Goal: Task Accomplishment & Management: Manage account settings

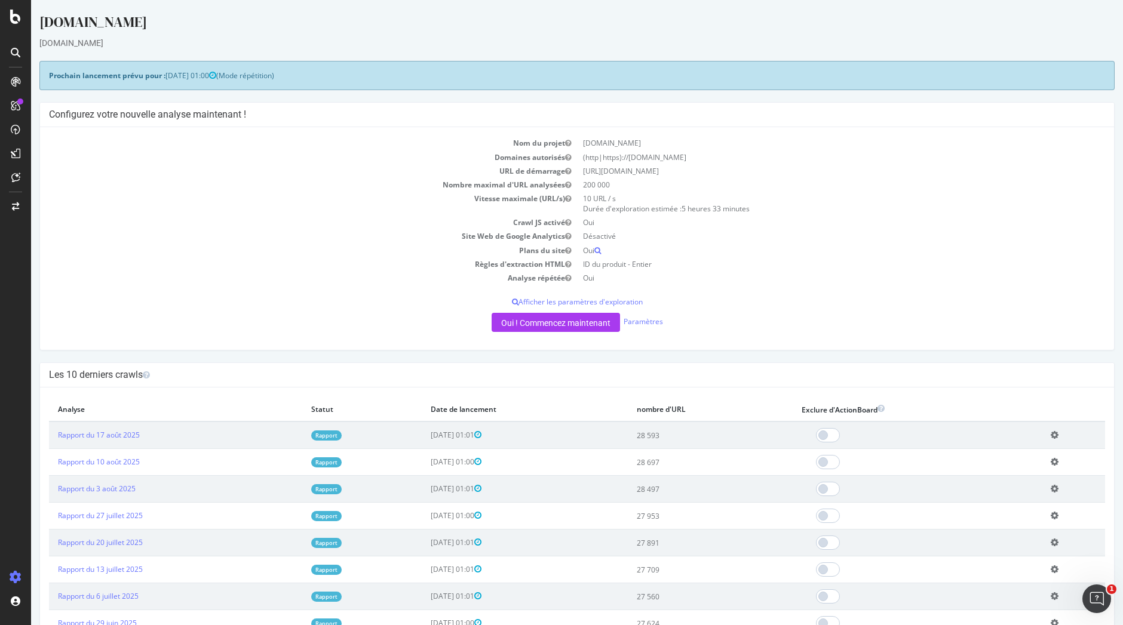
click at [324, 435] on font "Rapport" at bounding box center [326, 436] width 22 height 8
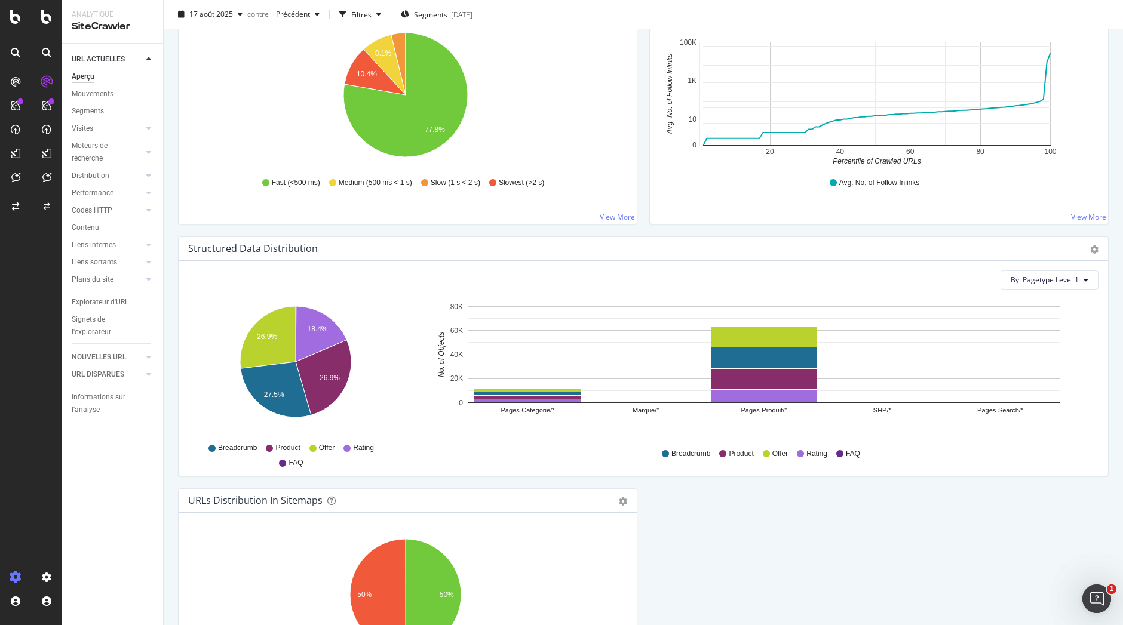
scroll to position [957, 0]
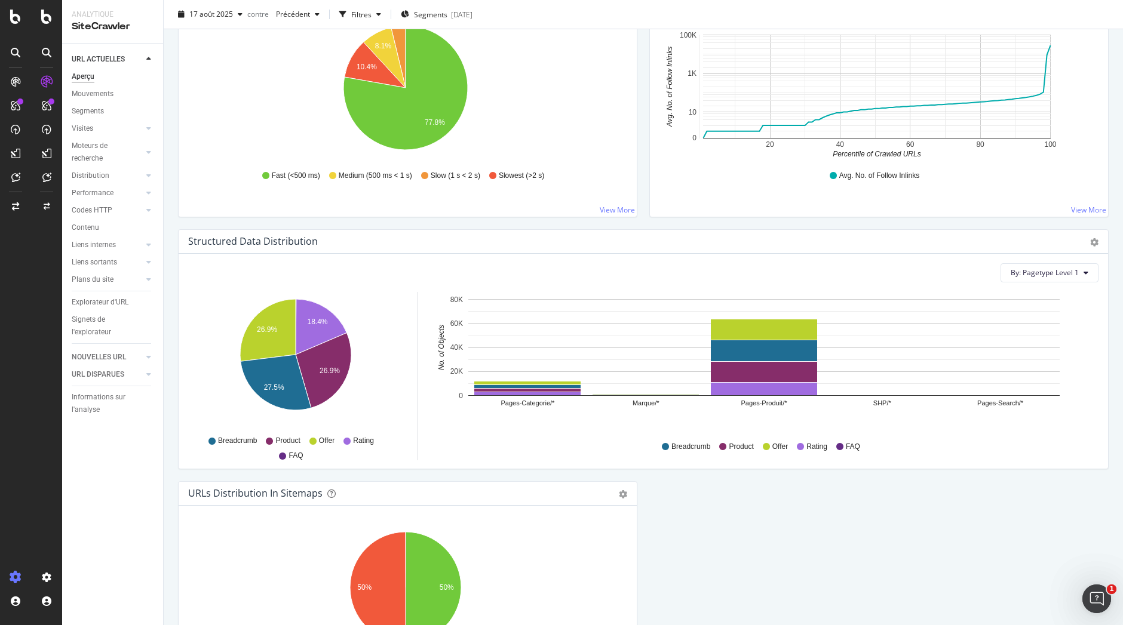
click at [48, 26] on div at bounding box center [46, 312] width 31 height 625
click at [45, 17] on icon at bounding box center [46, 17] width 11 height 14
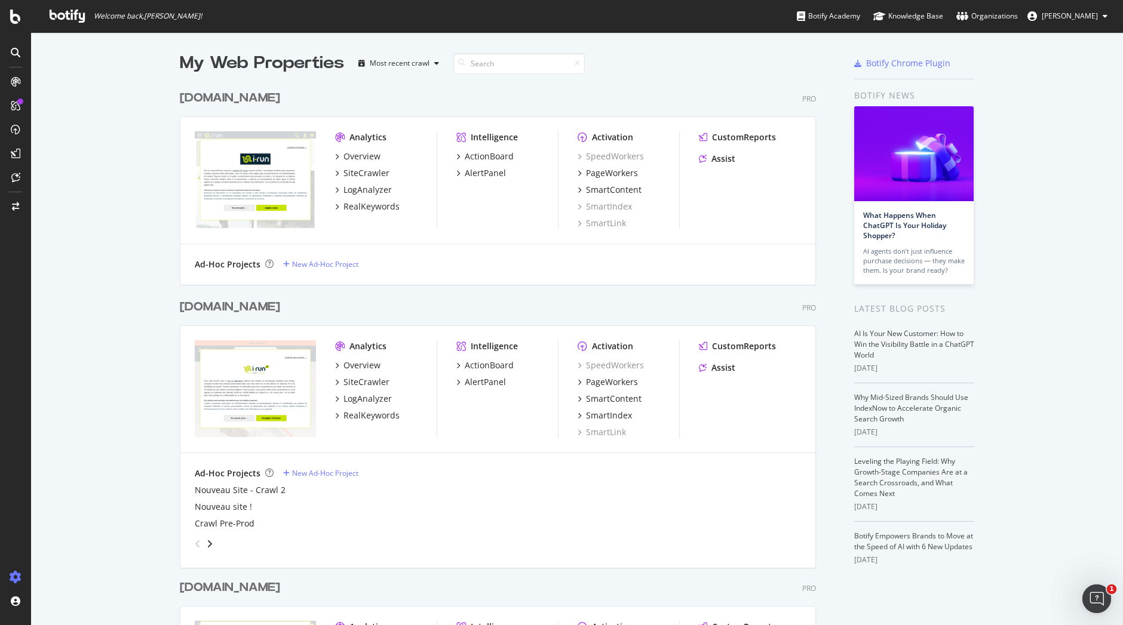
scroll to position [616, 1074]
click at [356, 136] on div "Analytics" at bounding box center [367, 137] width 37 height 12
click at [411, 227] on div "Analytics Overview SiteCrawler LogAnalyzer RealKeywords" at bounding box center [386, 180] width 102 height 98
click at [348, 121] on div "Analytics Overview SiteCrawler LogAnalyzer RealKeywords Intelligence ActionBoar…" at bounding box center [497, 180] width 635 height 127
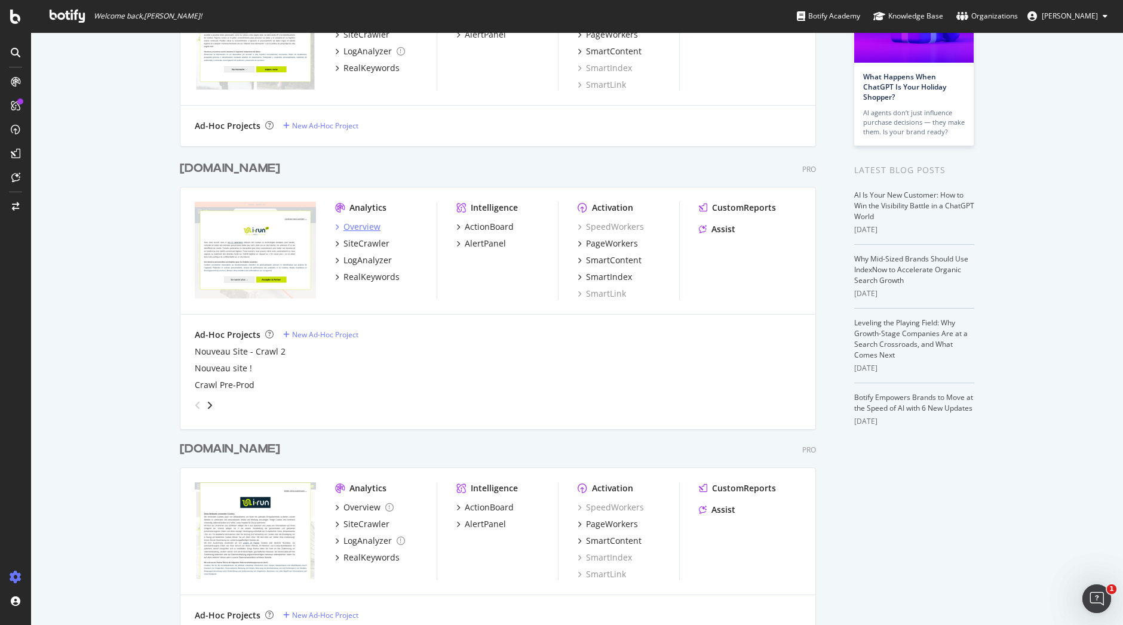
click at [359, 229] on div "Overview" at bounding box center [361, 227] width 37 height 12
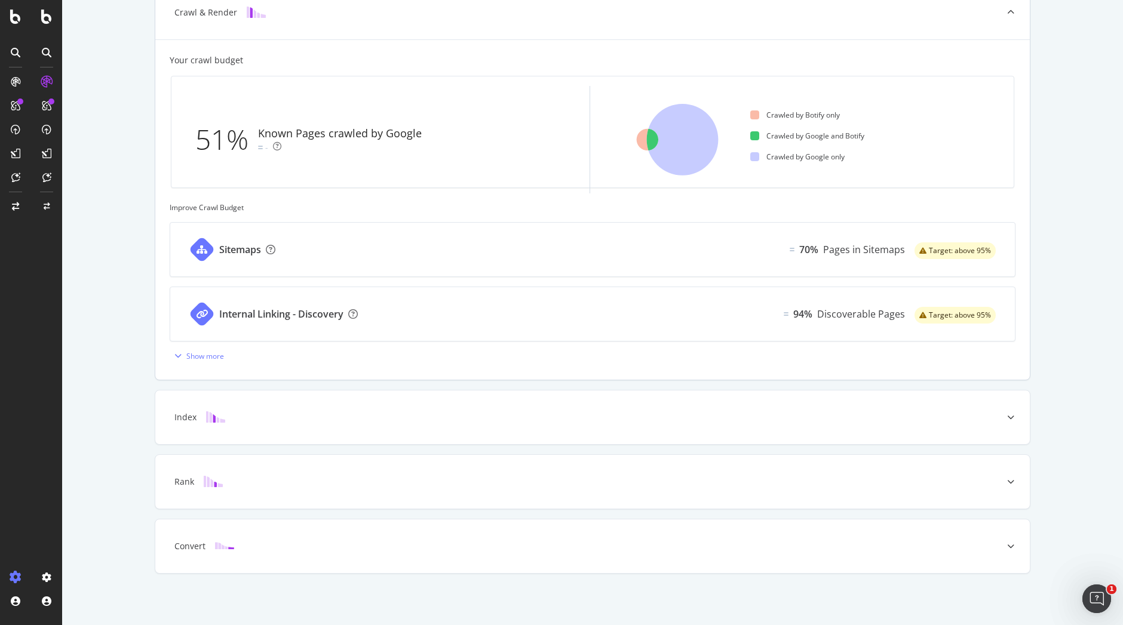
scroll to position [0, 0]
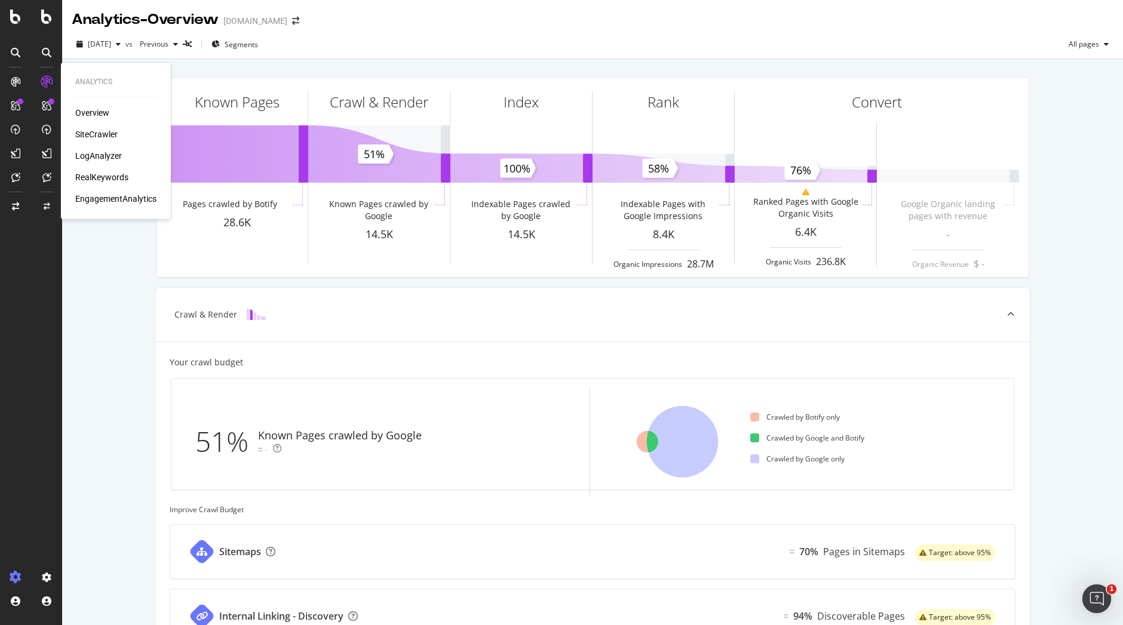
click at [102, 110] on div "Overview" at bounding box center [92, 113] width 34 height 12
click at [102, 136] on div "SiteCrawler" at bounding box center [96, 134] width 42 height 12
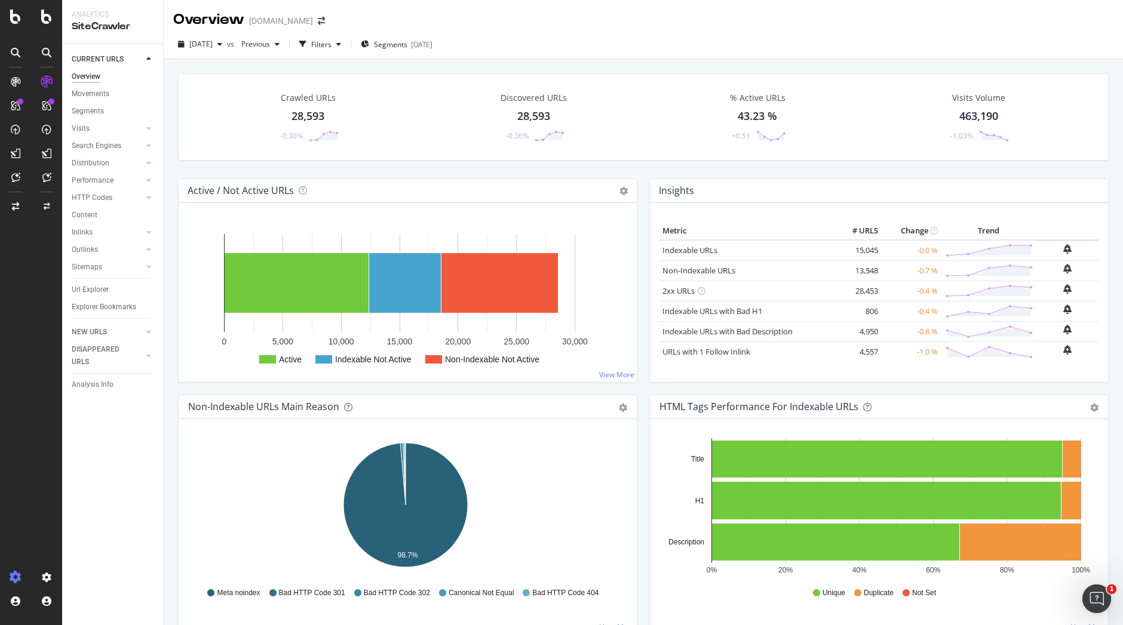
click at [137, 485] on div "CURRENT URLS Overview Movements Segments Visits Analysis Orphan URLs Search Eng…" at bounding box center [112, 335] width 101 height 582
click at [102, 290] on div "Url Explorer" at bounding box center [90, 290] width 37 height 13
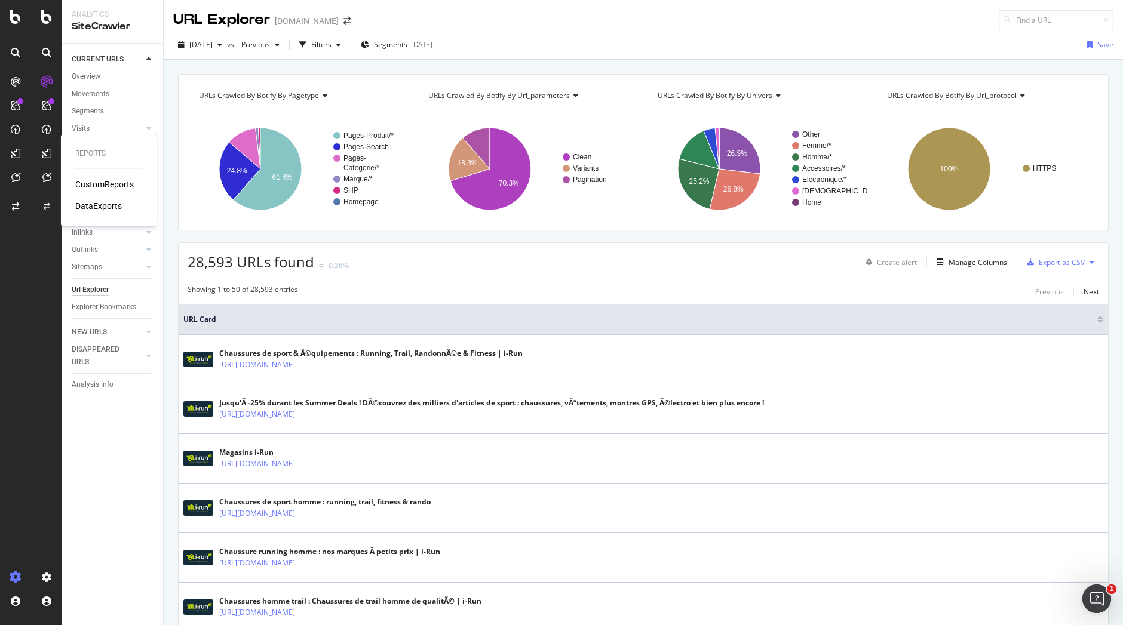
click at [110, 185] on div "CustomReports" at bounding box center [104, 185] width 59 height 12
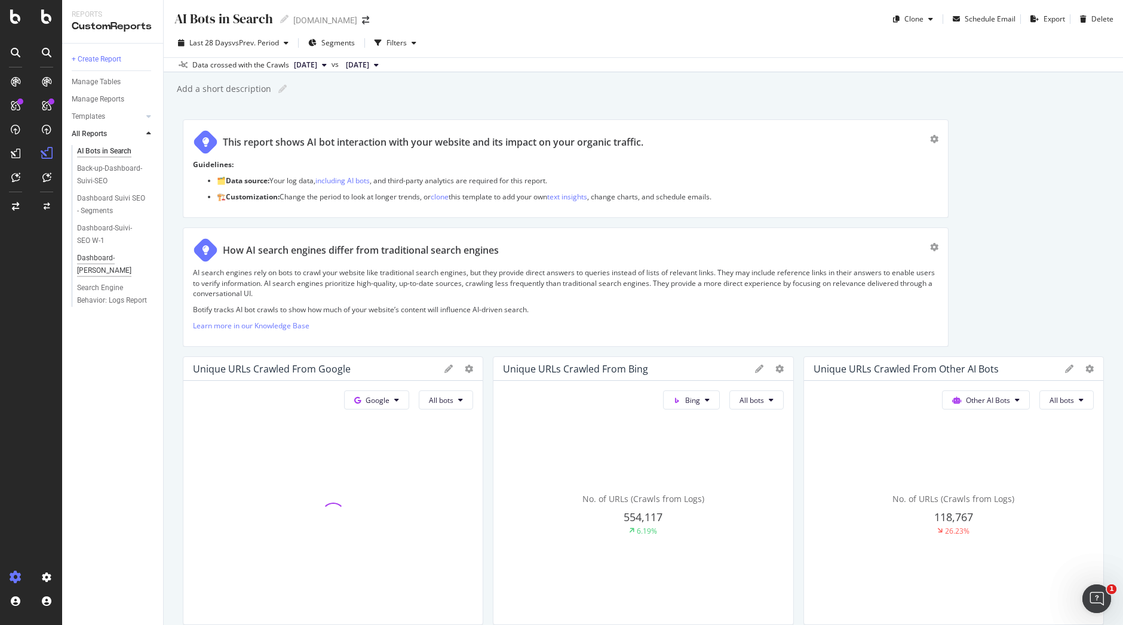
click at [114, 257] on div "Dashboard-Suivi-SEO YoY" at bounding box center [111, 264] width 69 height 25
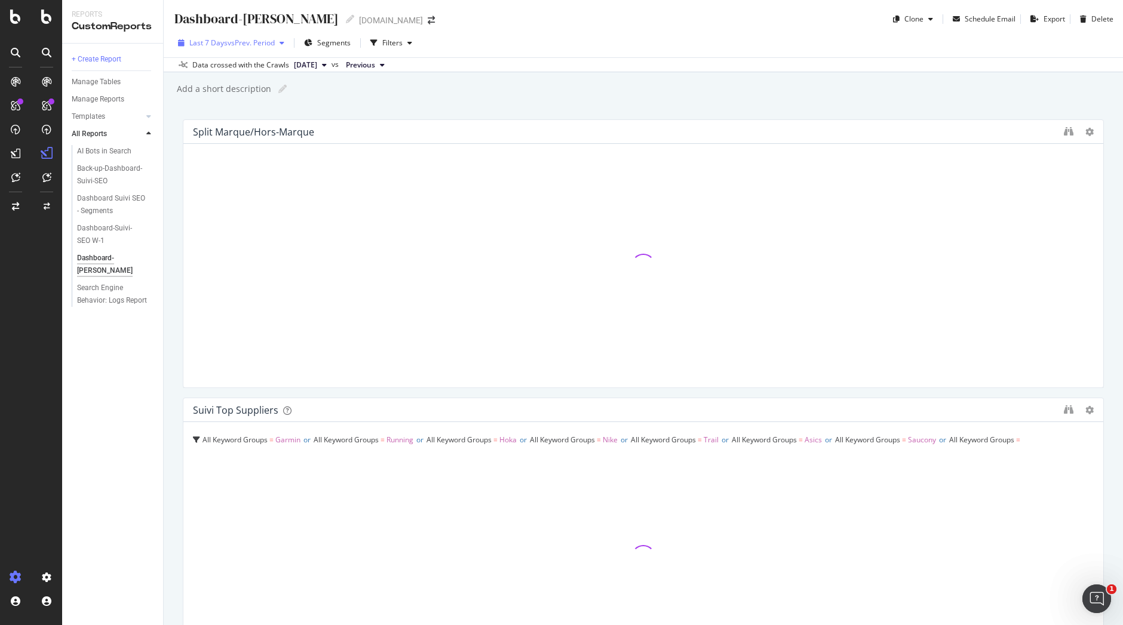
click at [289, 42] on div "button" at bounding box center [282, 42] width 14 height 7
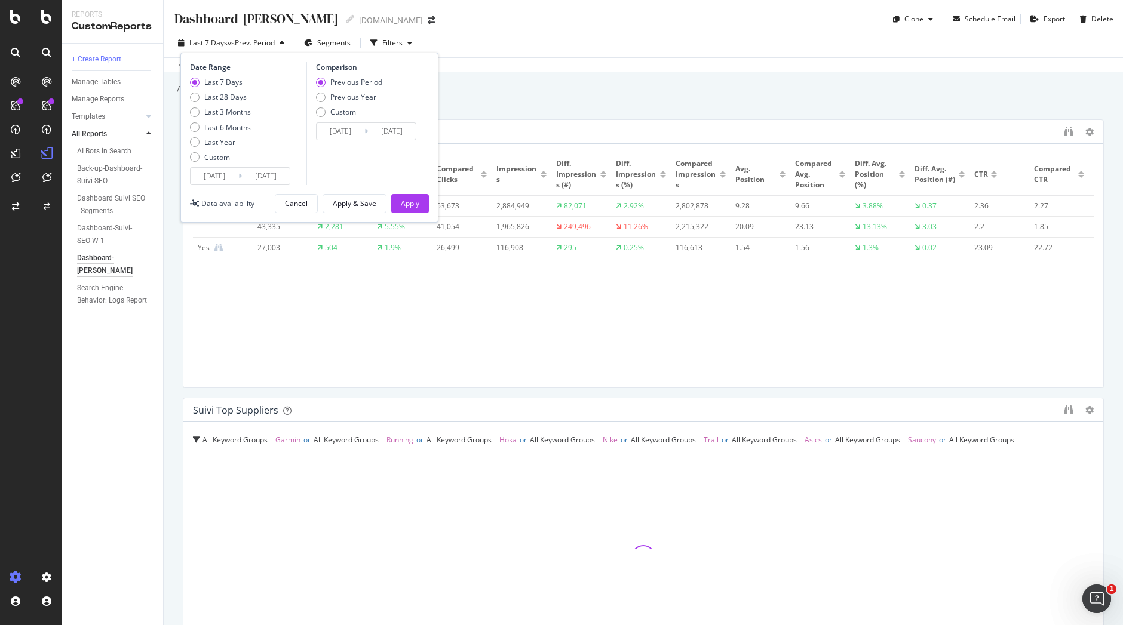
click at [284, 42] on icon "button" at bounding box center [282, 42] width 5 height 7
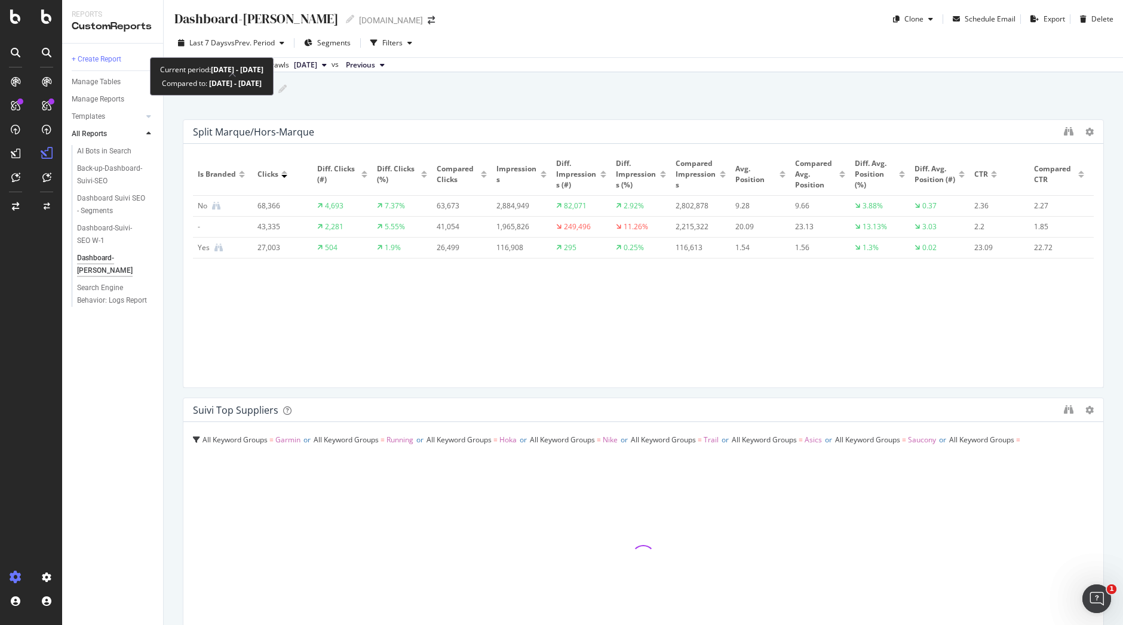
click at [284, 42] on icon "button" at bounding box center [282, 42] width 5 height 7
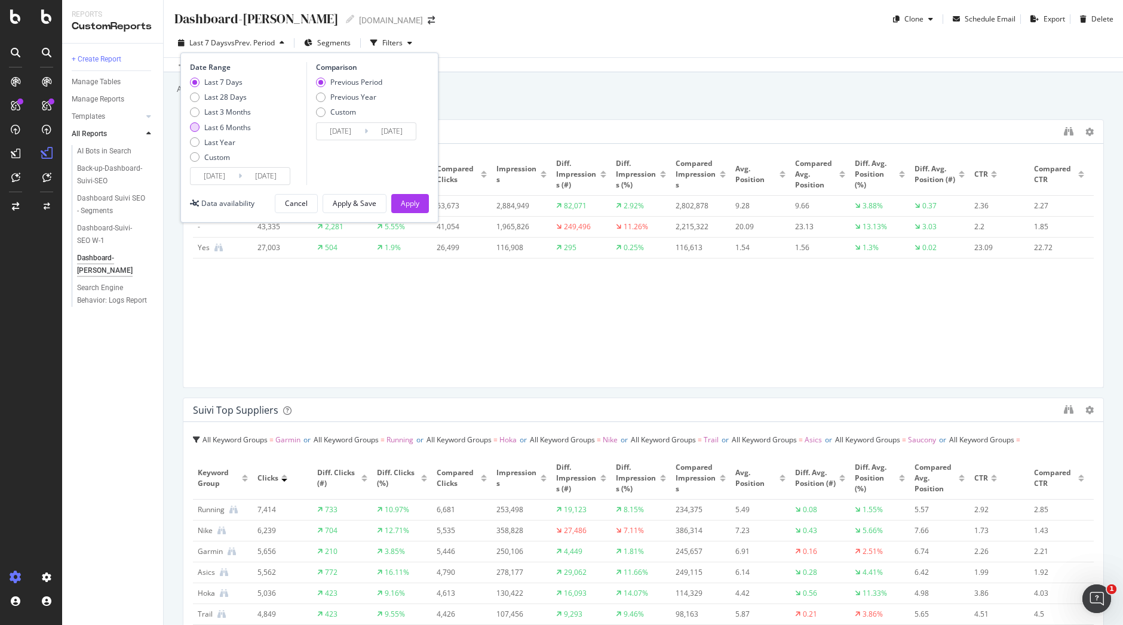
click at [238, 130] on div "Last 6 Months" at bounding box center [227, 127] width 47 height 10
type input "2025/02/20"
type input "2024/08/22"
type input "2025/02/19"
click at [412, 204] on div "Apply" at bounding box center [410, 203] width 19 height 10
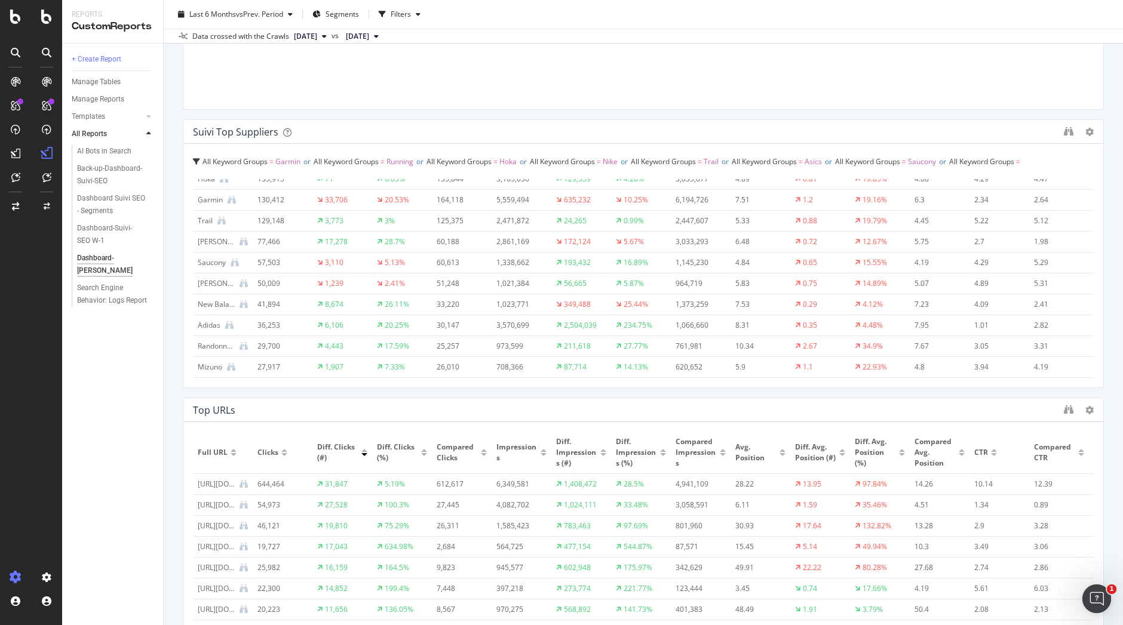
scroll to position [446, 0]
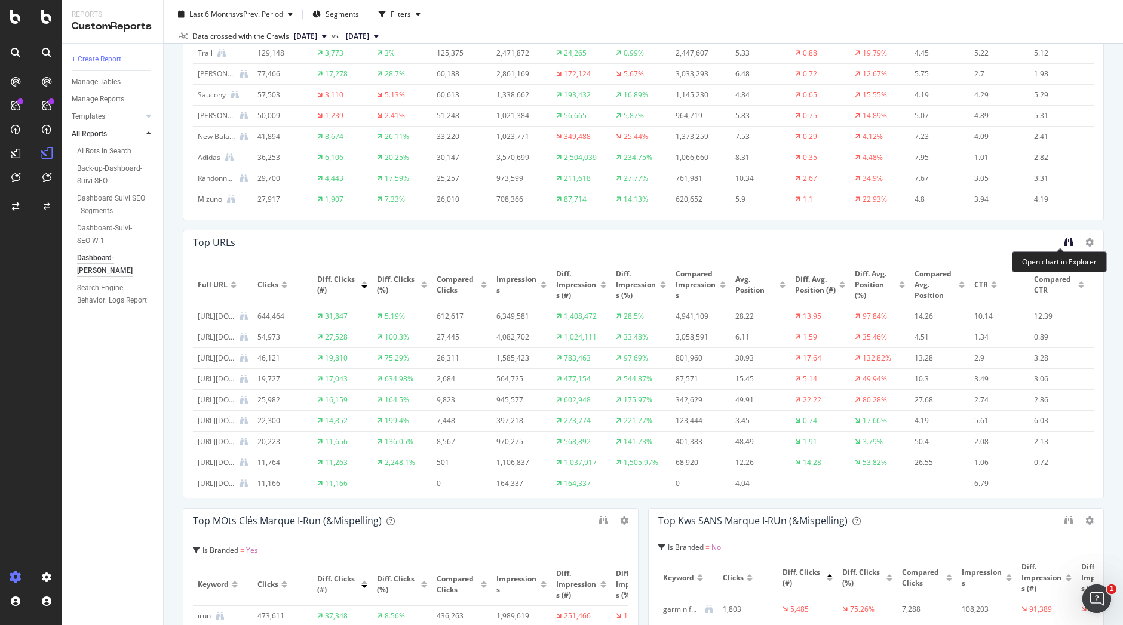
click at [1064, 240] on icon "binoculars" at bounding box center [1069, 242] width 10 height 10
click at [91, 83] on div "Manage Tables" at bounding box center [96, 82] width 49 height 13
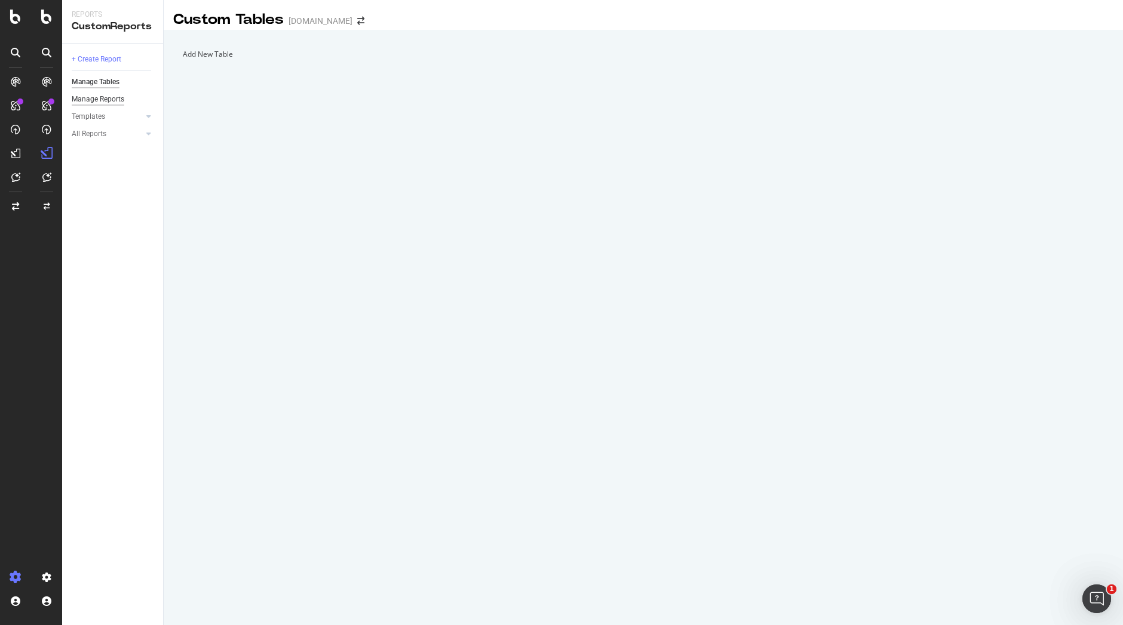
click at [93, 97] on div "Manage Reports" at bounding box center [98, 99] width 53 height 13
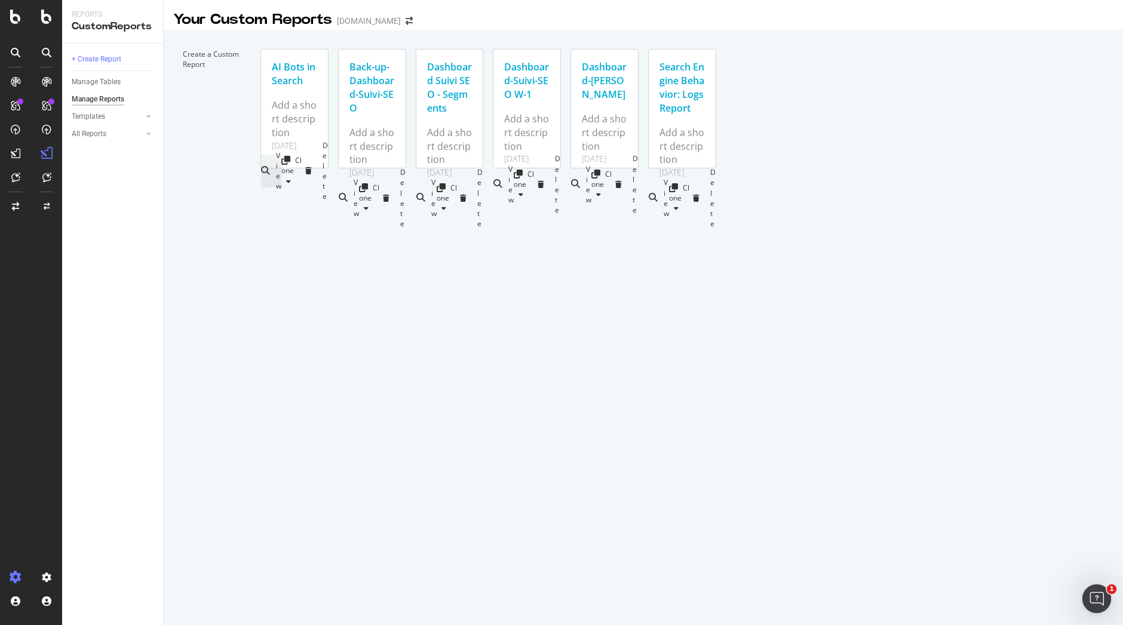
click at [281, 156] on div "View" at bounding box center [271, 171] width 20 height 33
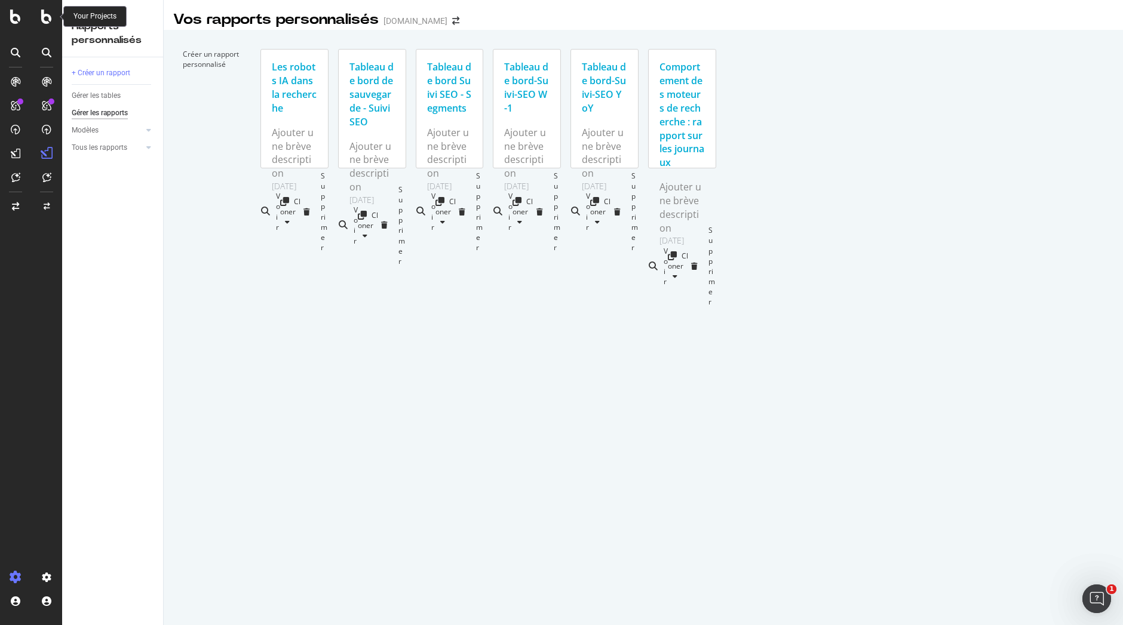
click at [49, 19] on icon at bounding box center [46, 17] width 11 height 14
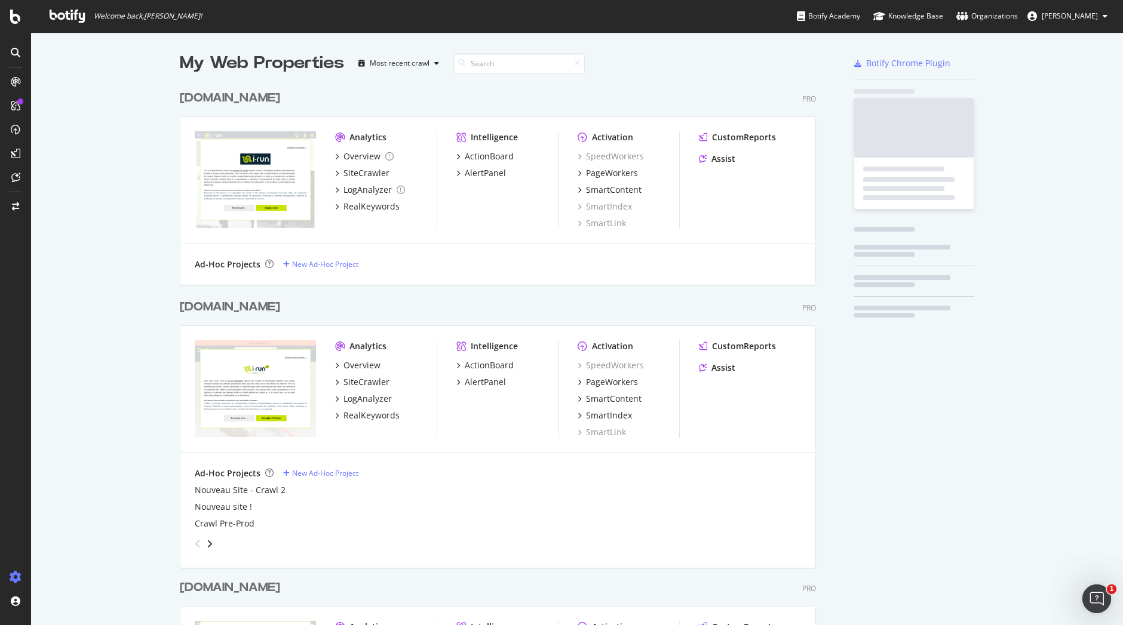
scroll to position [616, 1074]
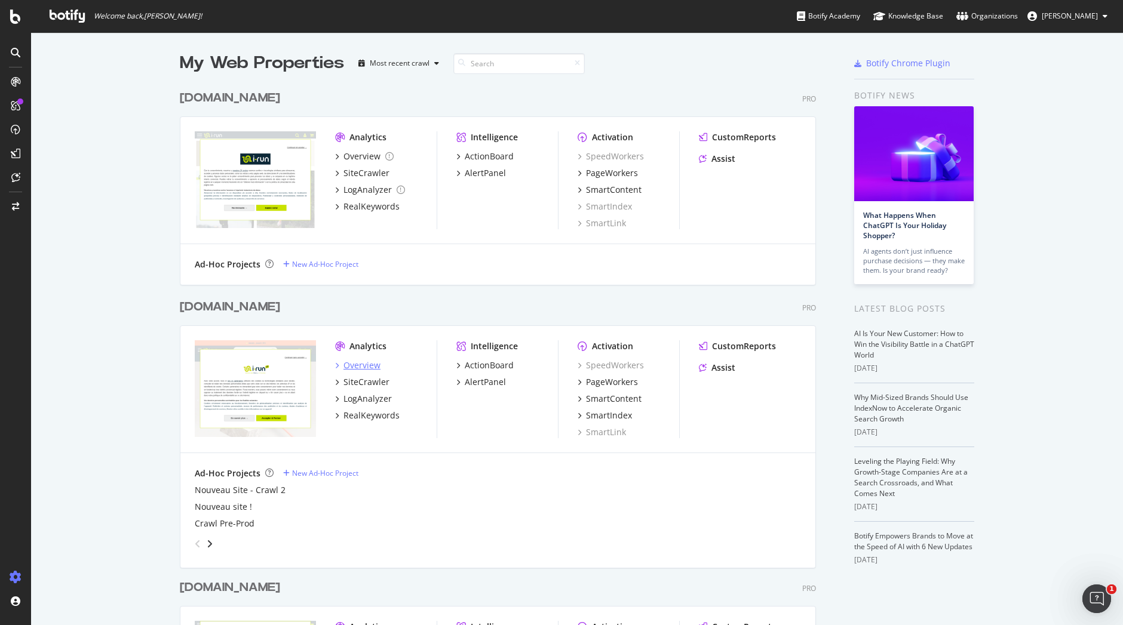
click at [358, 364] on div "Overview" at bounding box center [361, 366] width 37 height 12
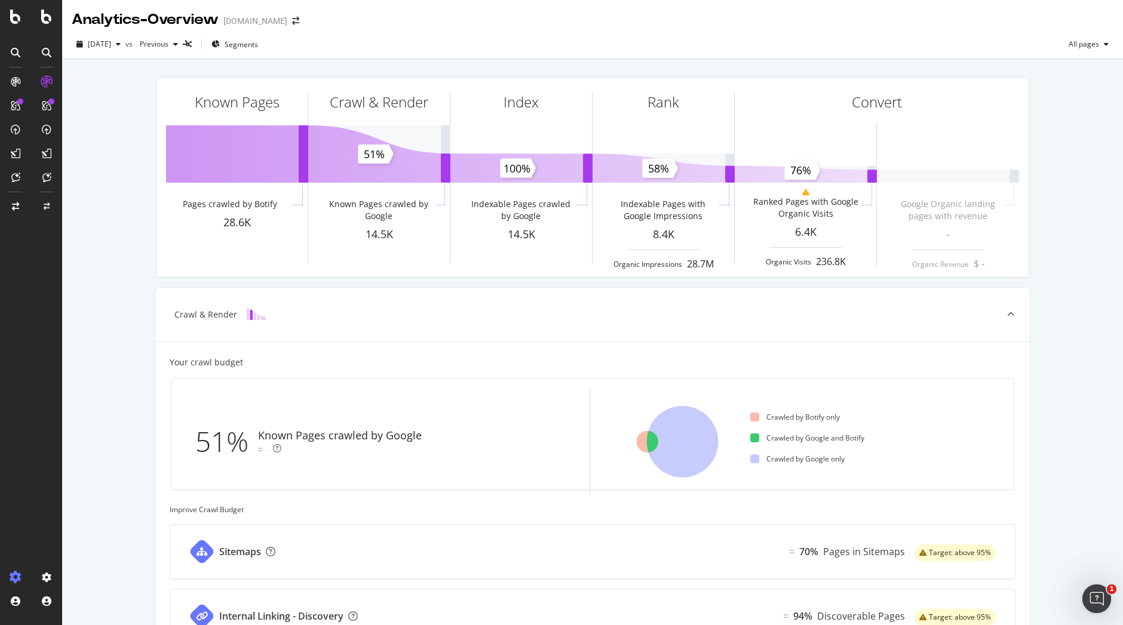
scroll to position [302, 0]
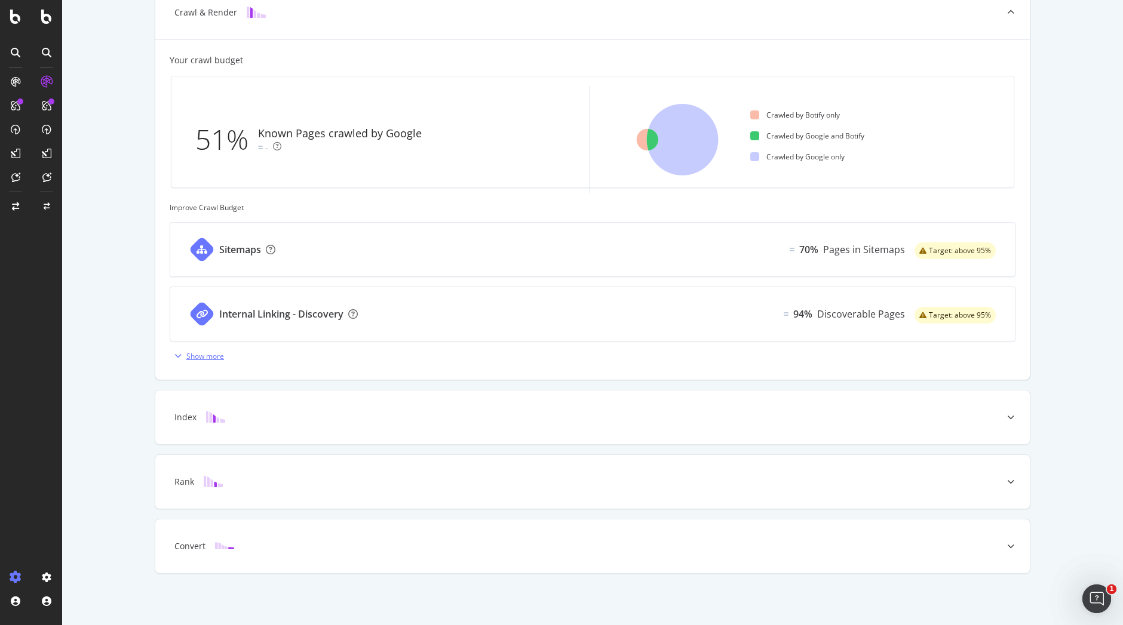
click at [213, 354] on div "Show more" at bounding box center [205, 356] width 38 height 10
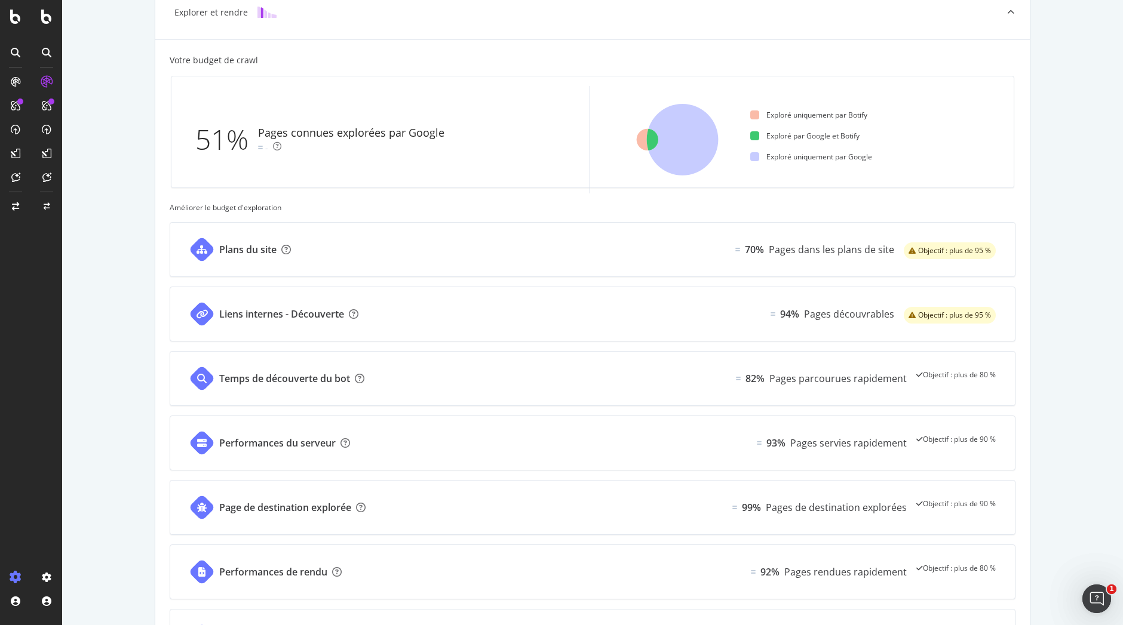
click at [10, 24] on div at bounding box center [15, 312] width 31 height 625
click at [19, 20] on icon at bounding box center [15, 17] width 11 height 14
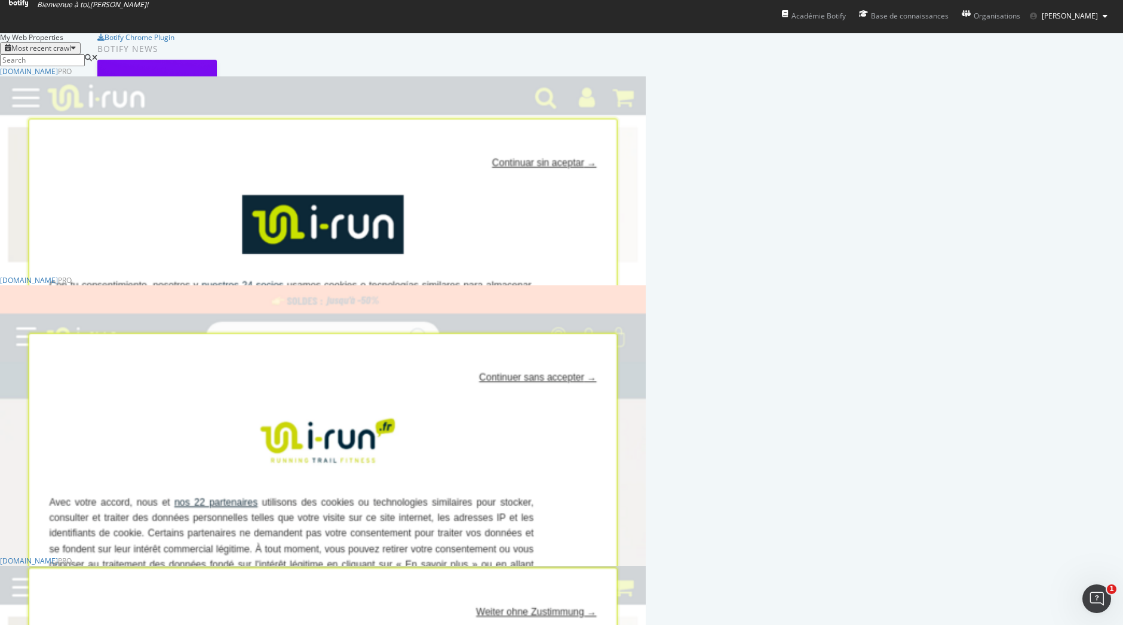
scroll to position [1802, 637]
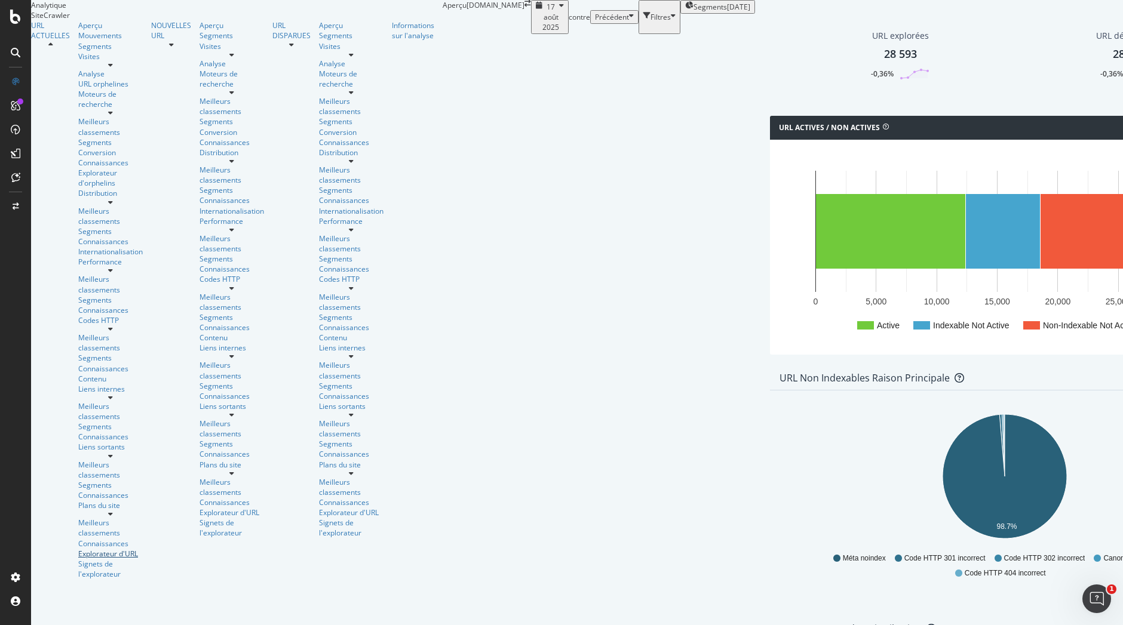
click at [82, 549] on font "Explorateur d'URL" at bounding box center [108, 554] width 60 height 10
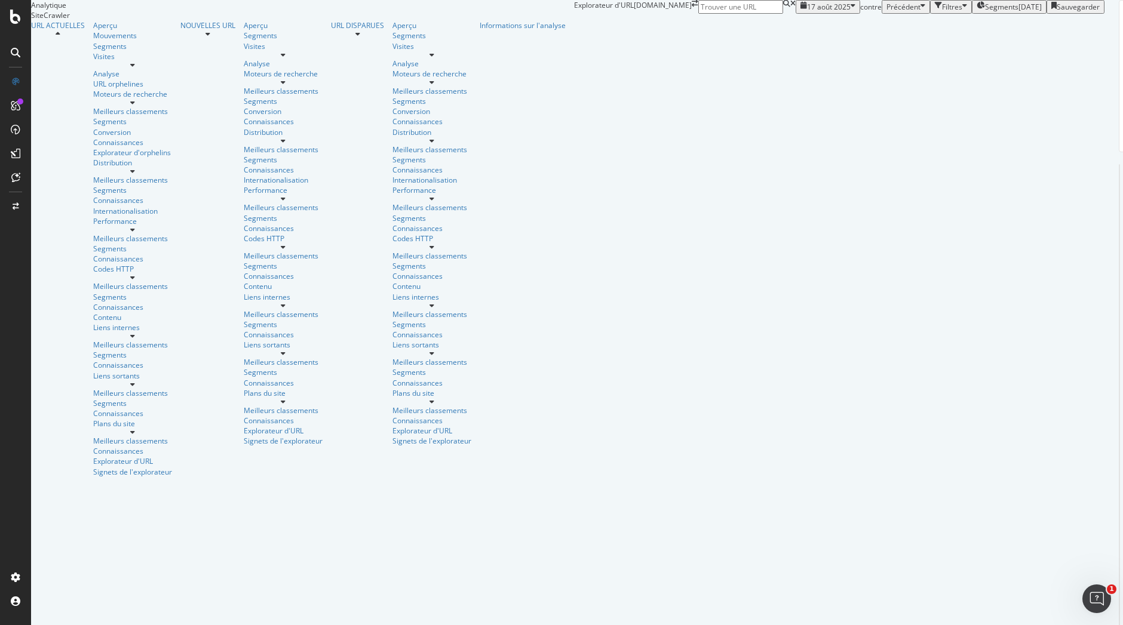
click at [807, 12] on font "17 août 2025" at bounding box center [829, 7] width 44 height 10
click at [1104, 14] on div "URLs Crawled By Botify By pagetype Graphique (par valeur) Tableau Développer Ex…" at bounding box center [1104, 7] width 0 height 14
click at [962, 12] on div "button" at bounding box center [964, 7] width 5 height 10
click at [807, 26] on font "Ajouter un filtre" at bounding box center [833, 21] width 52 height 10
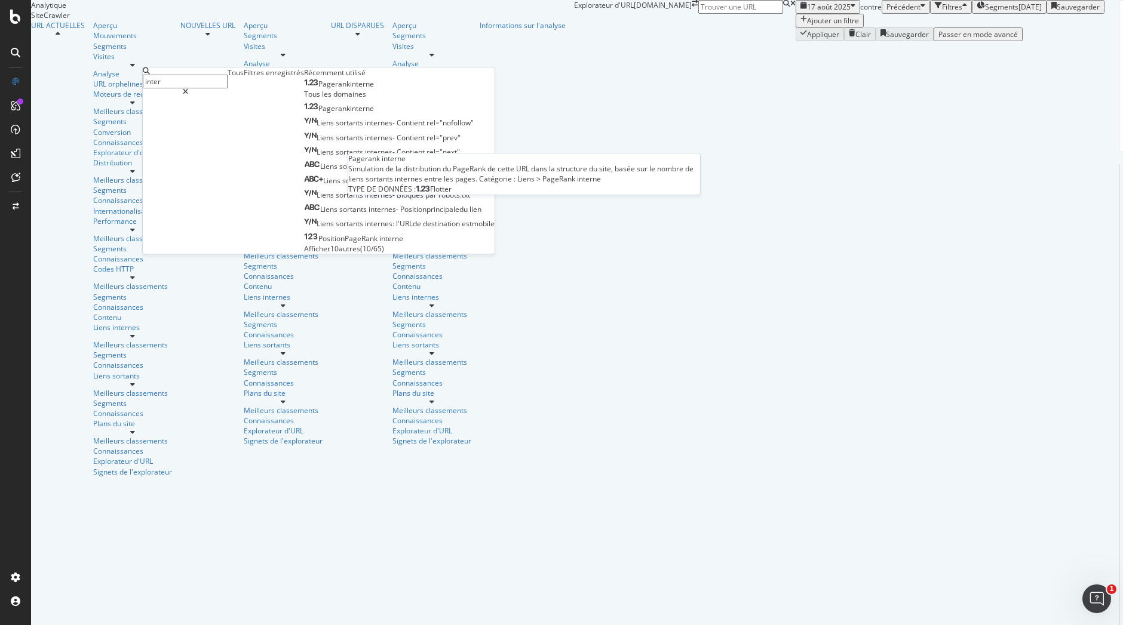
type input "inter"
click at [304, 89] on div "Pagerank interne" at bounding box center [339, 84] width 70 height 10
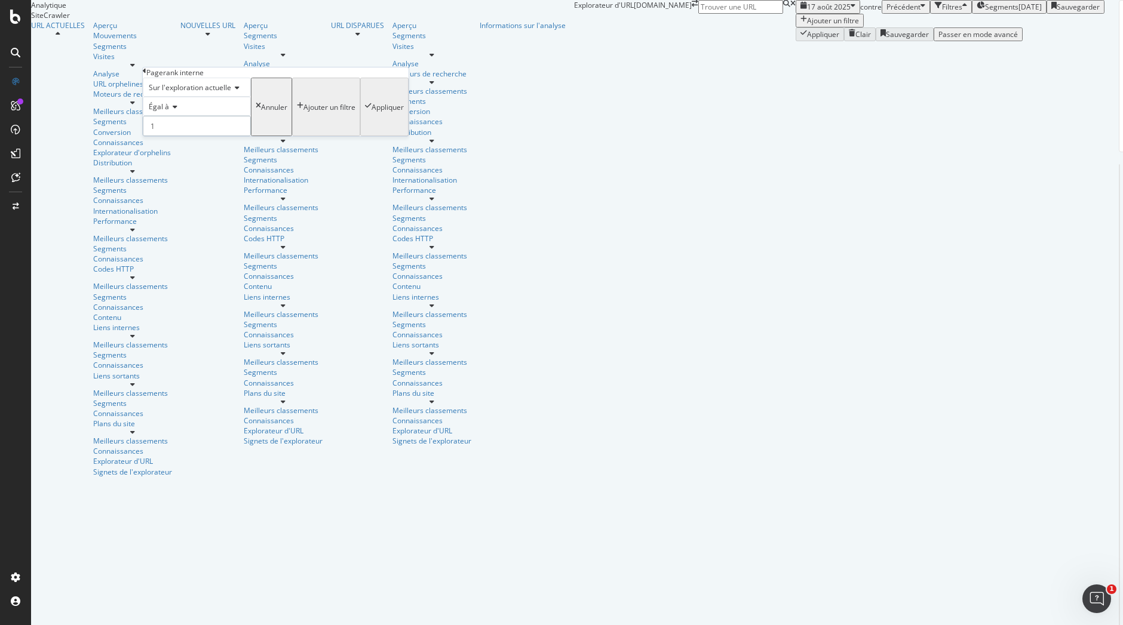
click at [251, 136] on input "1" at bounding box center [197, 126] width 108 height 20
click at [251, 136] on input "0" at bounding box center [197, 126] width 108 height 20
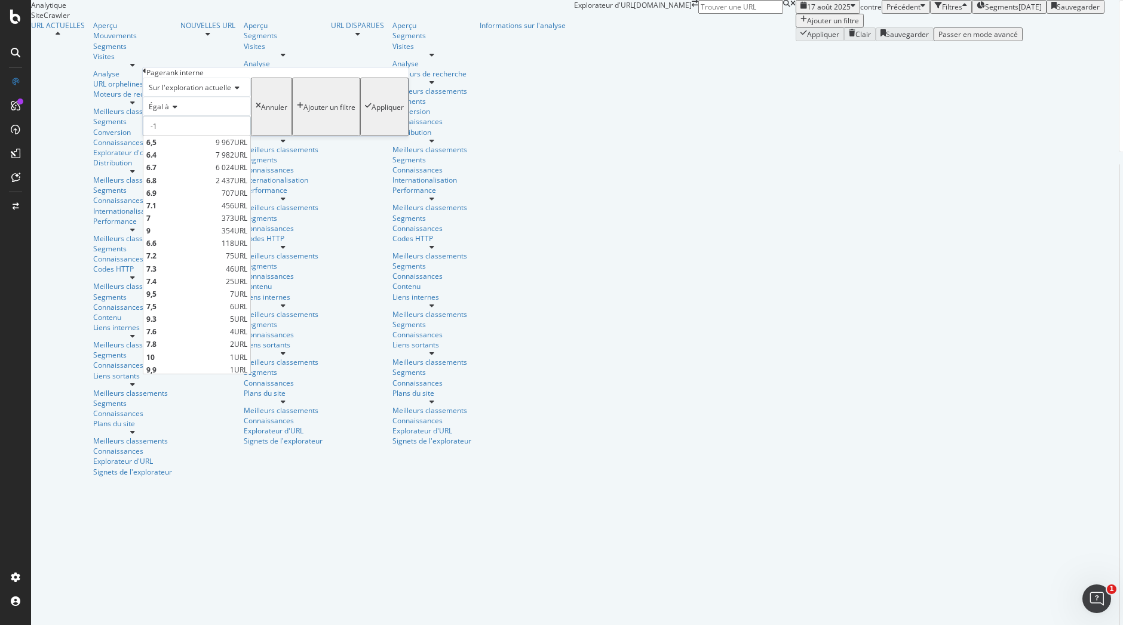
click at [251, 136] on input "-1" at bounding box center [197, 126] width 108 height 20
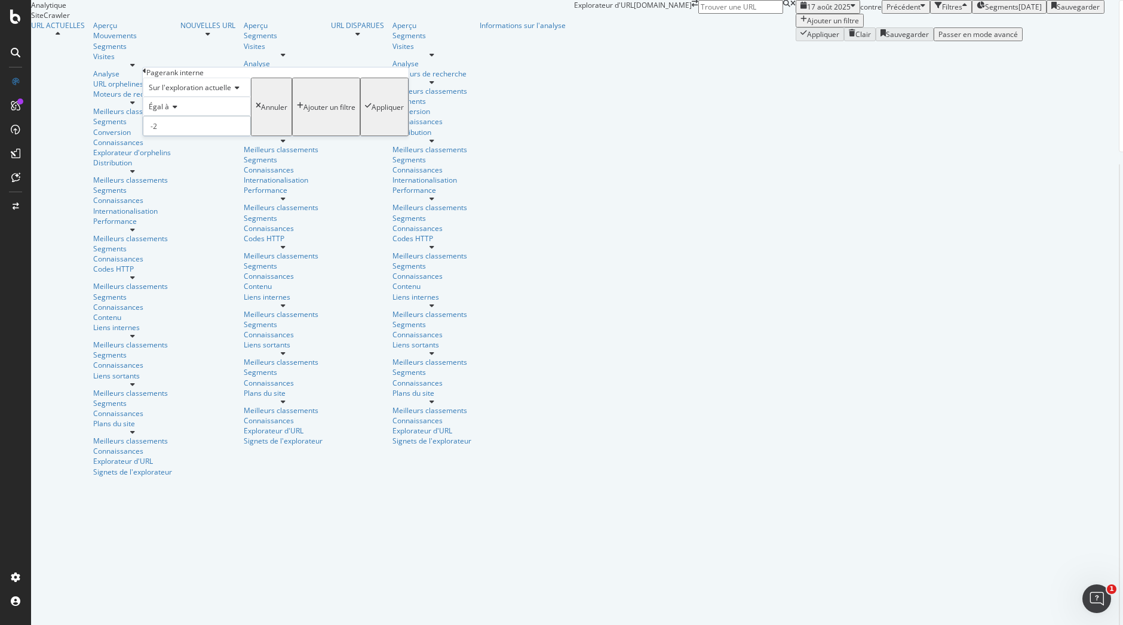
click at [251, 136] on input "-2" at bounding box center [197, 126] width 108 height 20
click at [251, 136] on input "-1" at bounding box center [197, 126] width 108 height 20
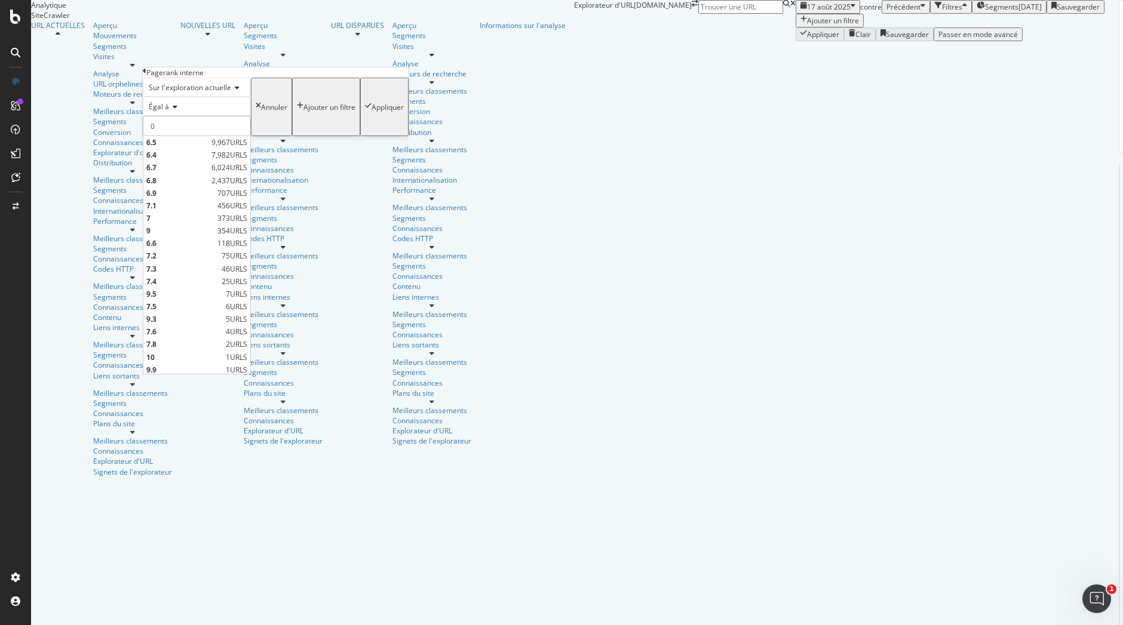
click at [251, 136] on input "0" at bounding box center [197, 126] width 108 height 20
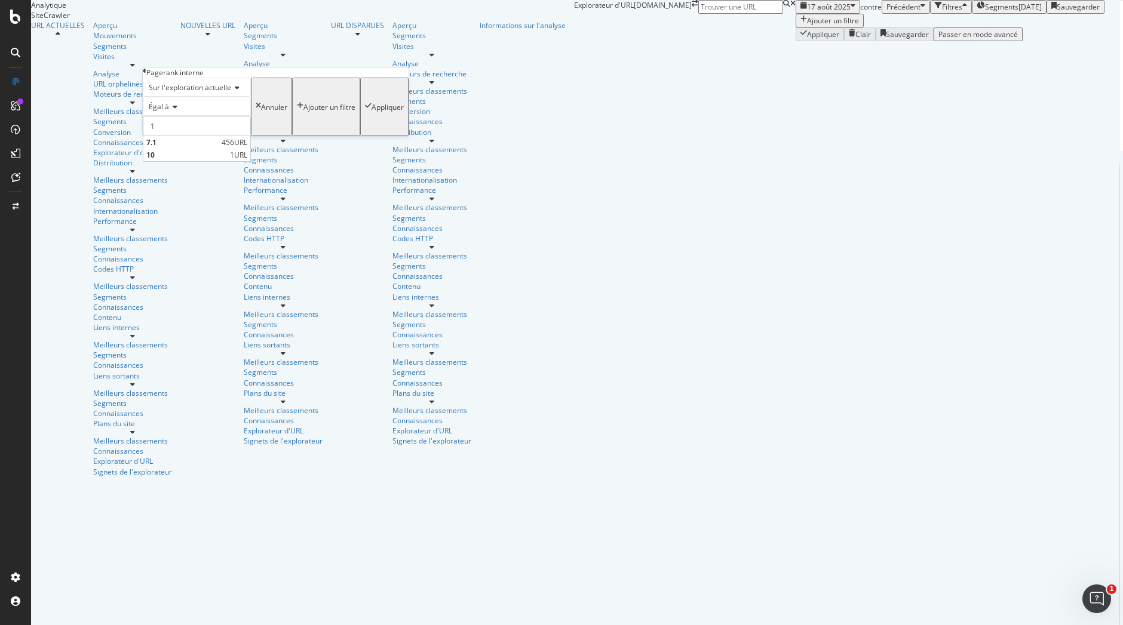
click at [251, 136] on input "1" at bounding box center [197, 126] width 108 height 20
click at [251, 136] on input "2" at bounding box center [197, 126] width 108 height 20
click at [251, 136] on input "3" at bounding box center [197, 126] width 108 height 20
click at [251, 136] on input "4" at bounding box center [197, 126] width 108 height 20
type input "5"
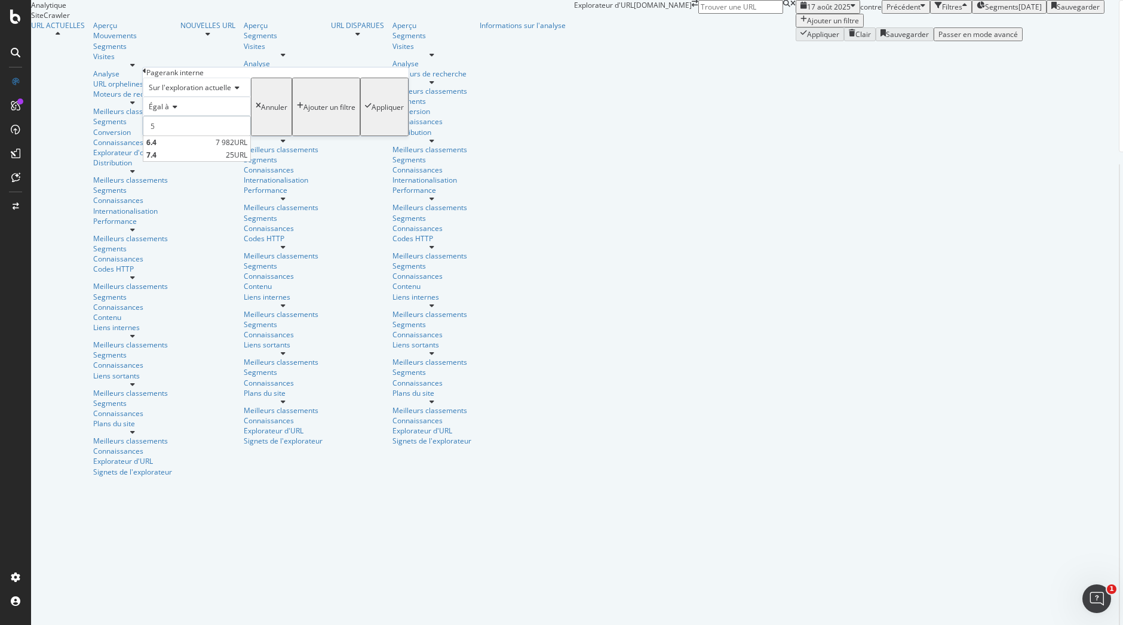
click at [251, 136] on input "5" at bounding box center [197, 126] width 108 height 20
click at [177, 110] on icon at bounding box center [173, 106] width 8 height 7
click at [178, 191] on font "Supérieur ou égal à" at bounding box center [178, 185] width 65 height 10
click at [216, 136] on input "number" at bounding box center [197, 126] width 108 height 20
type input "9"
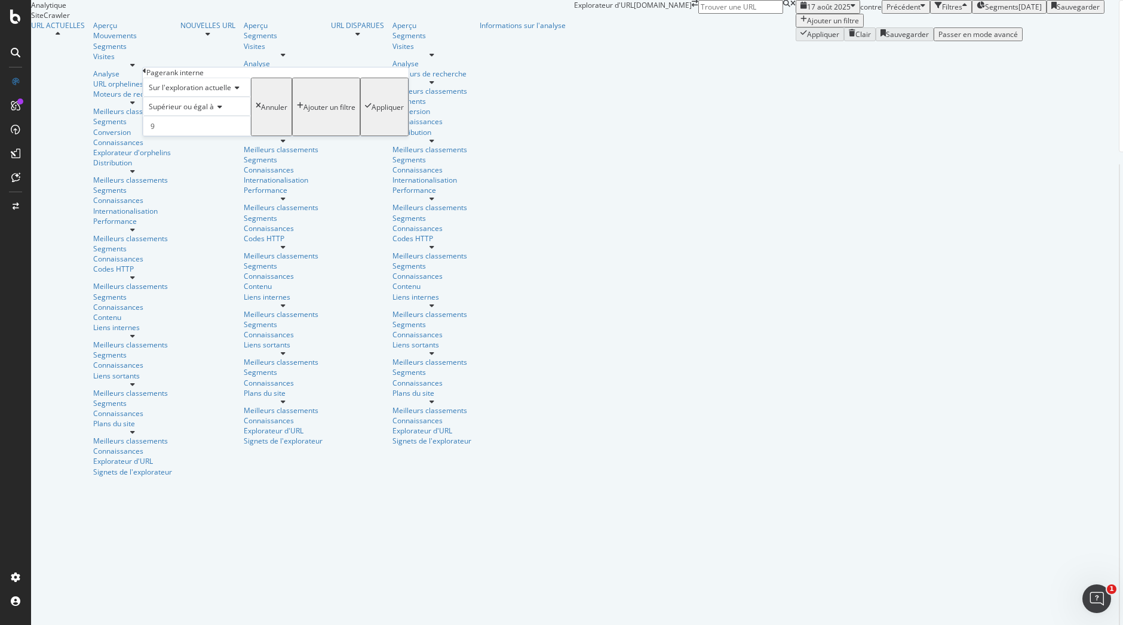
click at [371, 112] on font "Appliquer" at bounding box center [387, 107] width 32 height 10
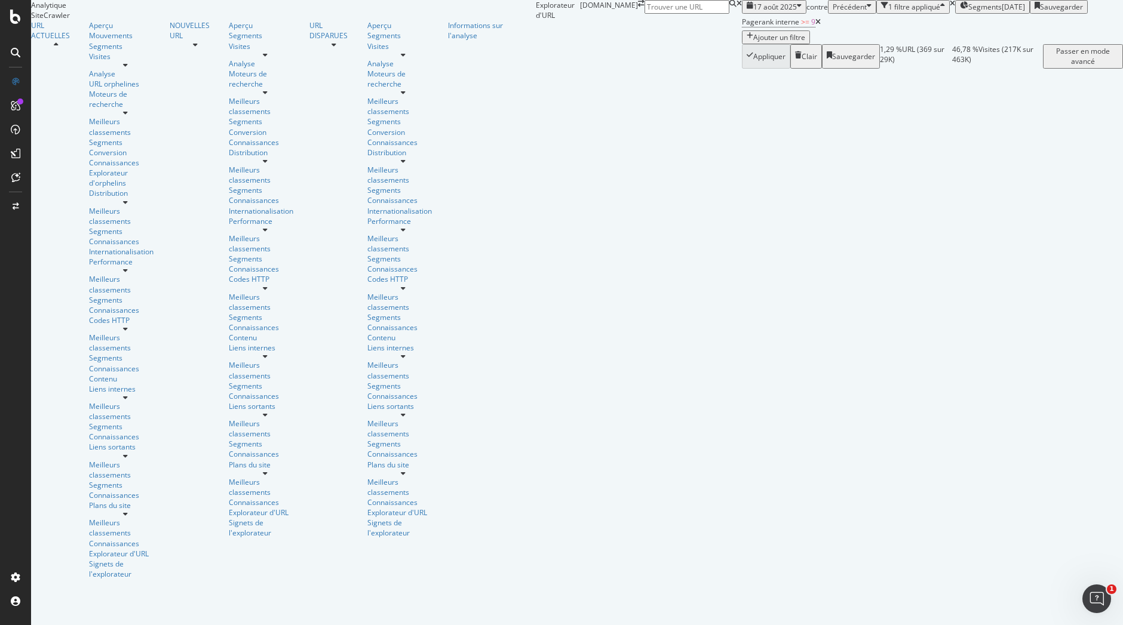
click at [753, 42] on font "Ajouter un filtre" at bounding box center [779, 37] width 52 height 10
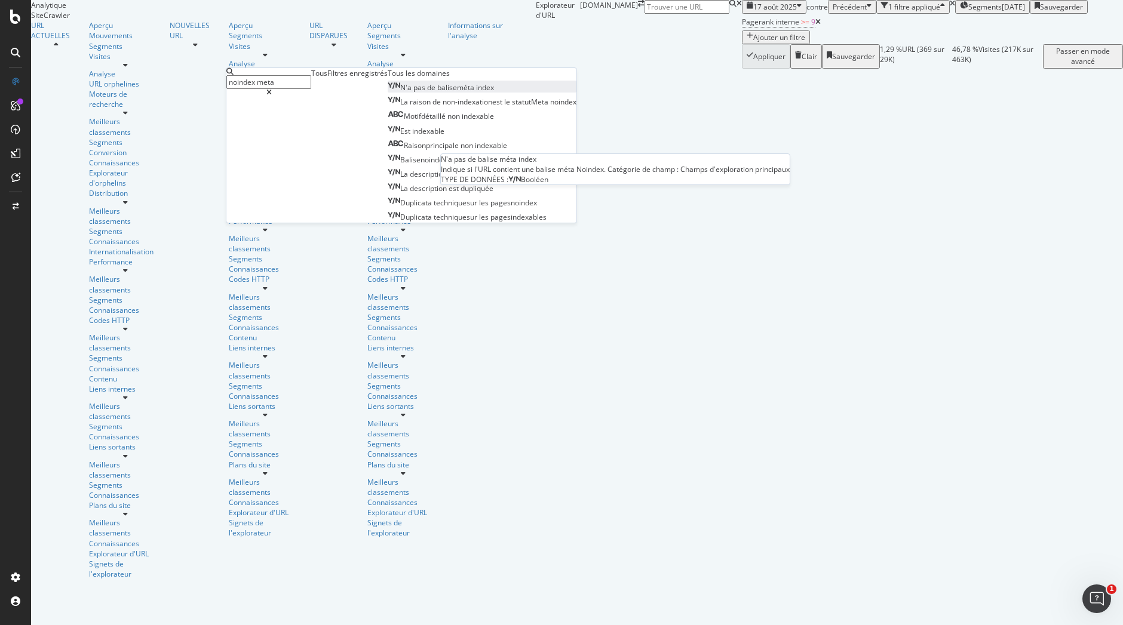
type input "noindex meta"
click at [457, 93] on font "méta index" at bounding box center [475, 87] width 37 height 10
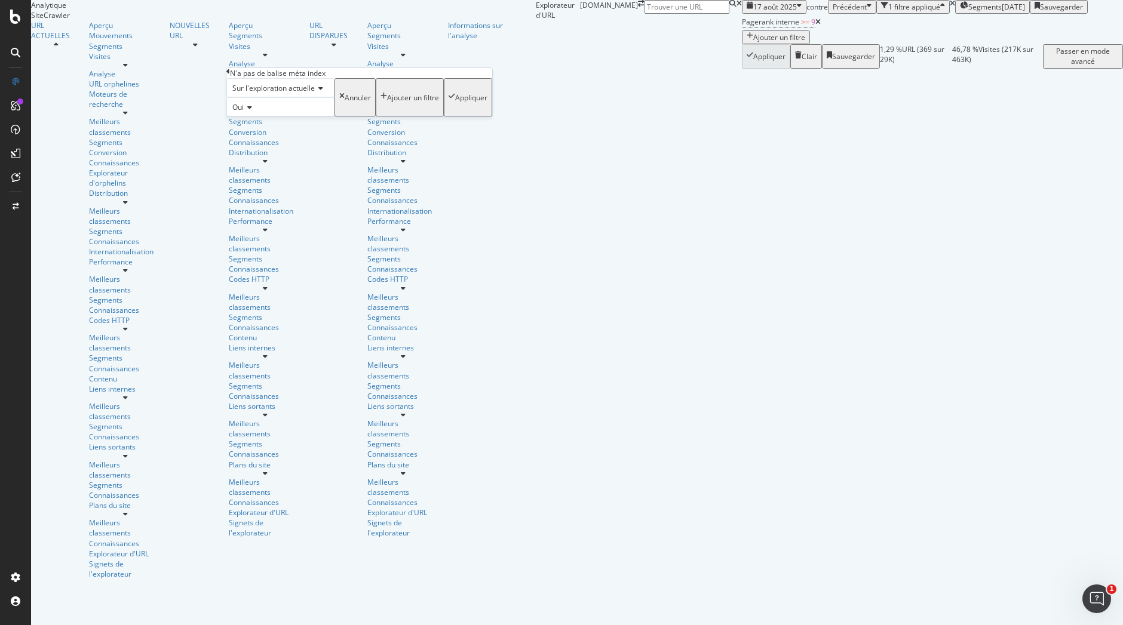
click at [455, 103] on font "Appliquer" at bounding box center [471, 98] width 32 height 10
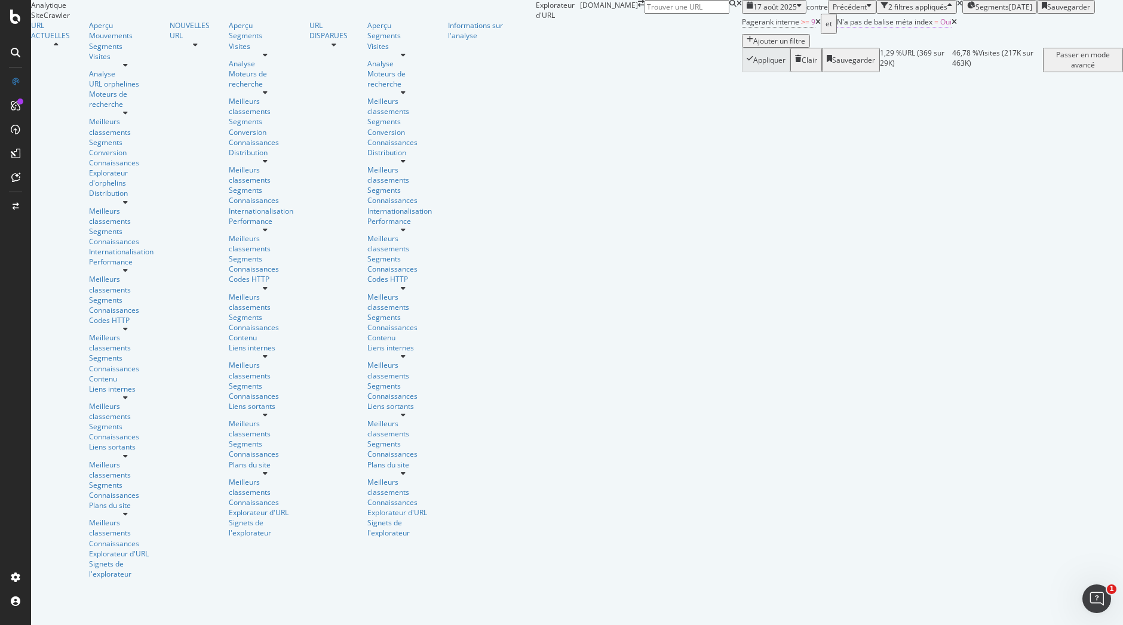
click at [837, 27] on font "N'a pas de balise méta index" at bounding box center [885, 22] width 96 height 10
click at [742, 48] on div "Pagerank interne >= 9 et N'a pas de balise méta index = Oui Ajouter un filtre" at bounding box center [932, 31] width 381 height 34
click at [753, 46] on font "Ajouter un filtre" at bounding box center [779, 41] width 52 height 10
click at [837, 27] on font "N'a pas de balise méta index" at bounding box center [885, 22] width 96 height 10
click at [271, 115] on div "Oui" at bounding box center [294, 105] width 108 height 19
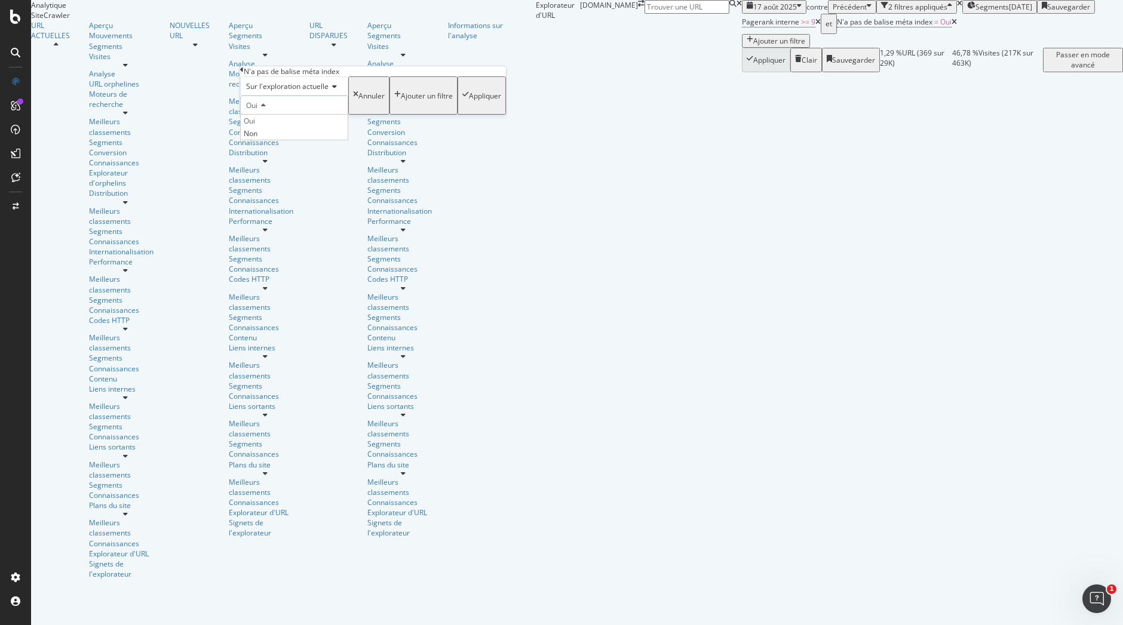
click at [271, 115] on div "Oui" at bounding box center [294, 105] width 108 height 19
click at [244, 73] on icon at bounding box center [242, 69] width 4 height 7
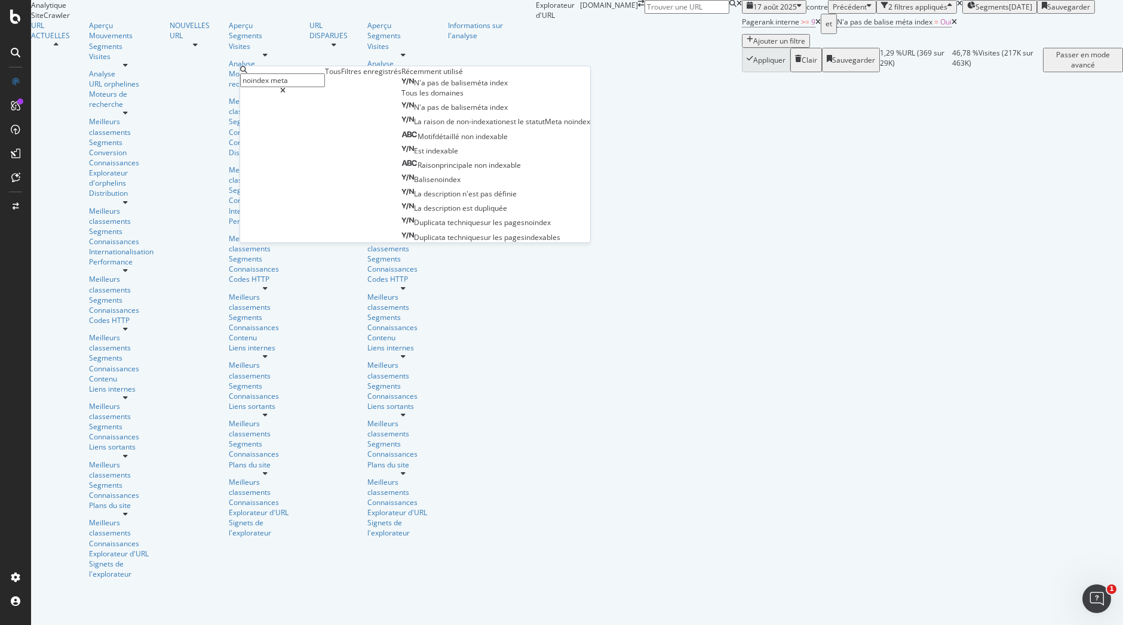
click at [285, 87] on icon at bounding box center [282, 90] width 5 height 7
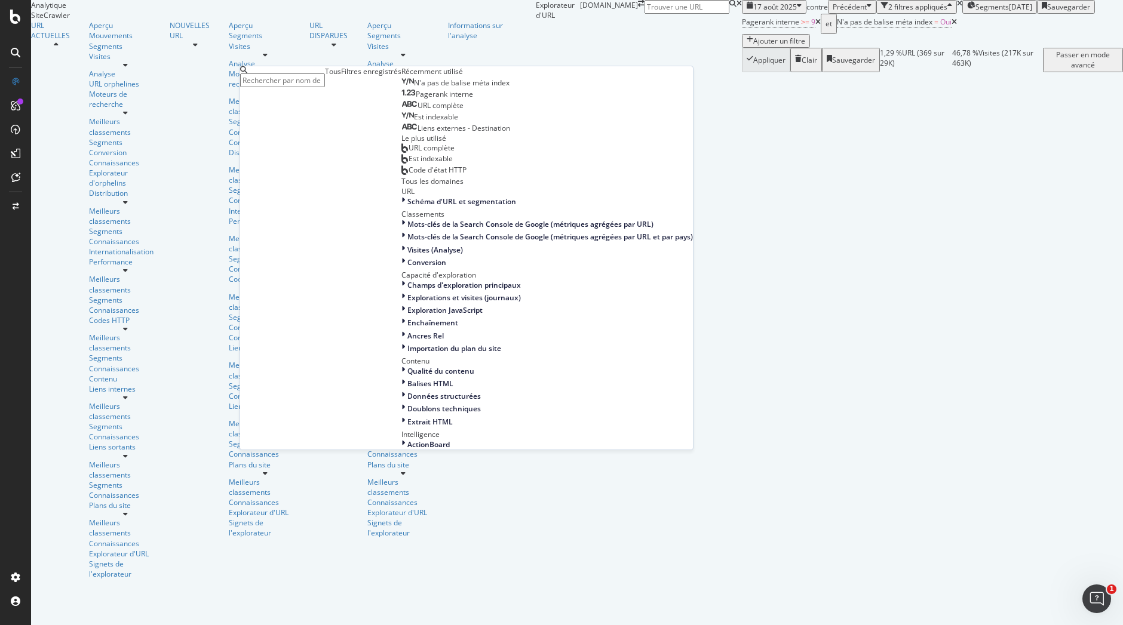
click at [325, 79] on input "noindex meta" at bounding box center [282, 80] width 85 height 14
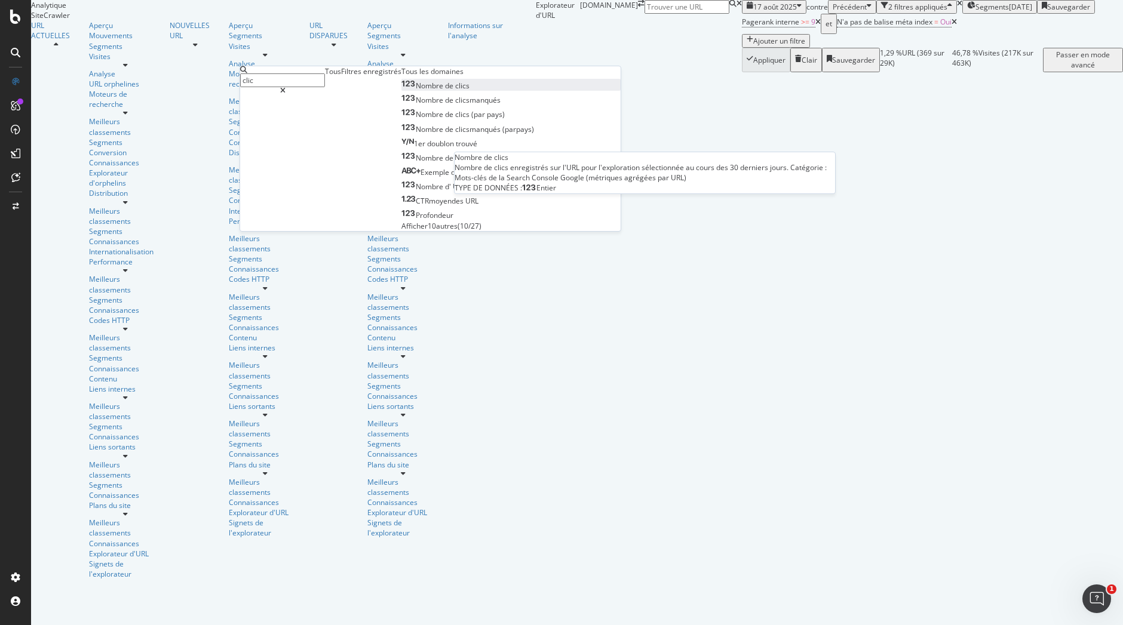
type input "clic"
click at [445, 91] on font "de" at bounding box center [449, 86] width 8 height 10
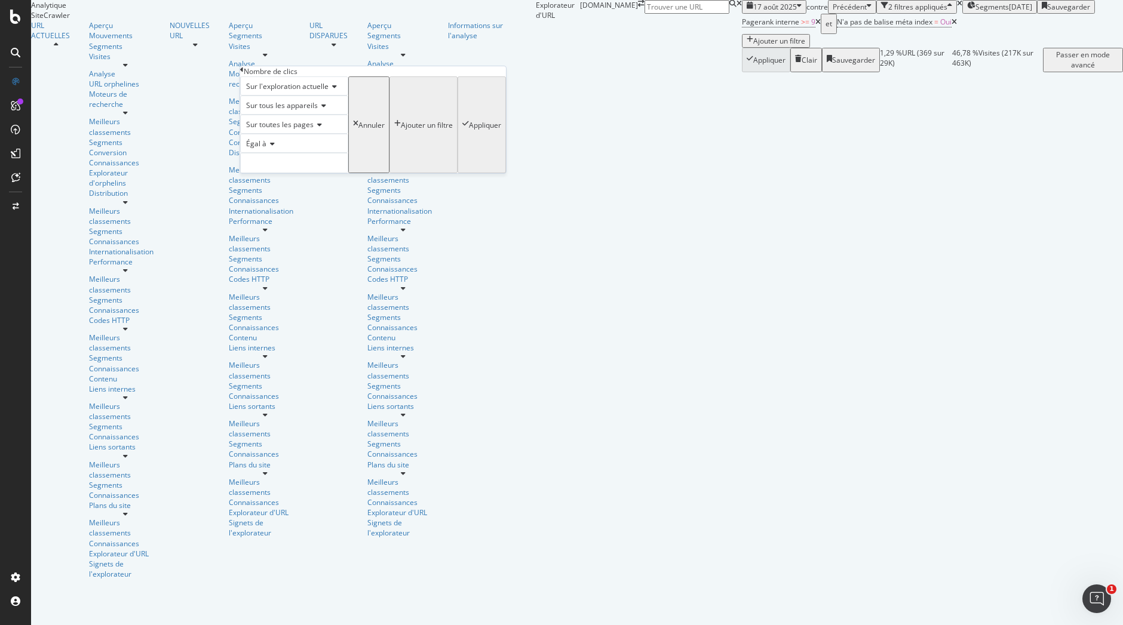
click at [275, 148] on icon at bounding box center [270, 143] width 8 height 7
click at [323, 229] on div "Supérieur ou égal à" at bounding box center [294, 222] width 107 height 13
click at [310, 173] on input "number" at bounding box center [294, 163] width 108 height 20
type input "1"
click at [469, 130] on font "Appliquer" at bounding box center [485, 125] width 32 height 10
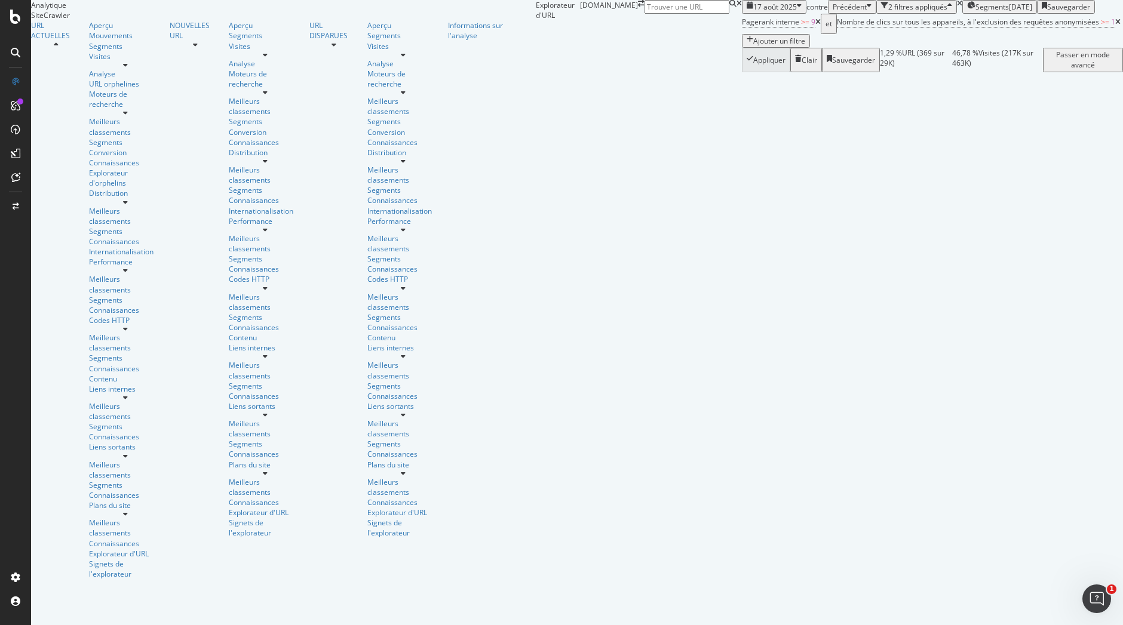
scroll to position [23, 0]
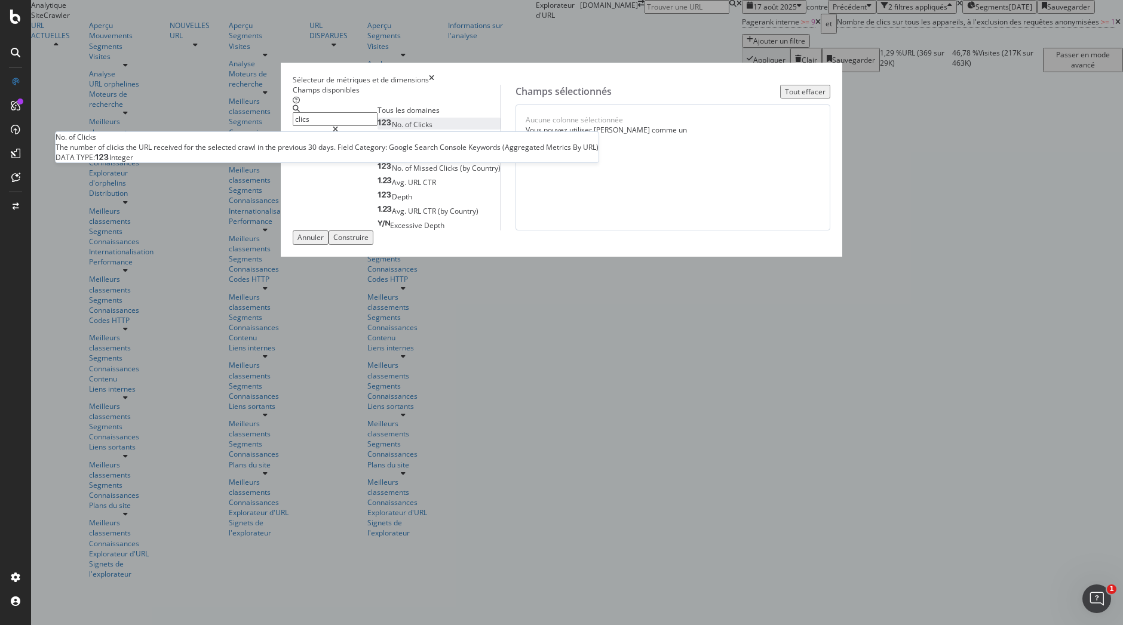
type input "clics"
click at [413, 130] on span "Clicks" at bounding box center [422, 124] width 19 height 10
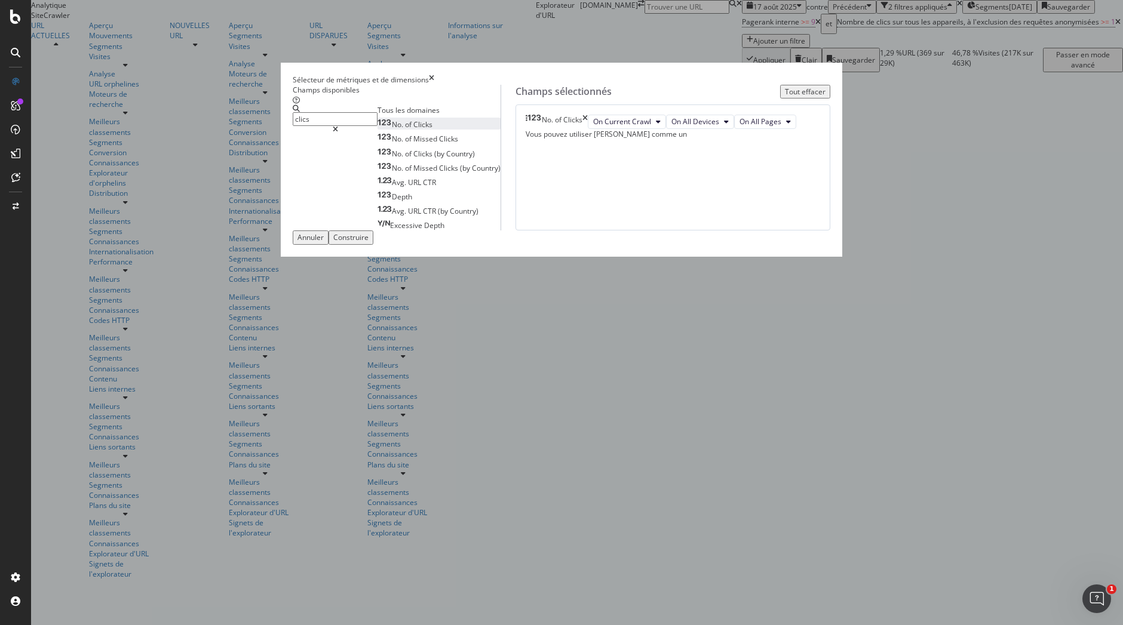
click at [368, 242] on font "Construire" at bounding box center [350, 237] width 35 height 10
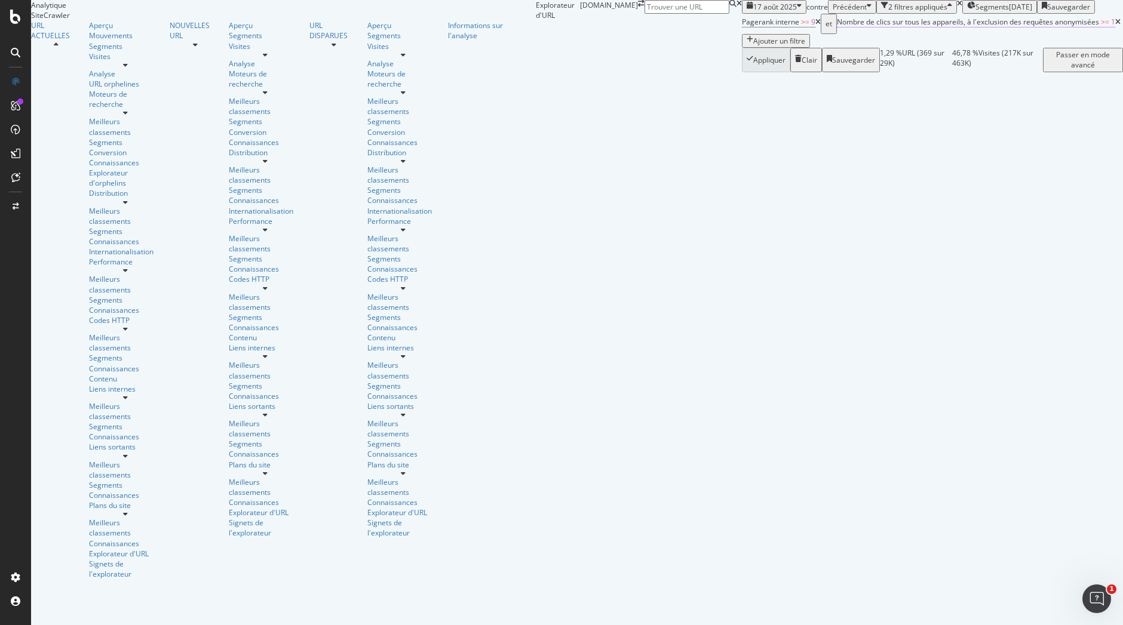
click at [837, 27] on font "Nombre de clics sur tous les appareils, à l'exclusion des requêtes anonymisées" at bounding box center [968, 22] width 262 height 10
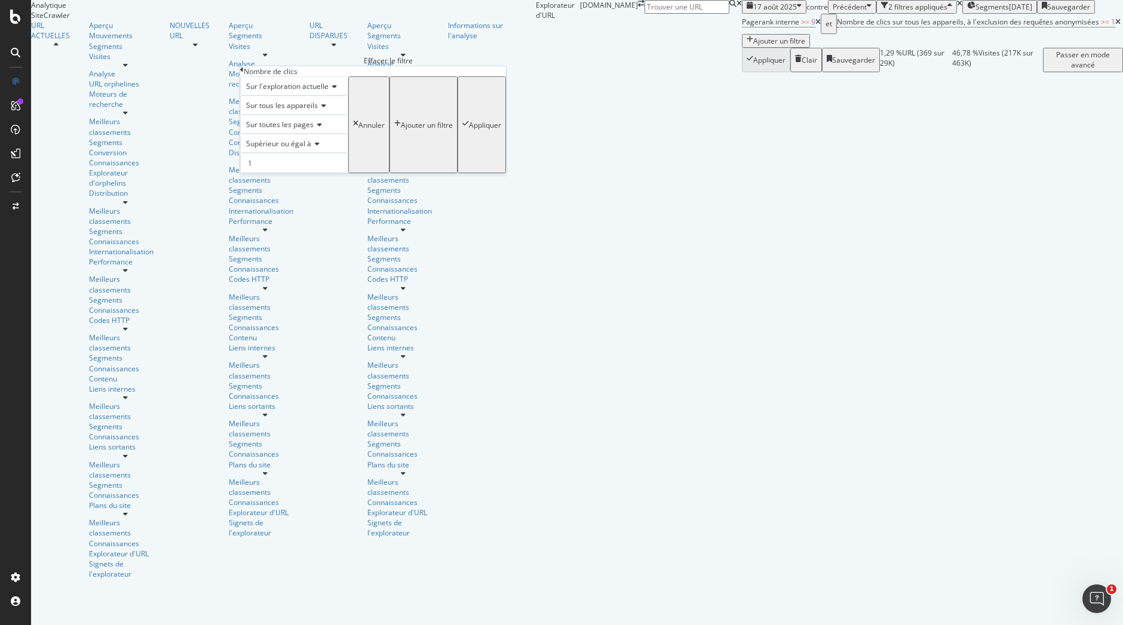
click at [957, 7] on icon "fois" at bounding box center [959, 3] width 5 height 7
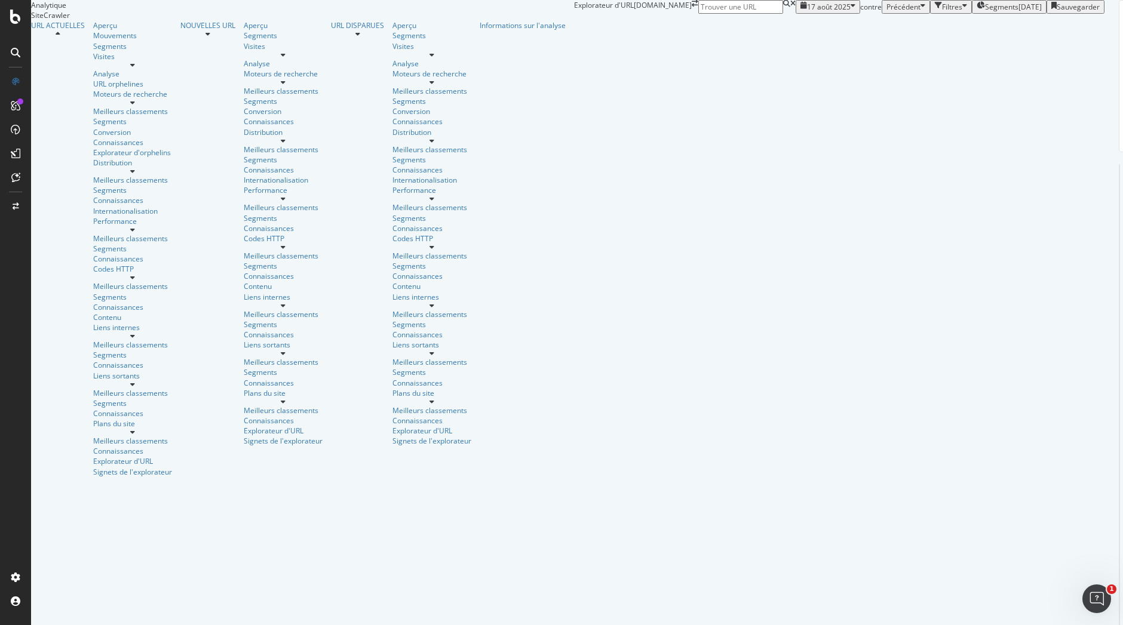
click at [962, 12] on icon "button" at bounding box center [964, 7] width 5 height 10
click at [800, 26] on div "Ajouter un filtre" at bounding box center [829, 21] width 59 height 10
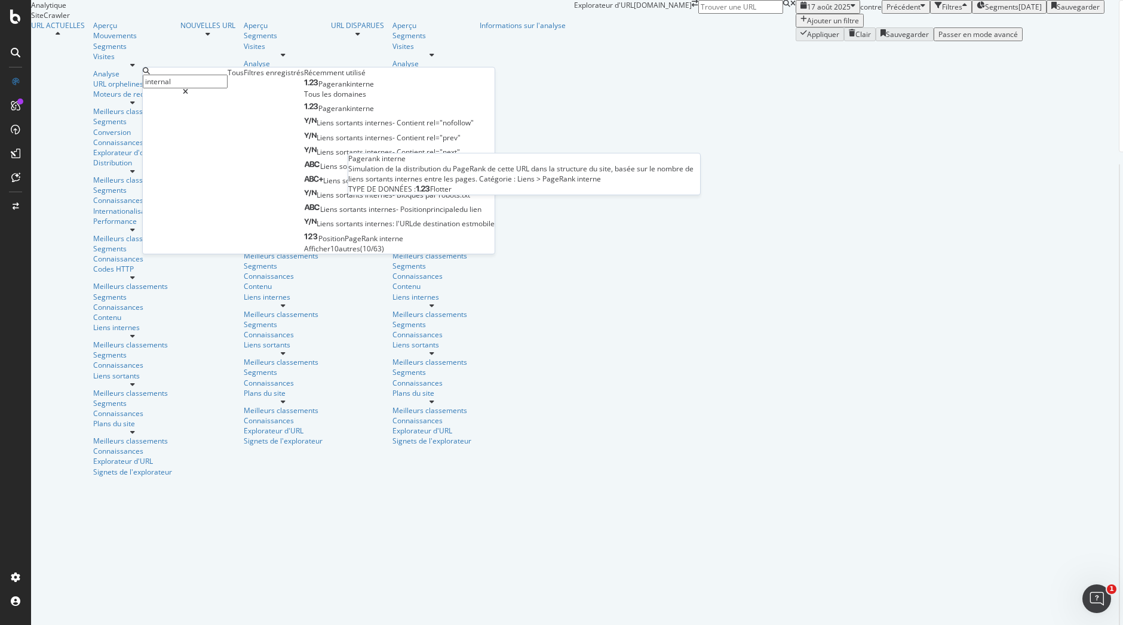
type input "internal"
click at [318, 89] on font "Pagerank" at bounding box center [334, 84] width 32 height 10
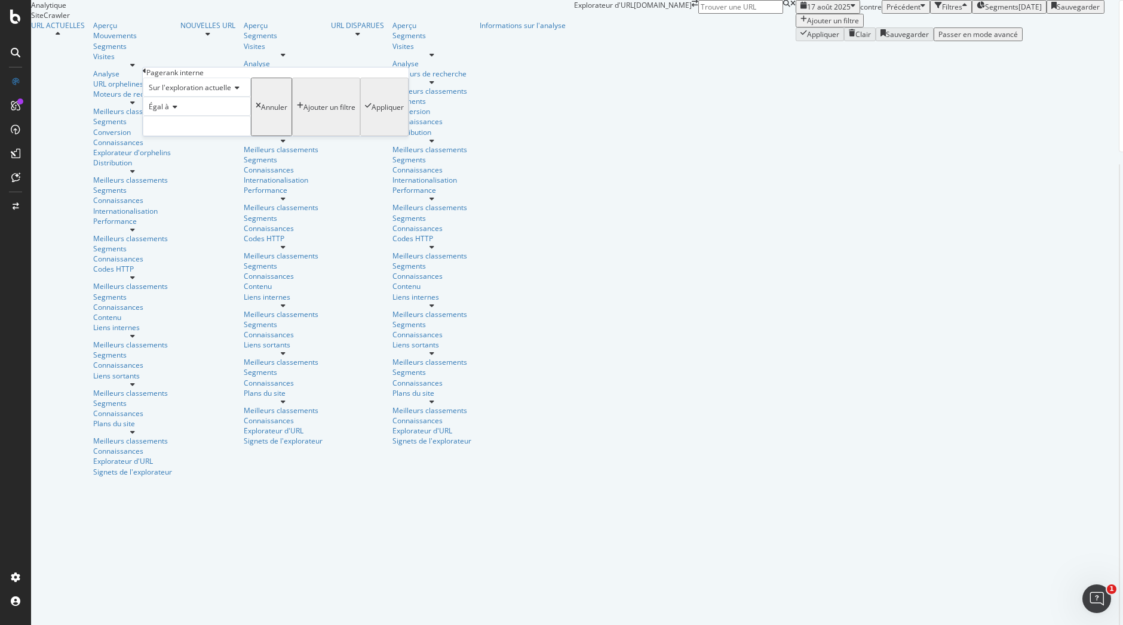
click at [146, 75] on icon at bounding box center [145, 70] width 4 height 7
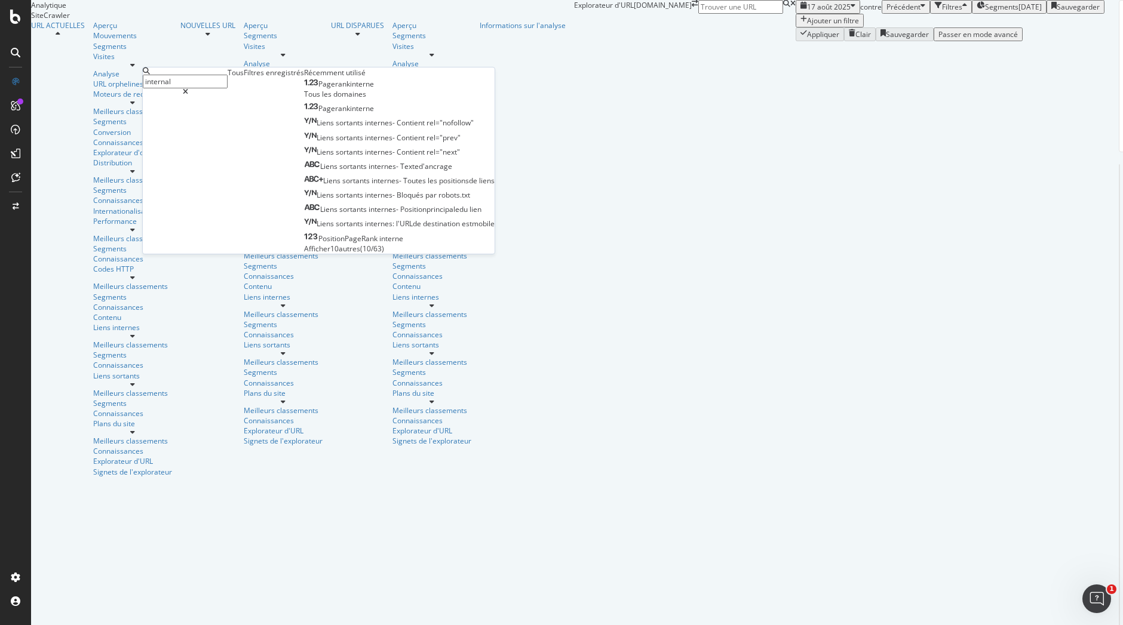
click at [350, 89] on font "interne" at bounding box center [362, 84] width 24 height 10
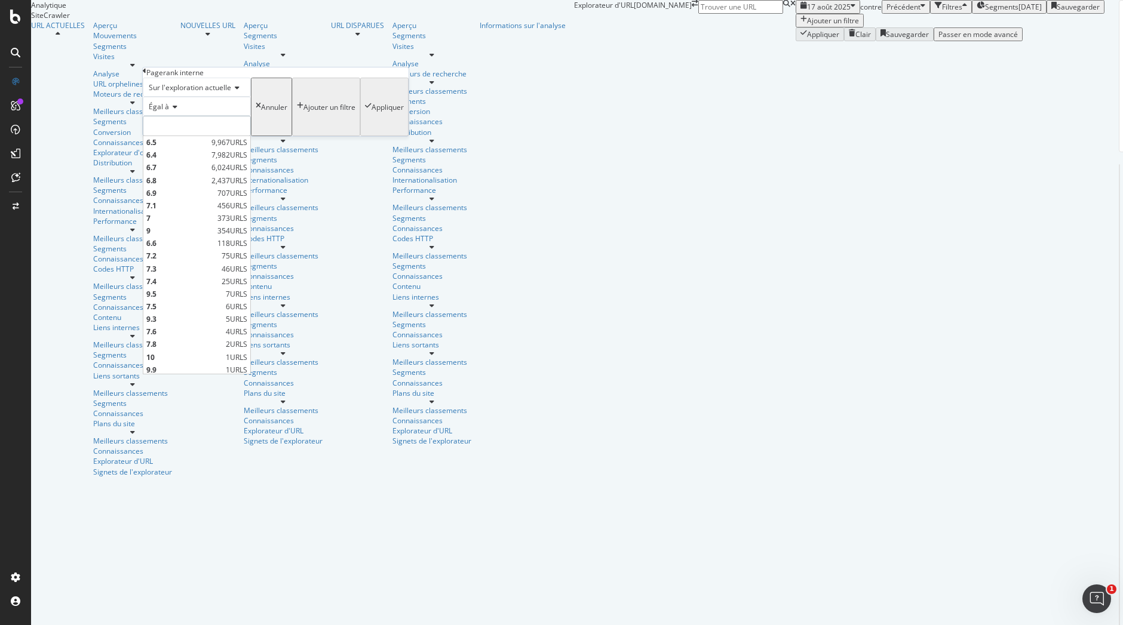
click at [214, 136] on input "number" at bounding box center [197, 126] width 108 height 20
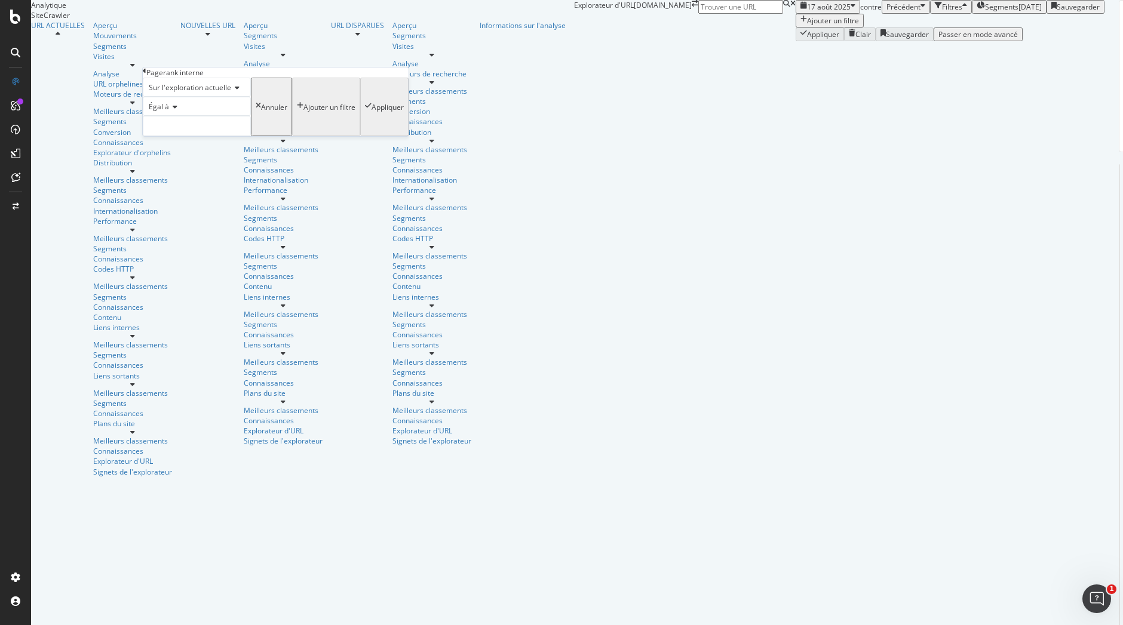
click at [175, 110] on icon at bounding box center [173, 106] width 8 height 7
click at [208, 192] on div "Supérieur ou égal à" at bounding box center [196, 185] width 107 height 13
click at [237, 136] on input "number" at bounding box center [197, 126] width 108 height 20
type input "9"
click at [371, 112] on font "Appliquer" at bounding box center [387, 107] width 32 height 10
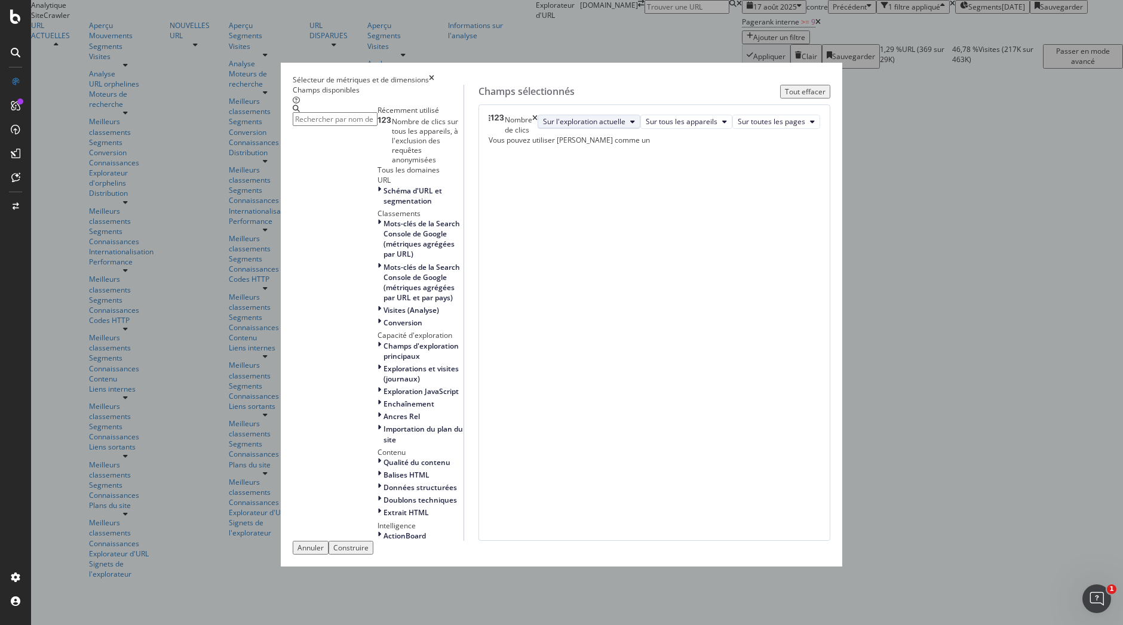
click at [635, 125] on icon "modal" at bounding box center [632, 121] width 5 height 7
click at [717, 127] on font "Sur tous les appareils" at bounding box center [682, 121] width 72 height 10
click at [738, 127] on font "Sur toutes les pages" at bounding box center [771, 121] width 67 height 10
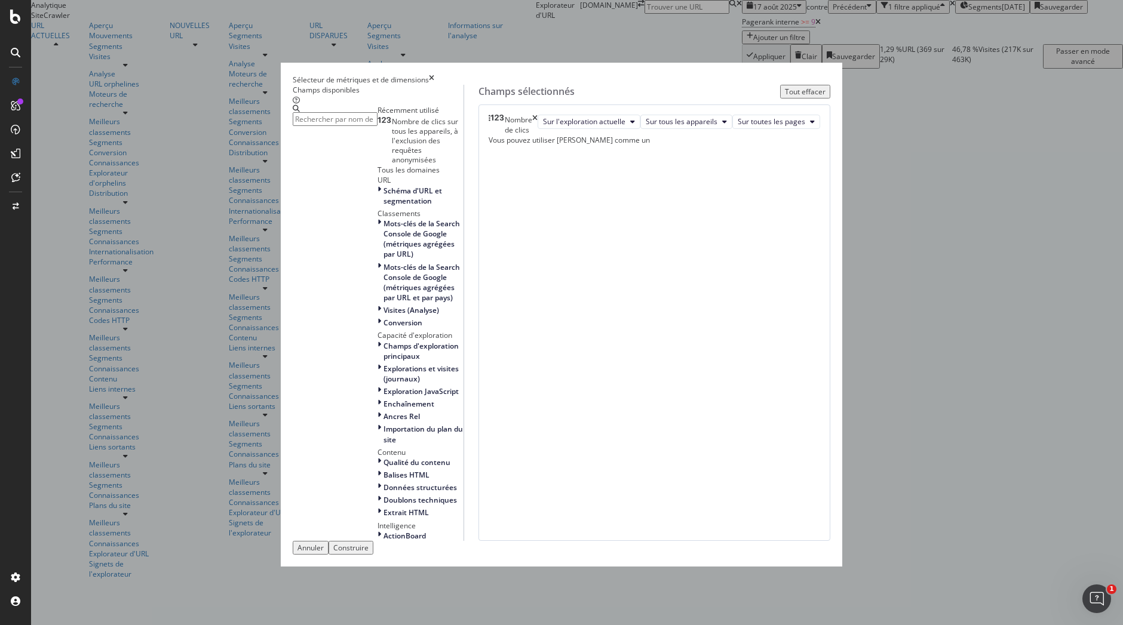
click at [738, 331] on div "Nombre de clics Sur l'exploration actuelle Sur tous les appareils Sur toutes le…" at bounding box center [654, 323] width 352 height 437
click at [368, 543] on font "Construire" at bounding box center [350, 548] width 35 height 10
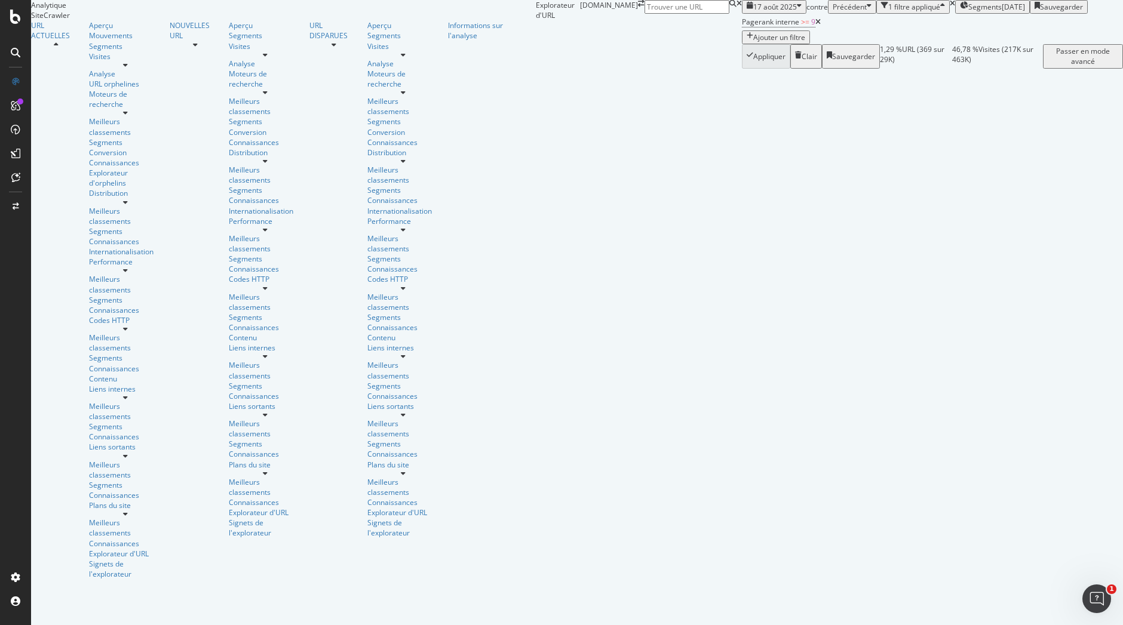
click at [1122, 254] on div at bounding box center [1138, 254] width 0 height 0
click at [1064, 12] on font "Sauvegarder" at bounding box center [1061, 7] width 43 height 10
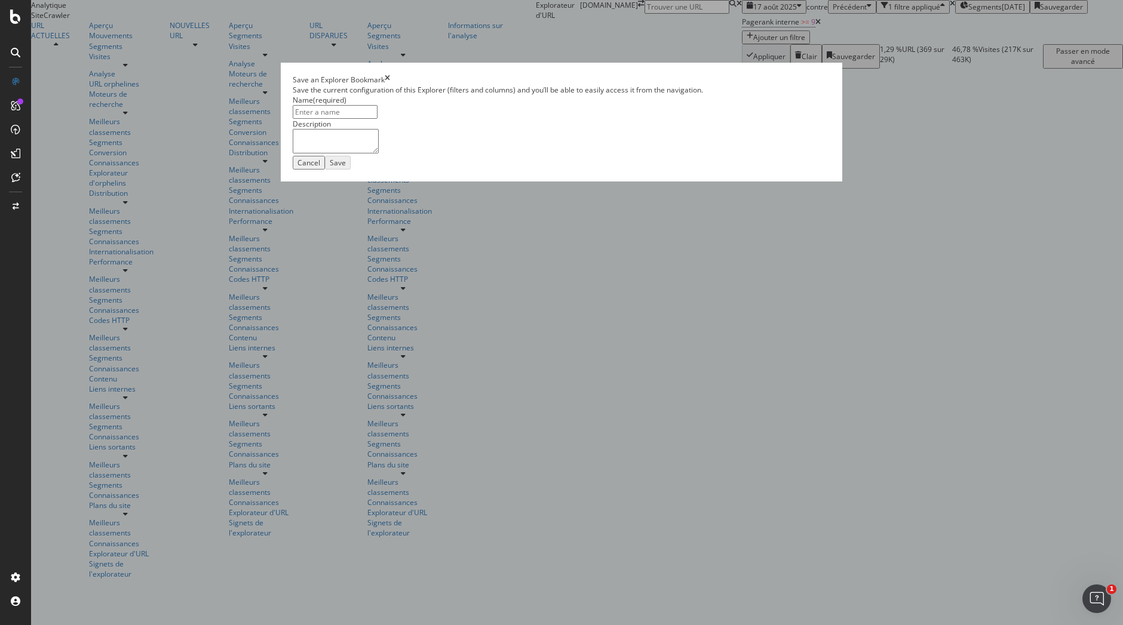
click at [390, 85] on icon "times" at bounding box center [387, 80] width 5 height 10
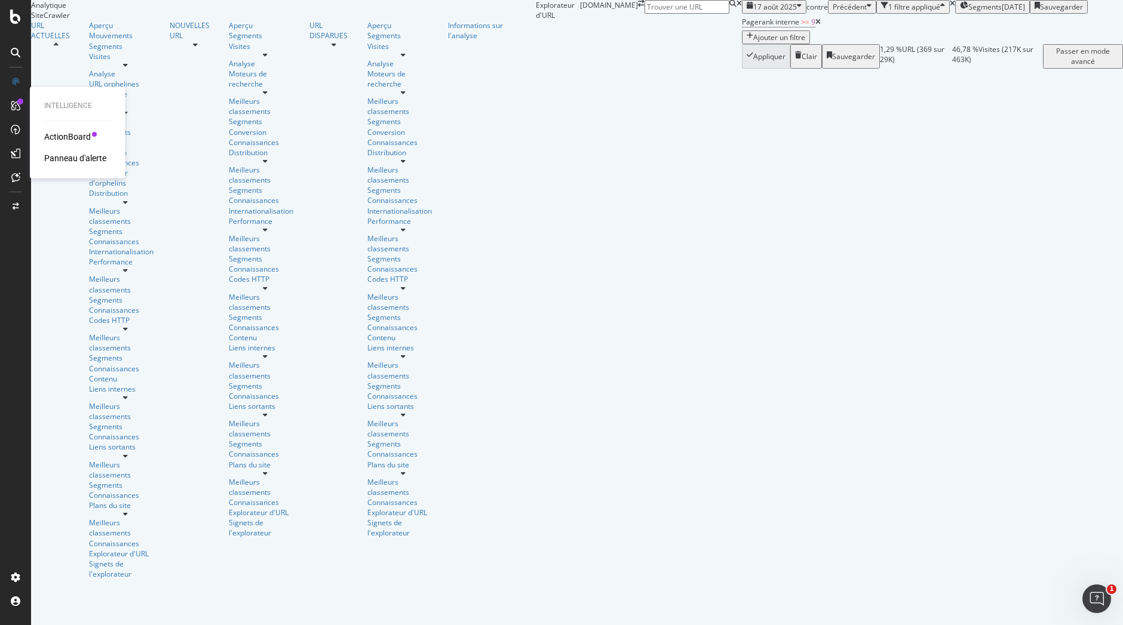
click at [85, 157] on font "Panneau d'alerte" at bounding box center [75, 158] width 62 height 10
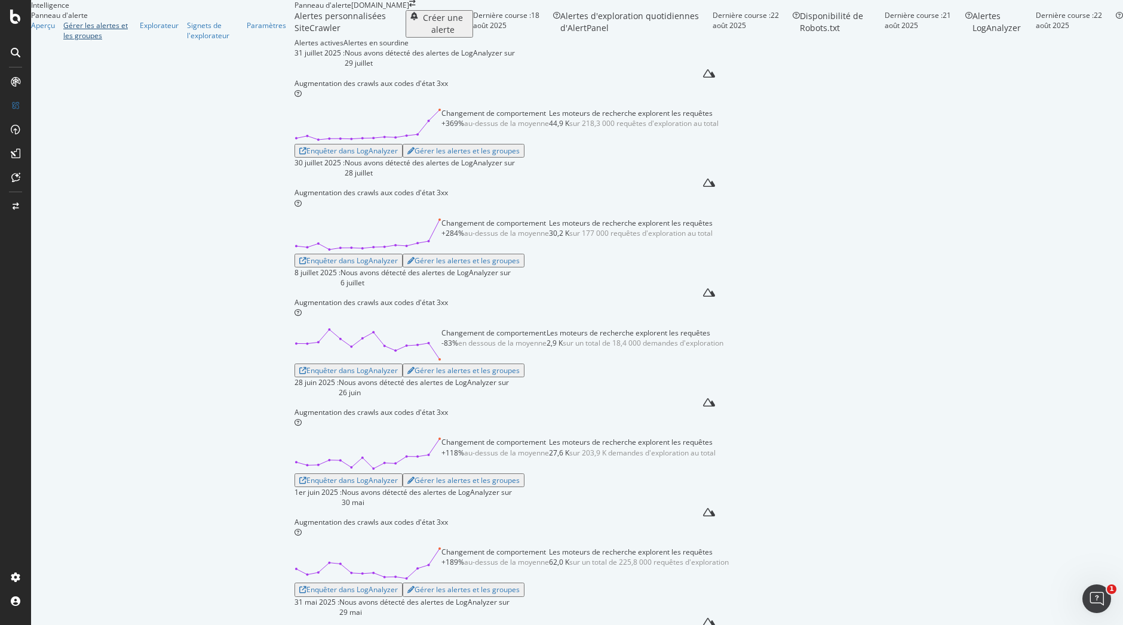
click at [63, 41] on div "Gérer les alertes et les groupes" at bounding box center [97, 30] width 68 height 20
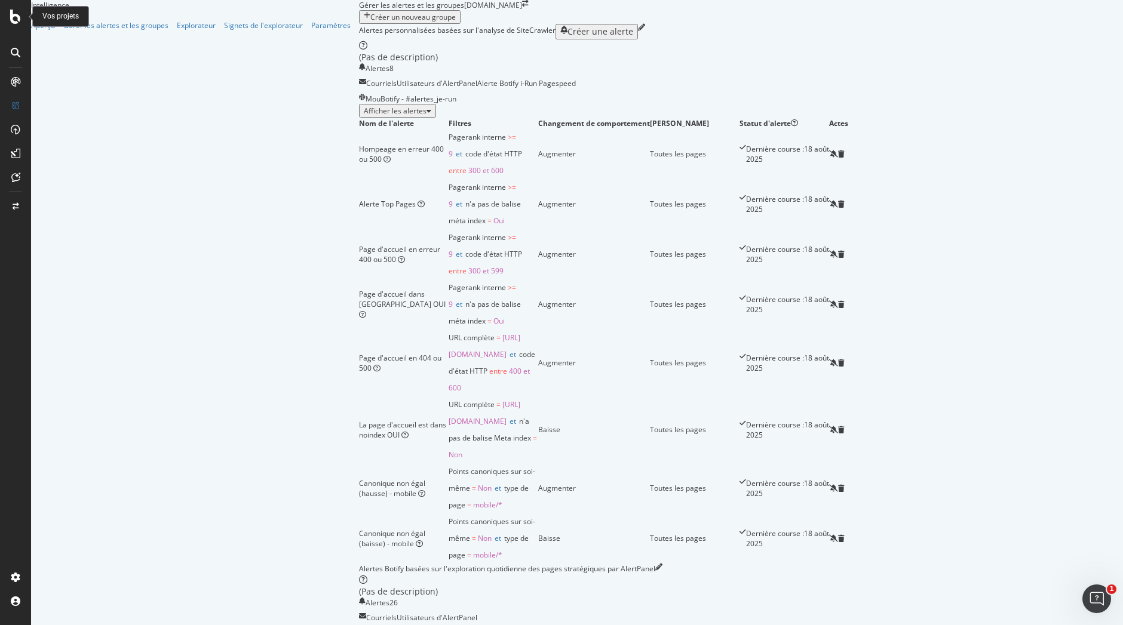
click at [15, 16] on icon at bounding box center [15, 17] width 11 height 14
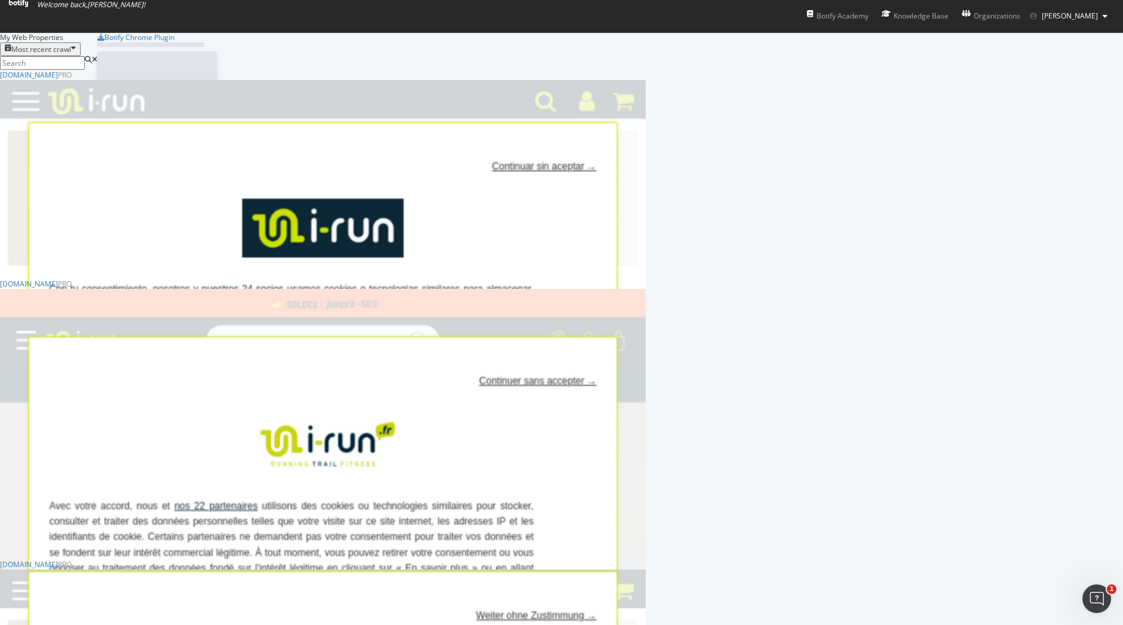
scroll to position [616, 1105]
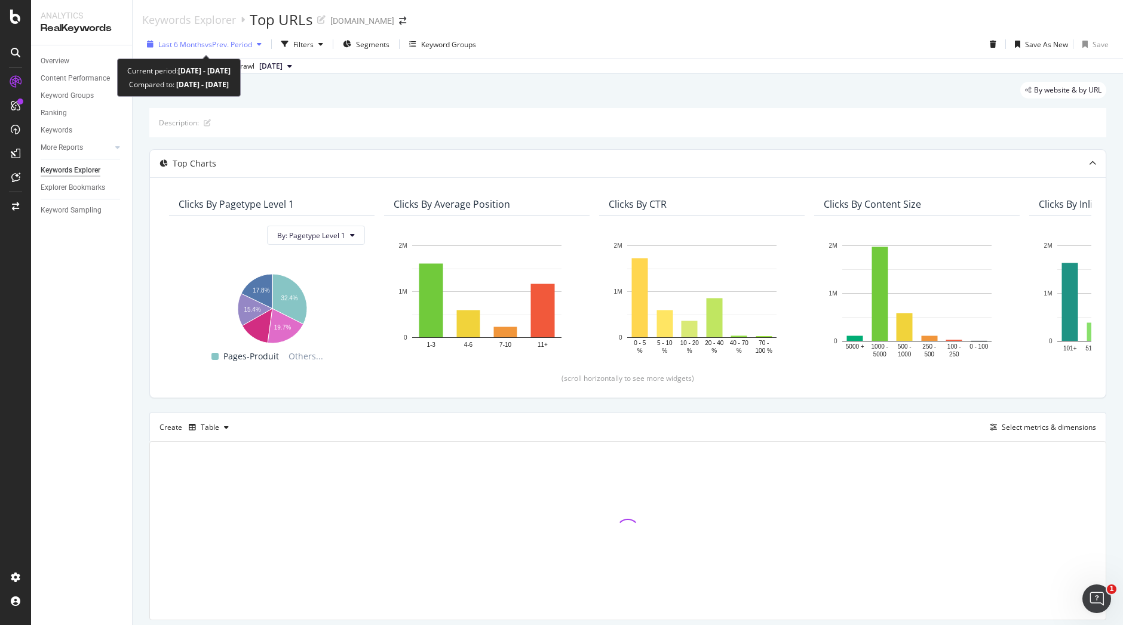
click at [262, 42] on icon "button" at bounding box center [259, 44] width 5 height 7
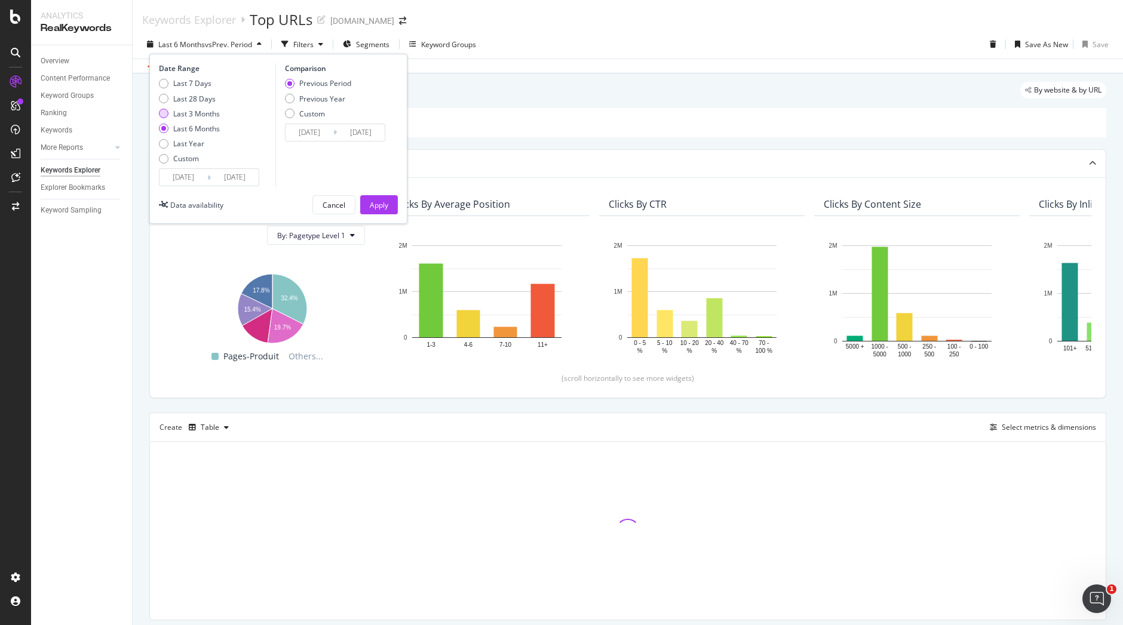
click at [204, 118] on div "Last 3 Months" at bounding box center [196, 114] width 47 height 10
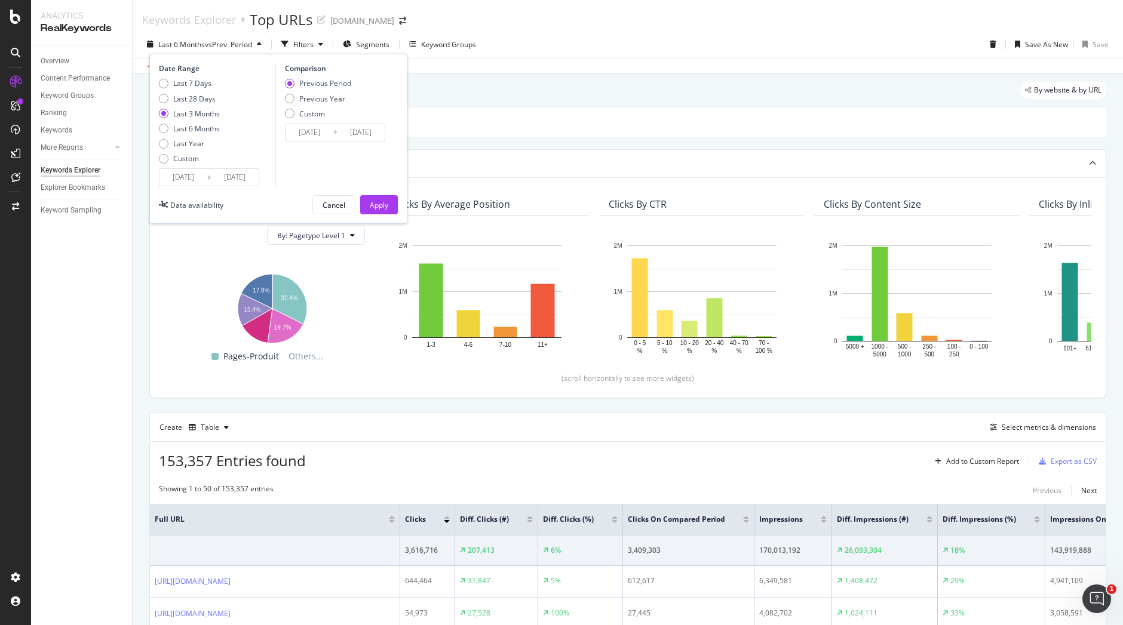
type input "[DATE]"
type input "2025/02/17"
type input "2025/05/19"
click at [389, 204] on button "Apply" at bounding box center [379, 204] width 38 height 19
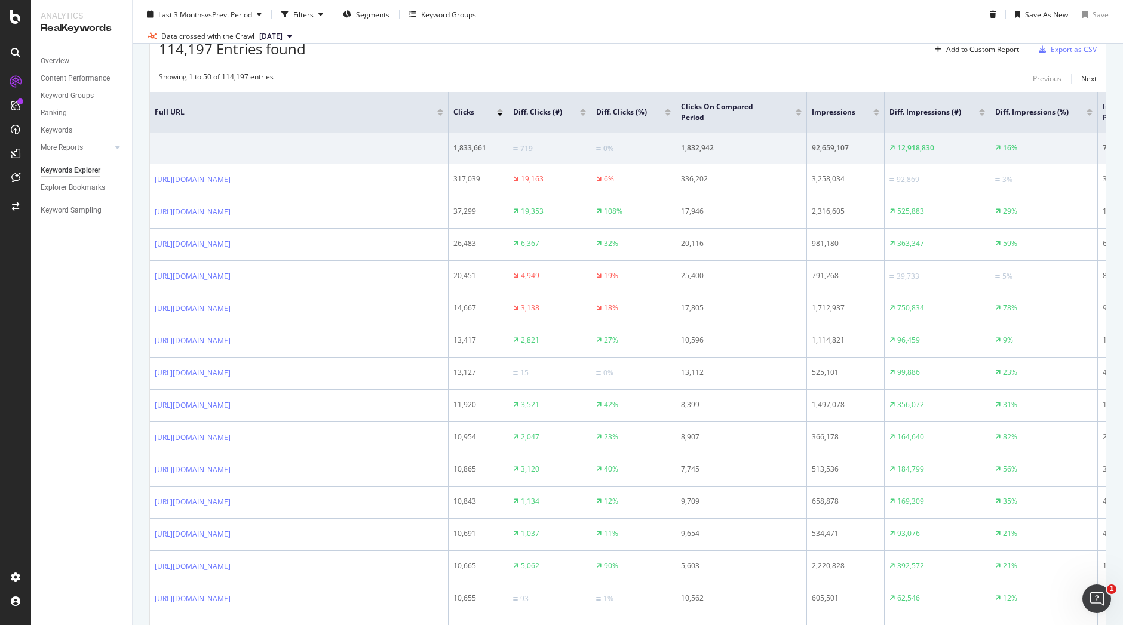
scroll to position [401, 0]
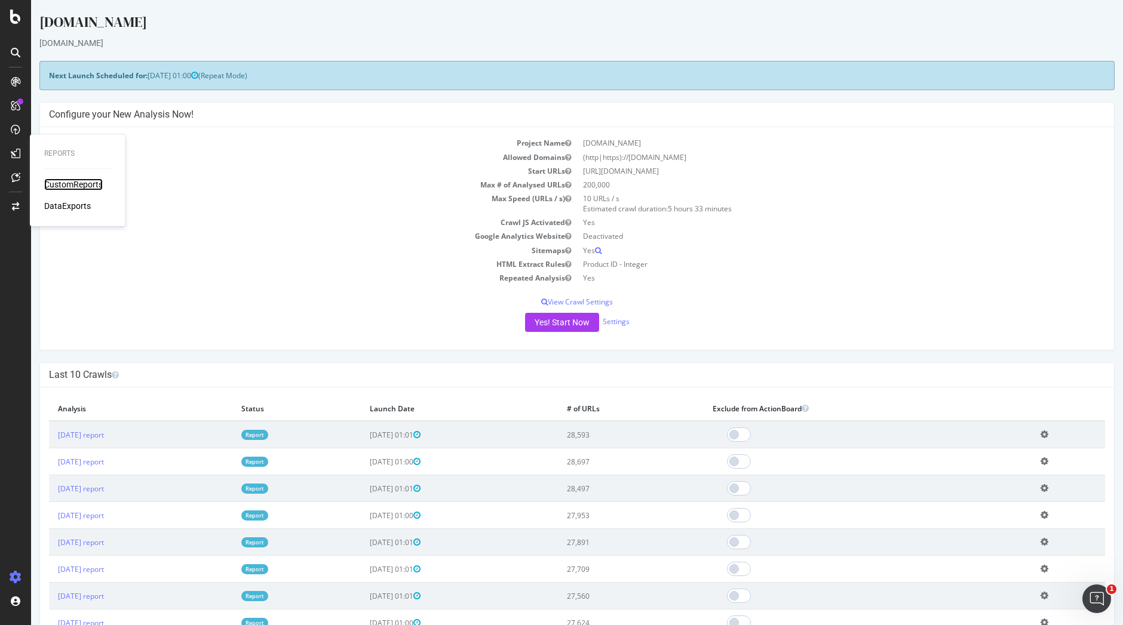
click at [78, 184] on div "CustomReports" at bounding box center [73, 185] width 59 height 12
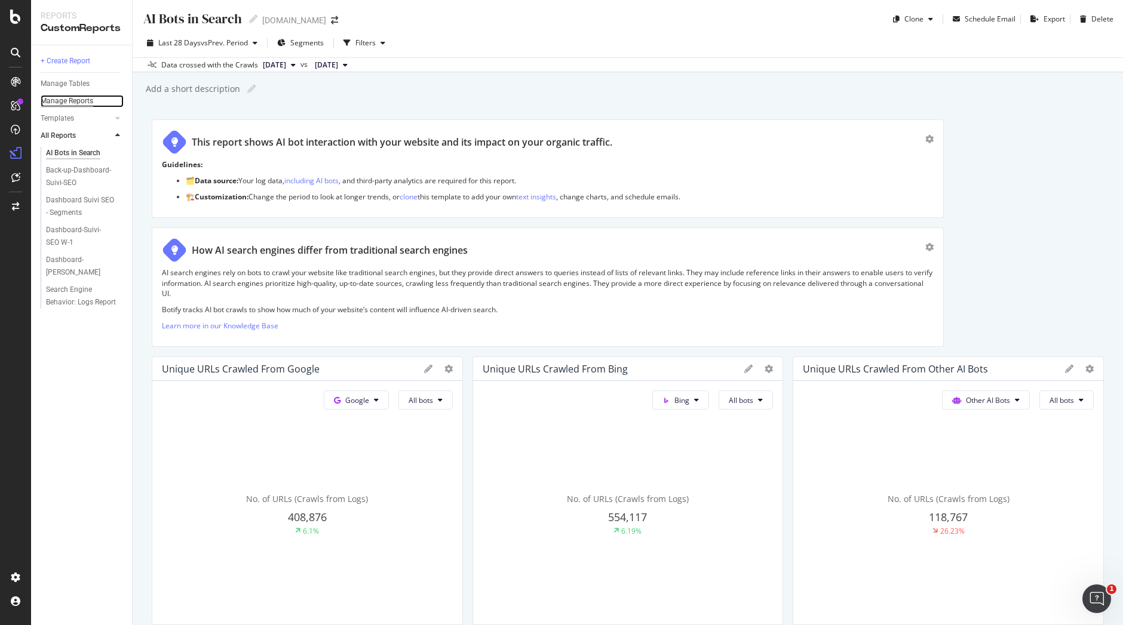
click at [87, 100] on div "Manage Reports" at bounding box center [67, 101] width 53 height 13
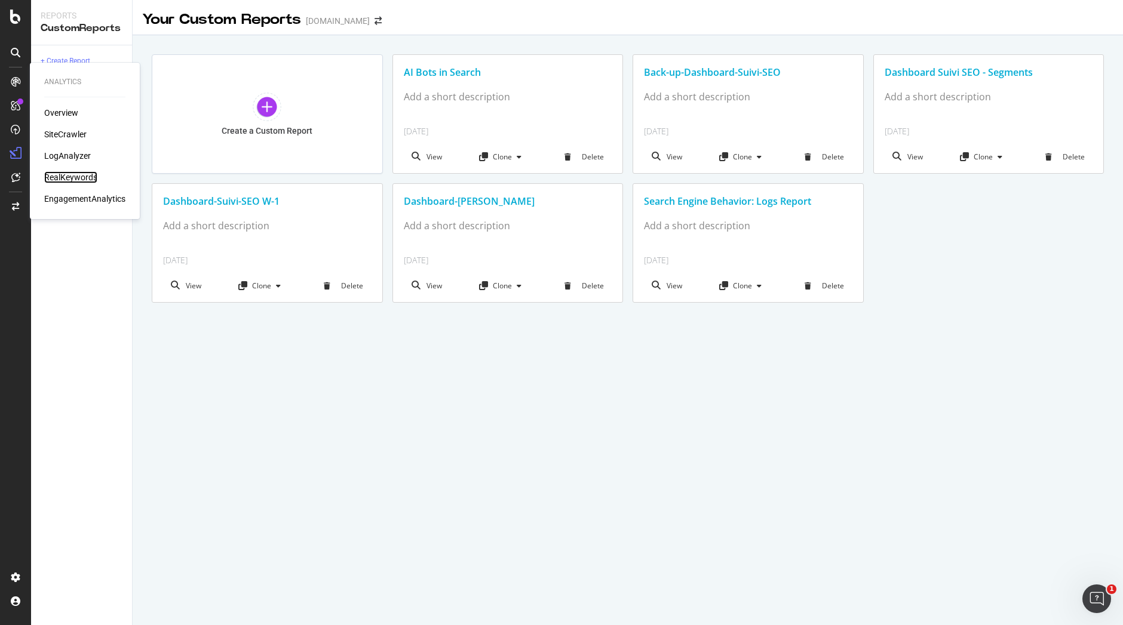
click at [78, 178] on div "RealKeywords" at bounding box center [70, 177] width 53 height 12
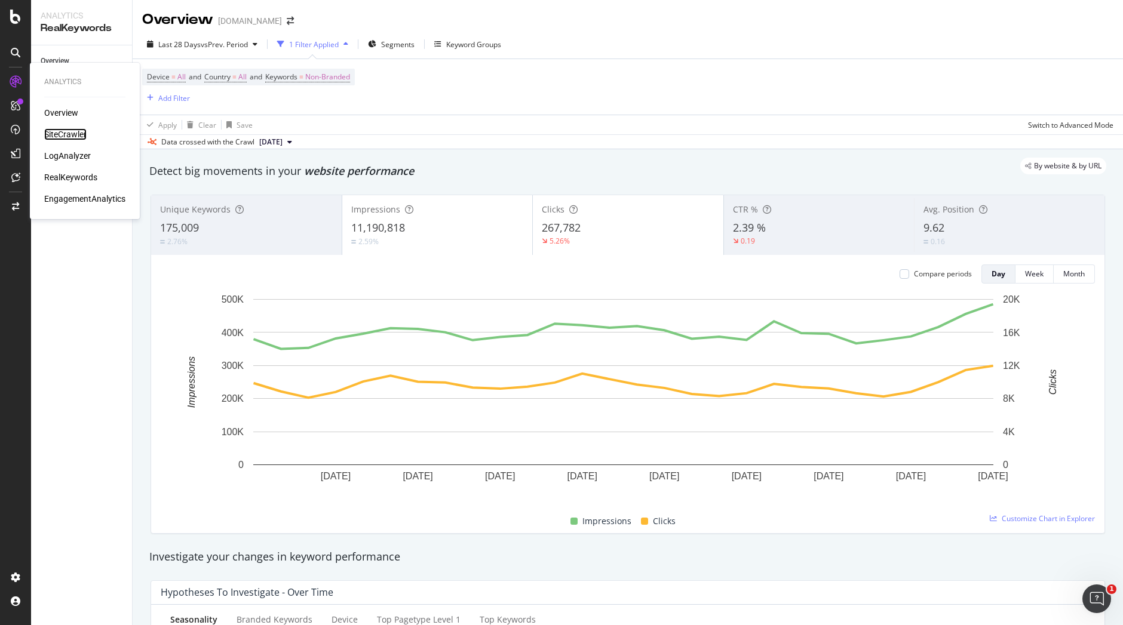
click at [71, 133] on div "SiteCrawler" at bounding box center [65, 134] width 42 height 12
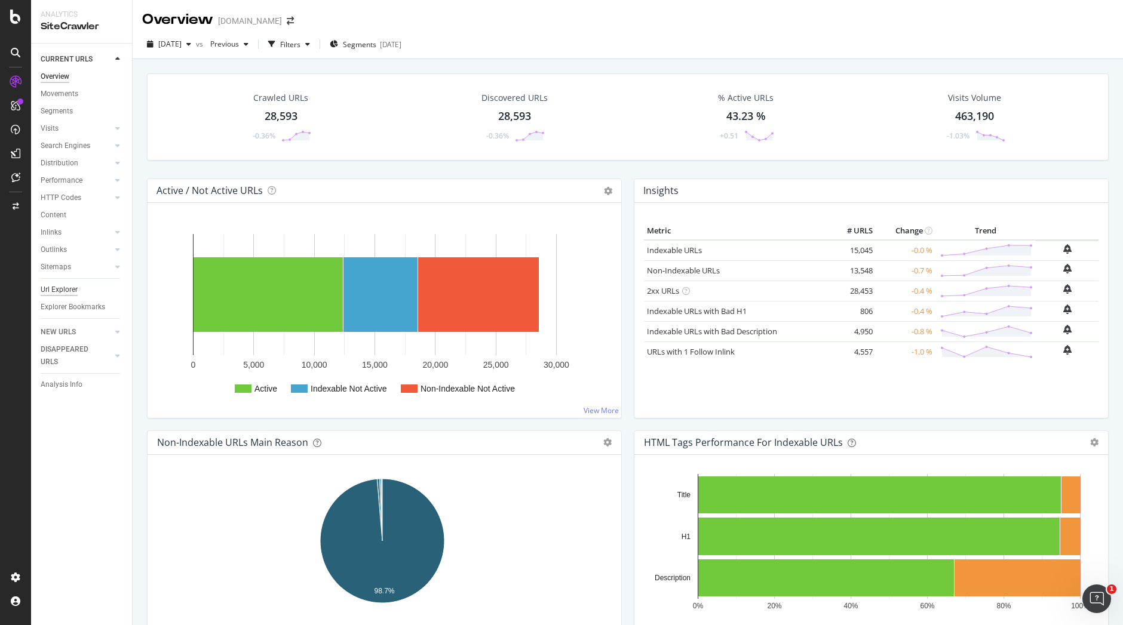
click at [70, 287] on div "Url Explorer" at bounding box center [59, 290] width 37 height 13
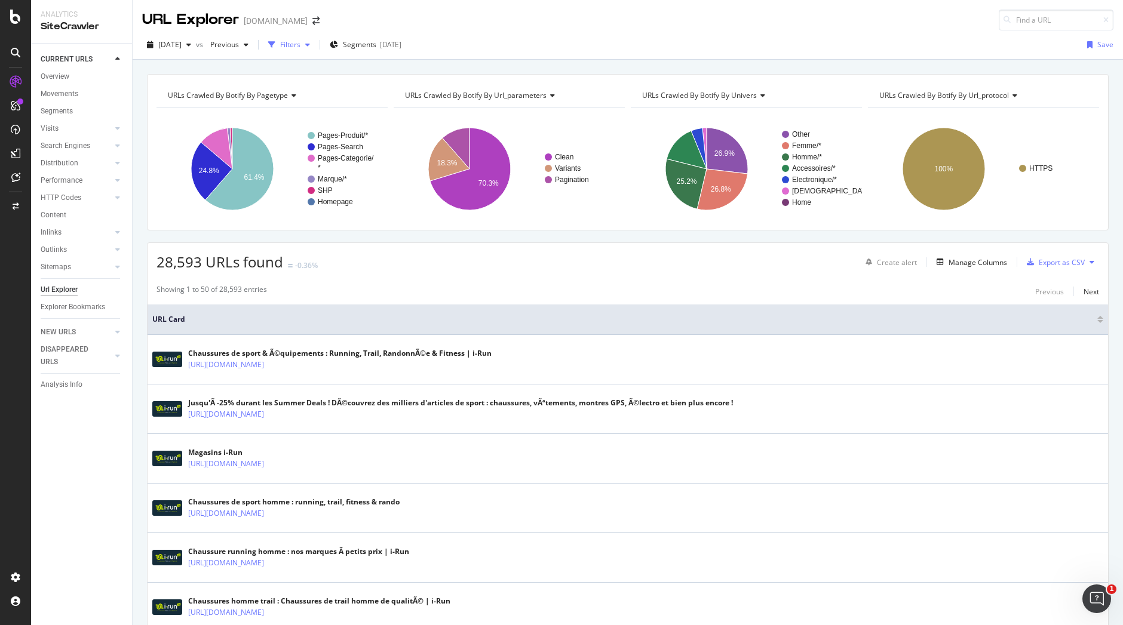
click at [315, 47] on div "button" at bounding box center [307, 44] width 14 height 7
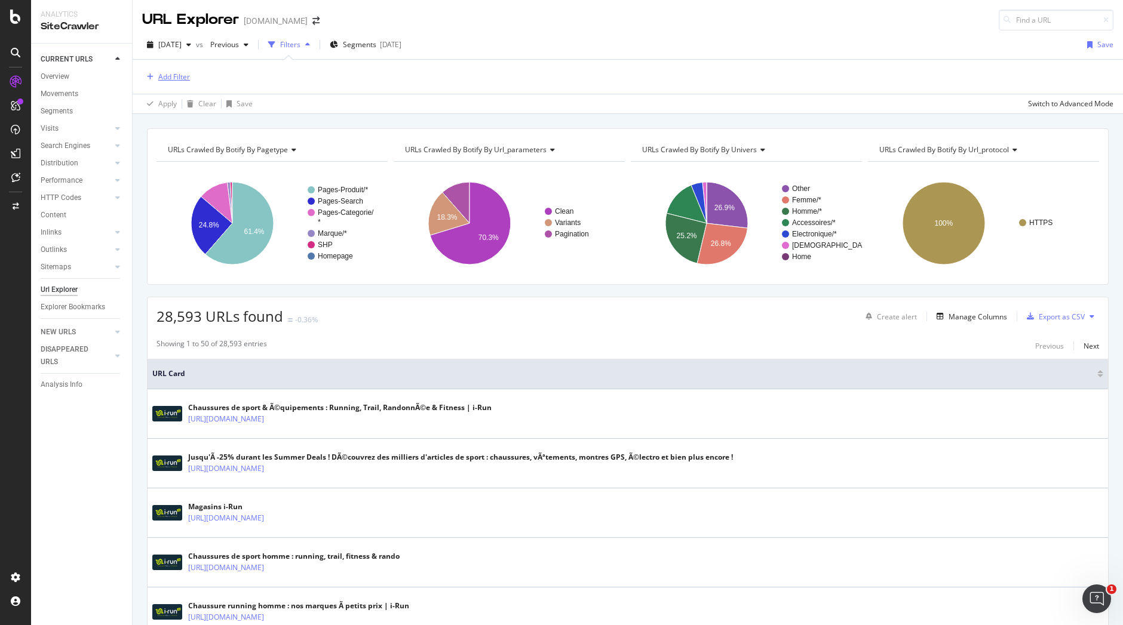
click at [179, 76] on div "Add Filter" at bounding box center [174, 77] width 32 height 10
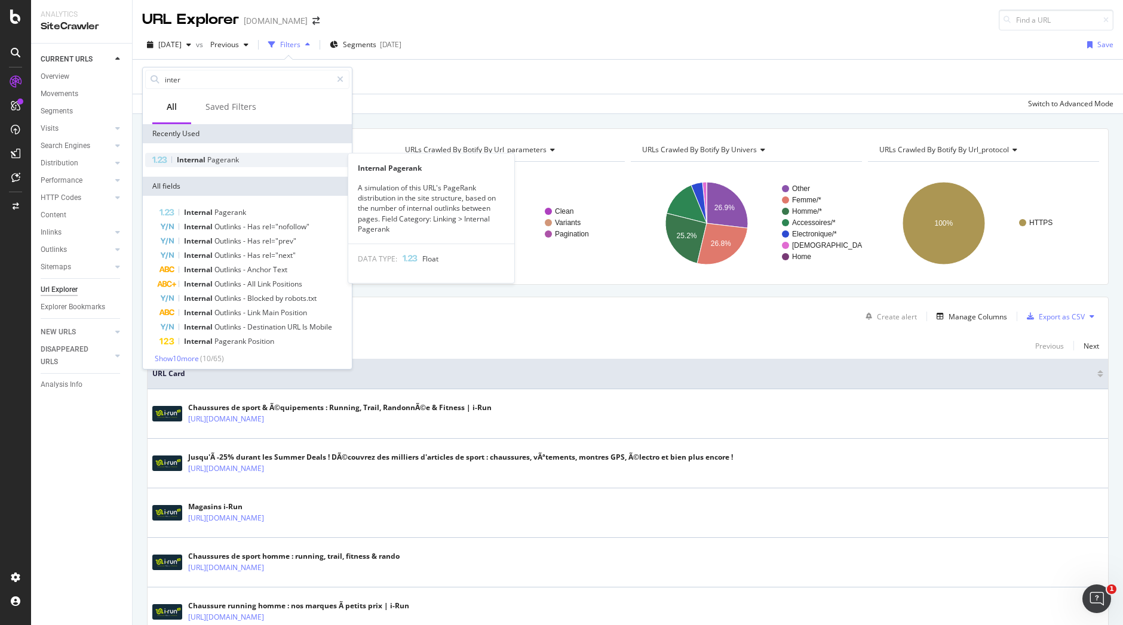
type input "inter"
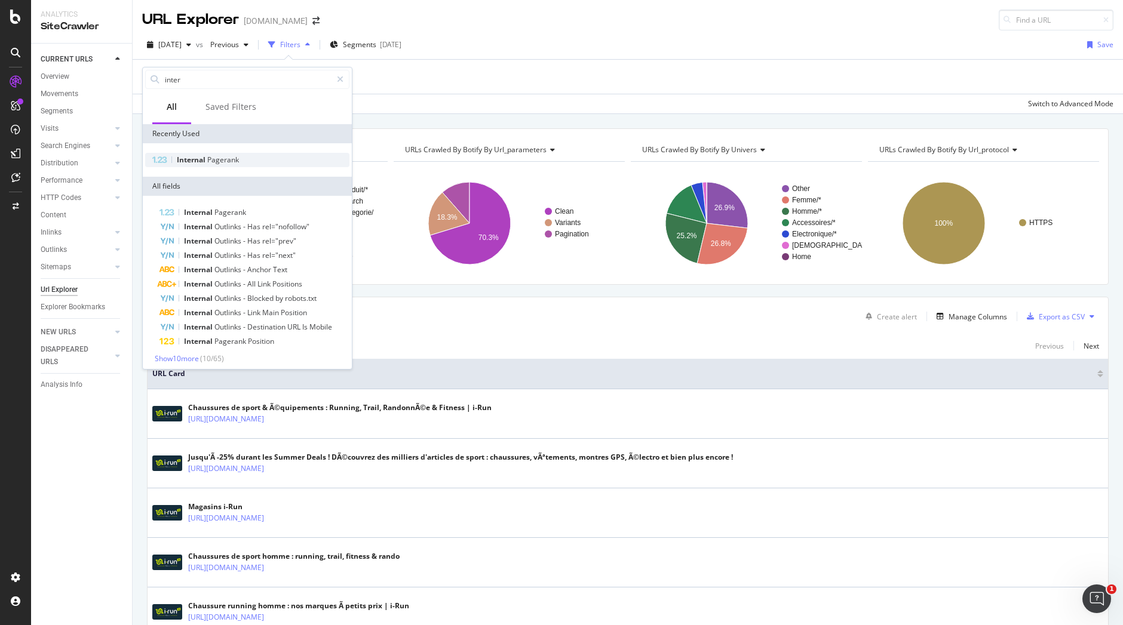
click at [234, 165] on div "Internal Pagerank" at bounding box center [247, 160] width 204 height 14
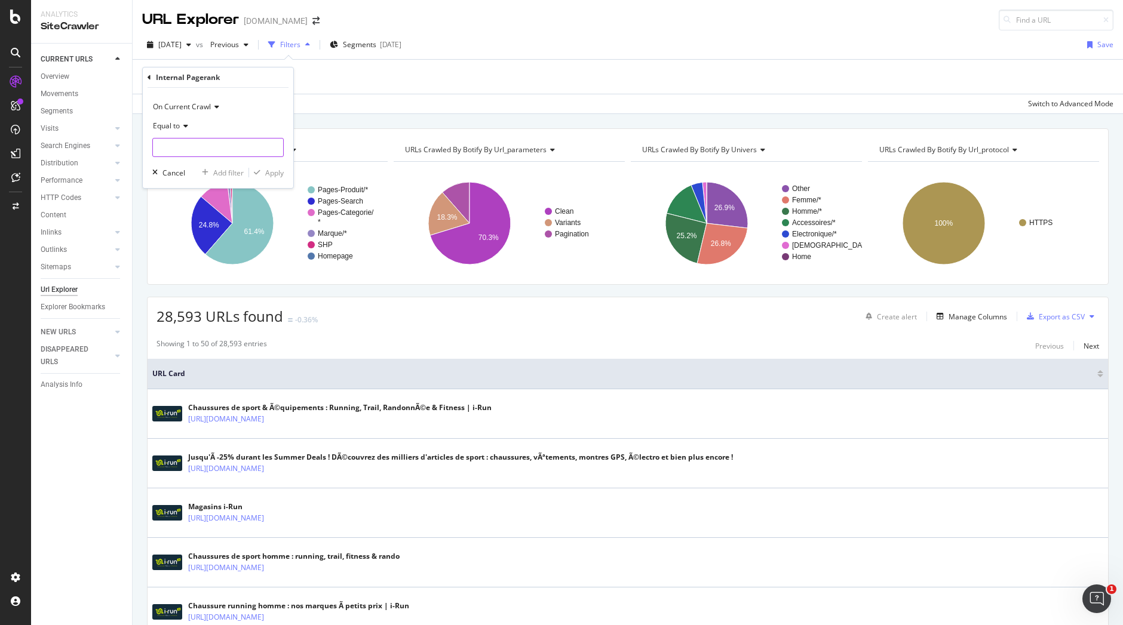
click at [202, 148] on input "number" at bounding box center [217, 147] width 131 height 19
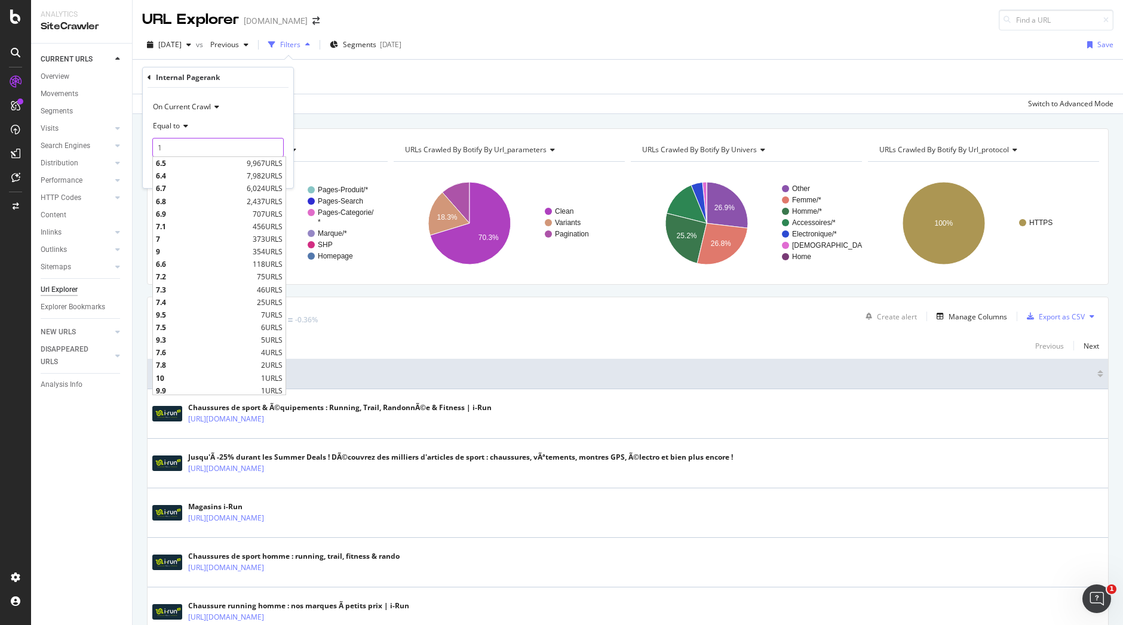
type input "1"
click at [275, 143] on input "1" at bounding box center [217, 147] width 131 height 19
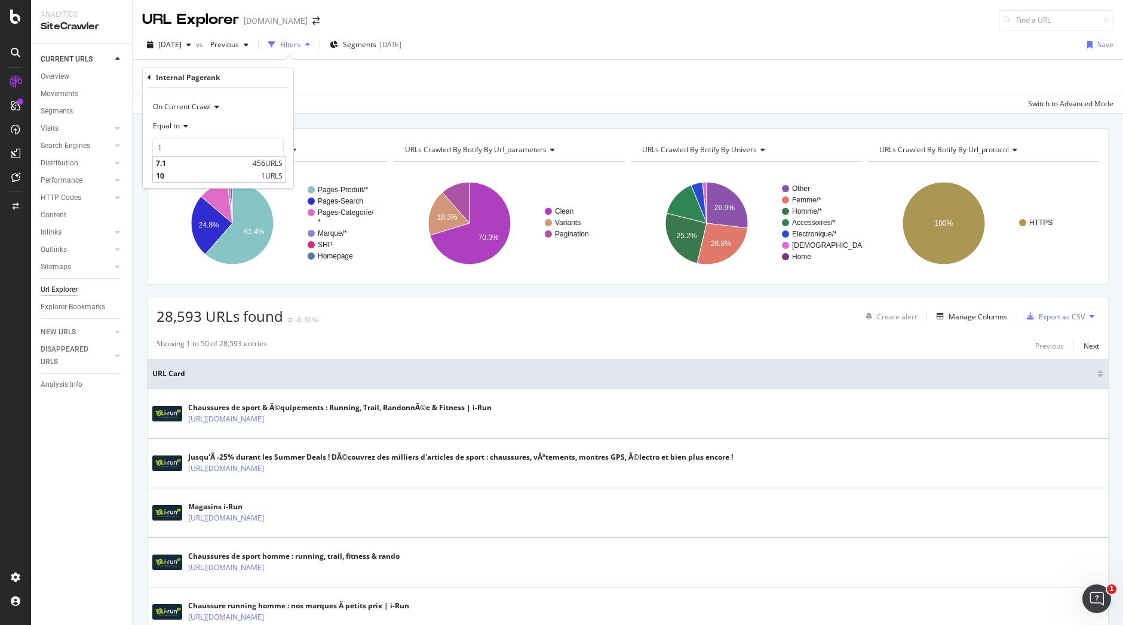
click at [188, 119] on div "Equal to" at bounding box center [217, 125] width 131 height 19
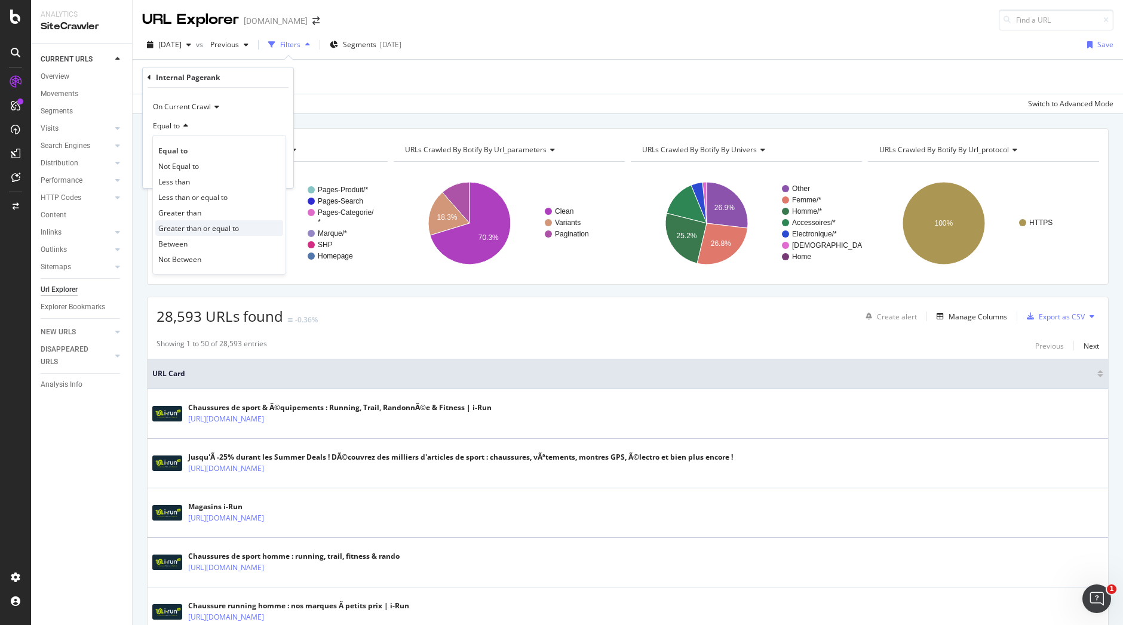
click at [187, 228] on span "Greater than or equal to" at bounding box center [198, 228] width 81 height 10
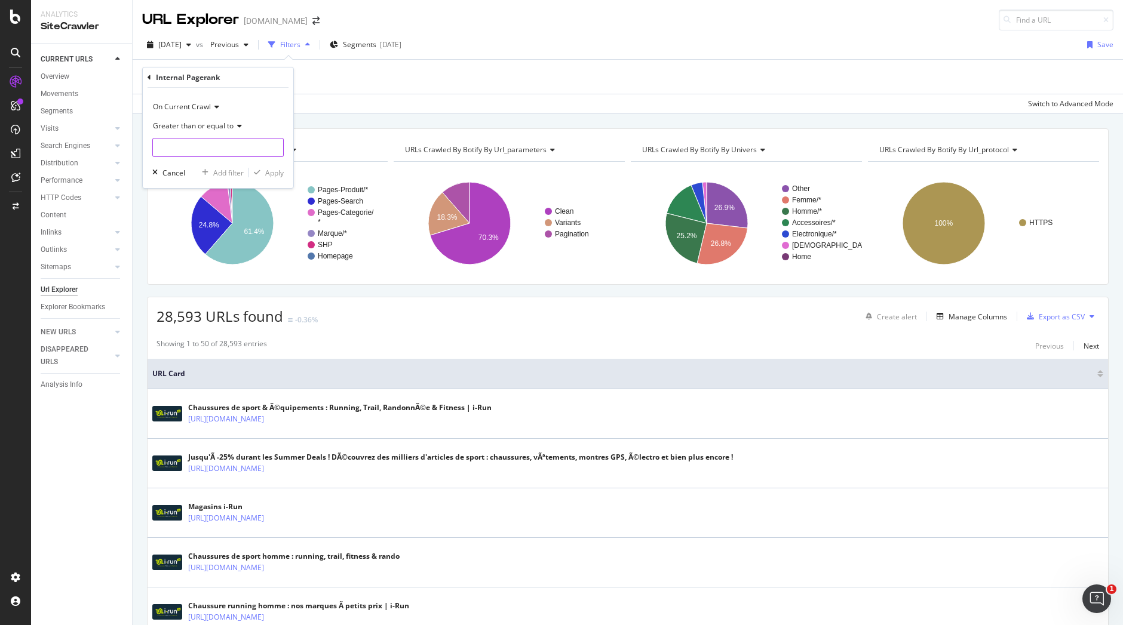
click at [195, 148] on input "number" at bounding box center [217, 147] width 131 height 19
type input "9"
click at [276, 169] on div "Apply" at bounding box center [274, 173] width 19 height 10
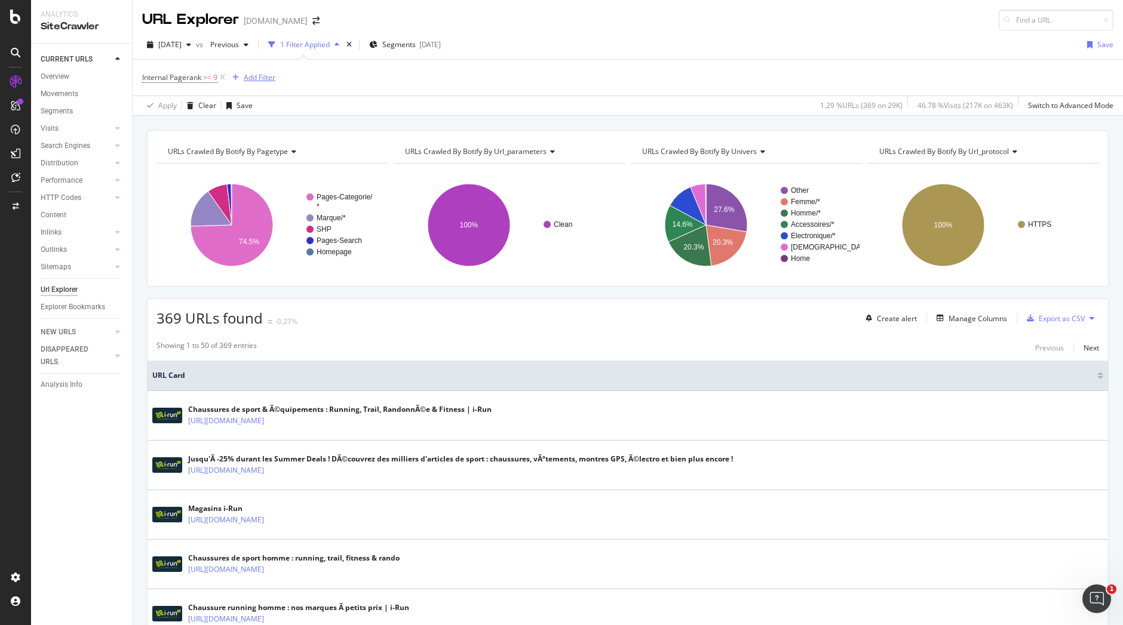
click at [259, 76] on div "Add Filter" at bounding box center [260, 77] width 32 height 10
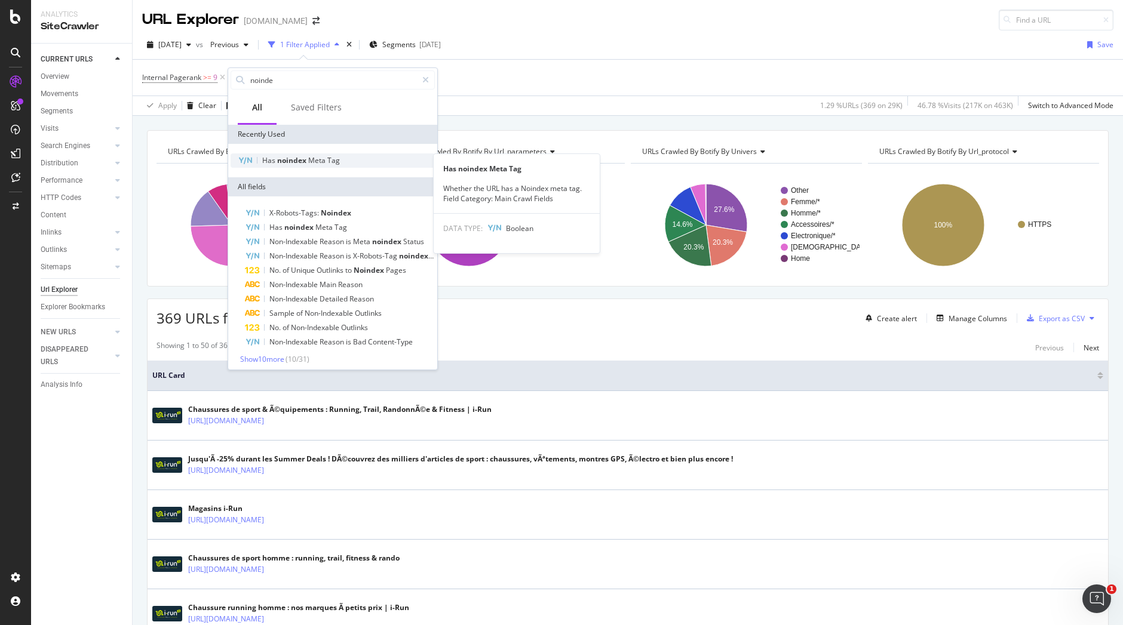
type input "noinde"
click at [303, 157] on span "noindex" at bounding box center [292, 160] width 31 height 10
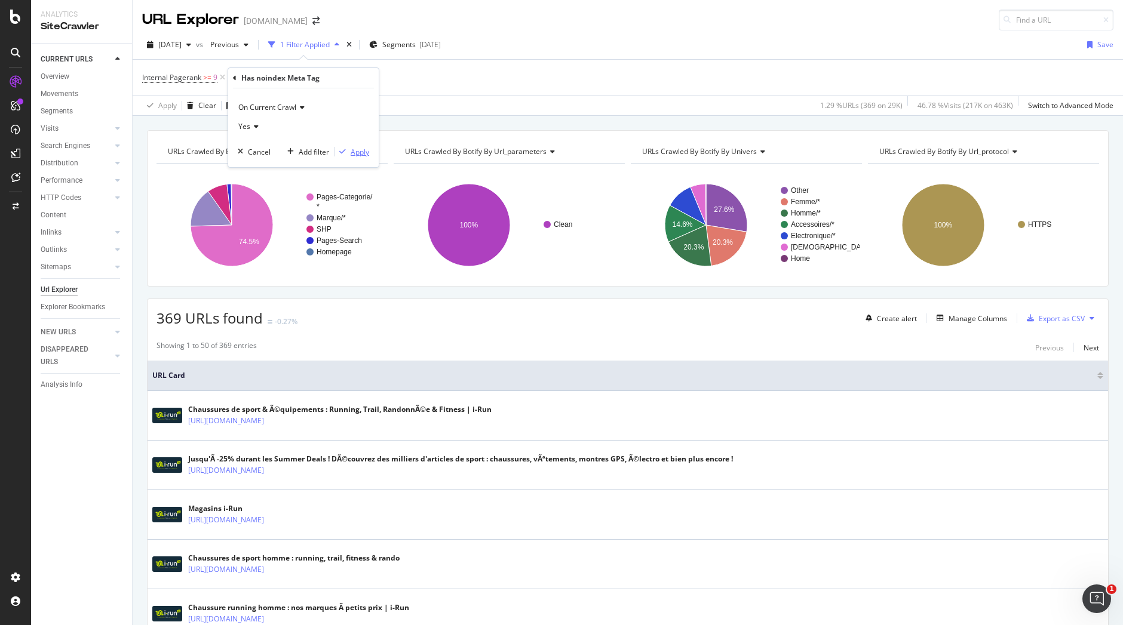
click at [365, 151] on div "Apply" at bounding box center [360, 152] width 19 height 10
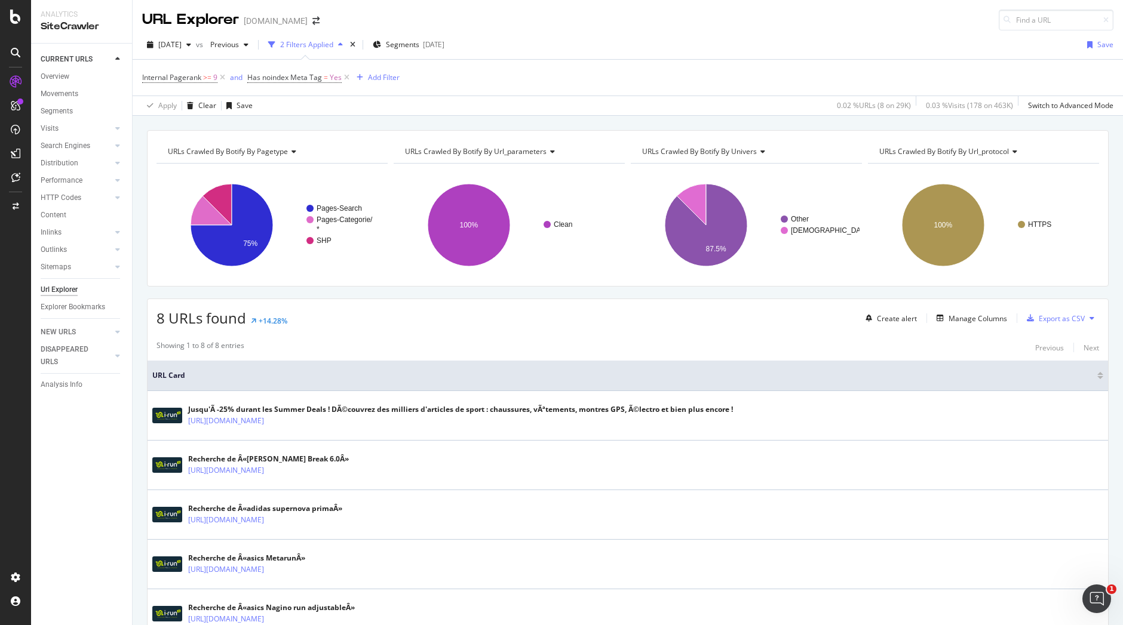
scroll to position [231, 0]
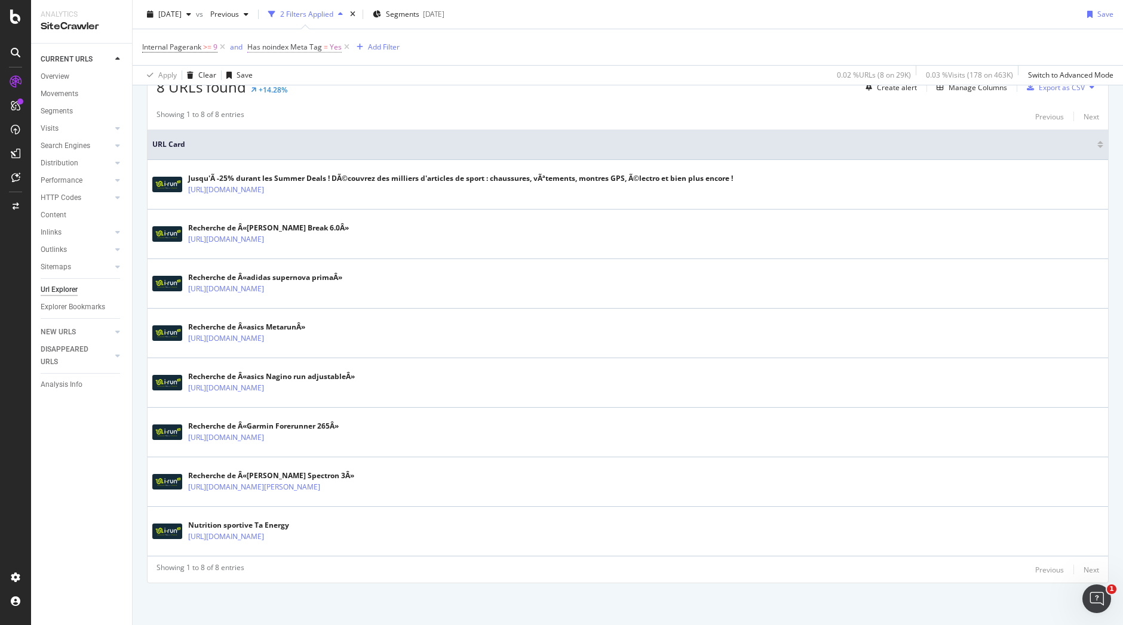
click at [327, 45] on span "=" at bounding box center [326, 47] width 4 height 10
click at [271, 96] on icon at bounding box center [274, 94] width 8 height 7
click at [255, 46] on icon at bounding box center [255, 45] width 4 height 7
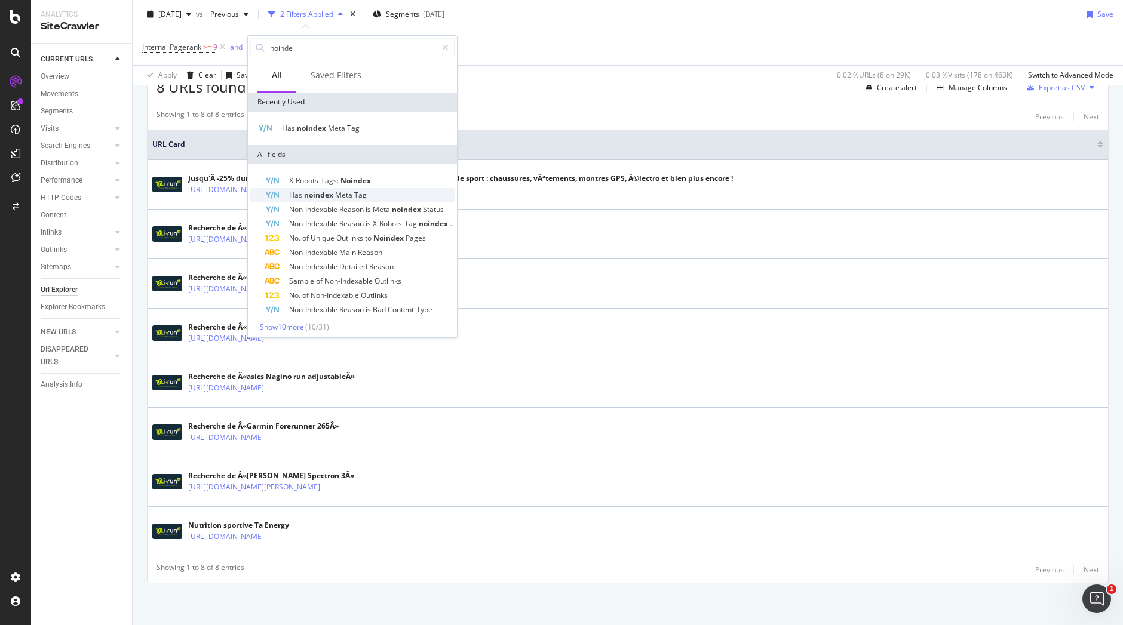
click at [358, 194] on span "Tag" at bounding box center [360, 195] width 13 height 10
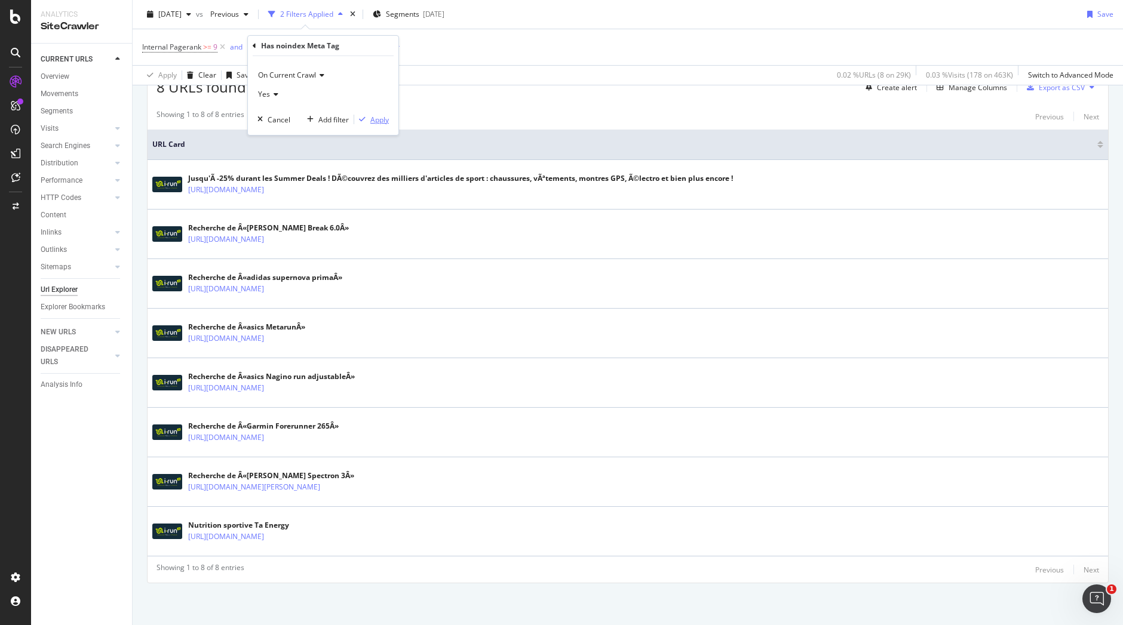
click at [379, 116] on div "Apply" at bounding box center [379, 120] width 19 height 10
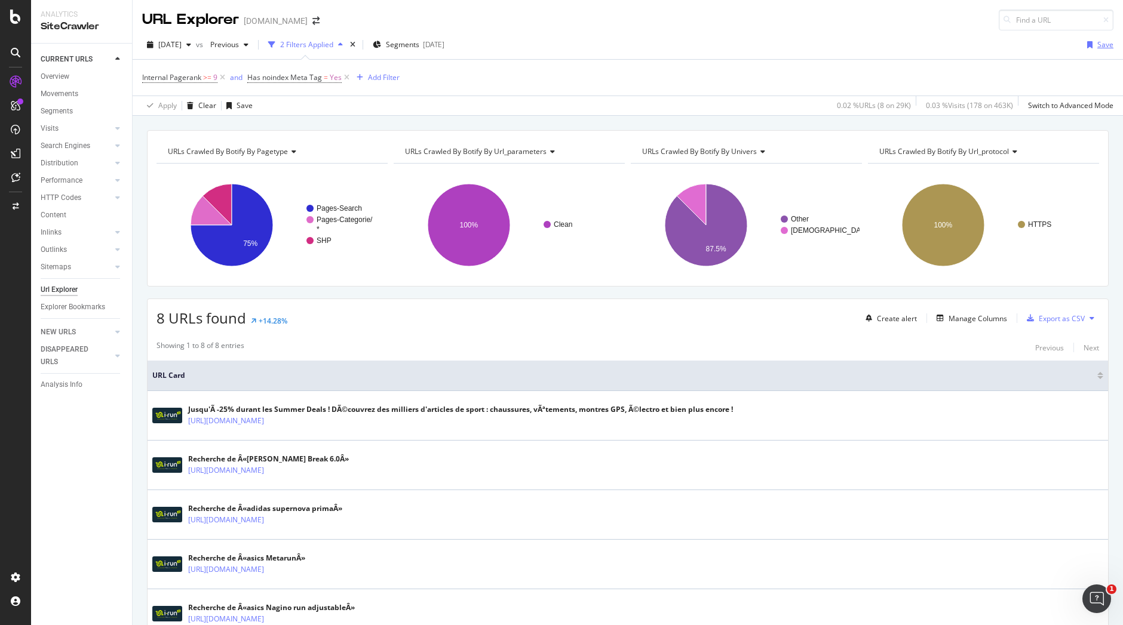
click at [1087, 46] on div "button" at bounding box center [1089, 44] width 15 height 7
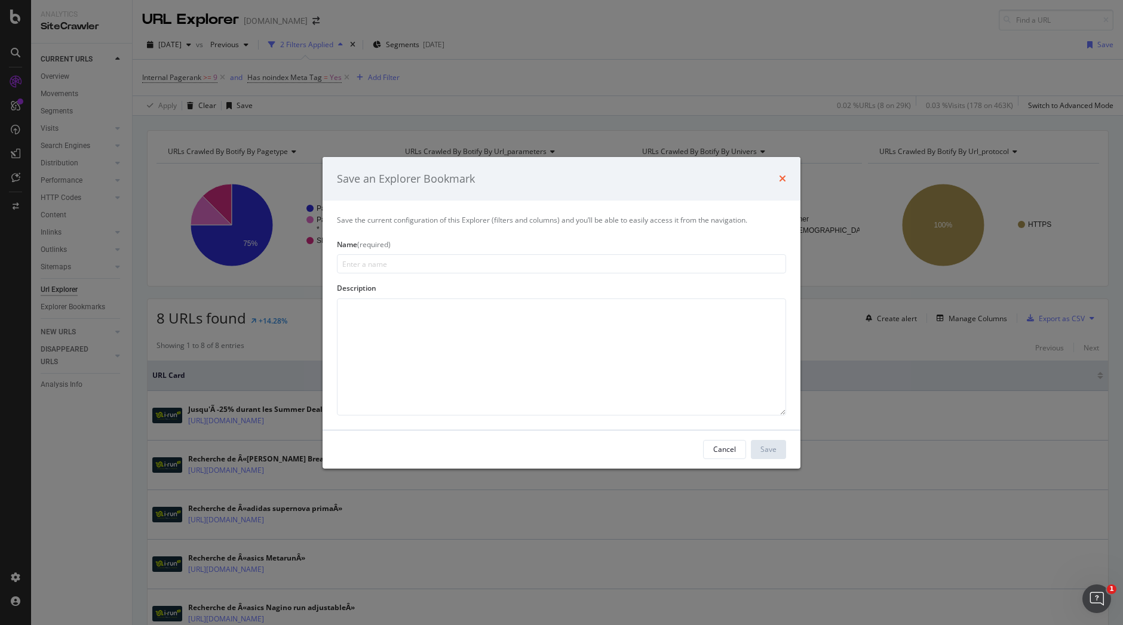
click at [781, 176] on icon "times" at bounding box center [782, 179] width 7 height 10
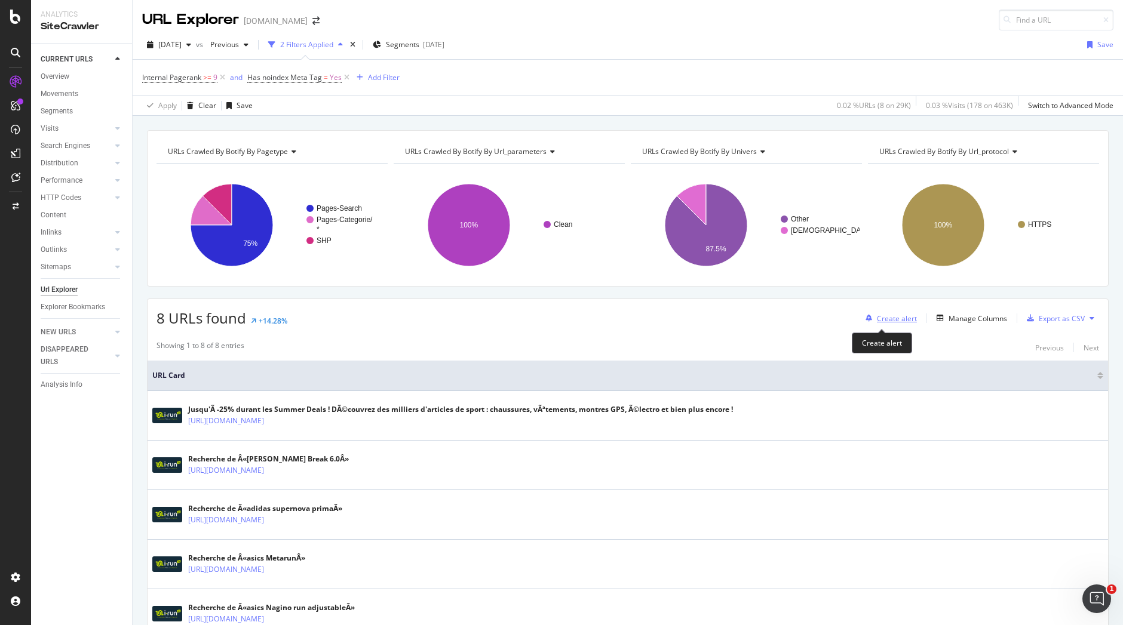
click at [877, 316] on div "Create alert" at bounding box center [897, 319] width 40 height 10
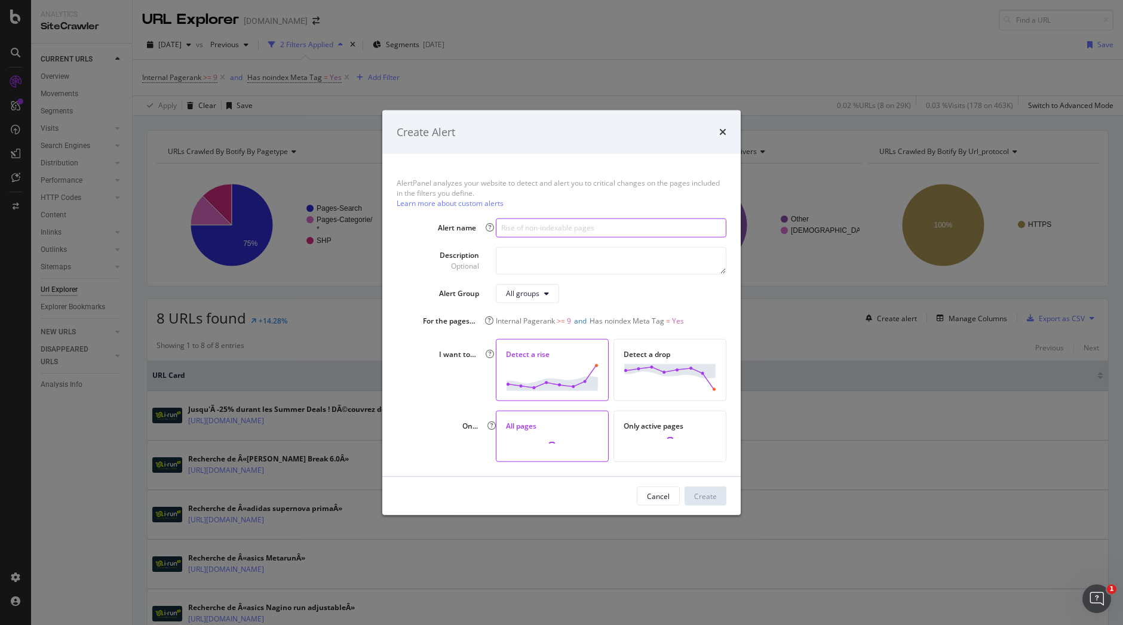
click at [542, 236] on input "modal" at bounding box center [611, 227] width 231 height 19
type input "HOMEPAGE in Noindex"
click at [559, 253] on textarea "modal" at bounding box center [611, 260] width 231 height 27
type textarea "Toutes les pages avec un Internal Pagernak sup ou égal à 9 qui sont en noindex"
click at [705, 498] on div "Create" at bounding box center [705, 496] width 23 height 10
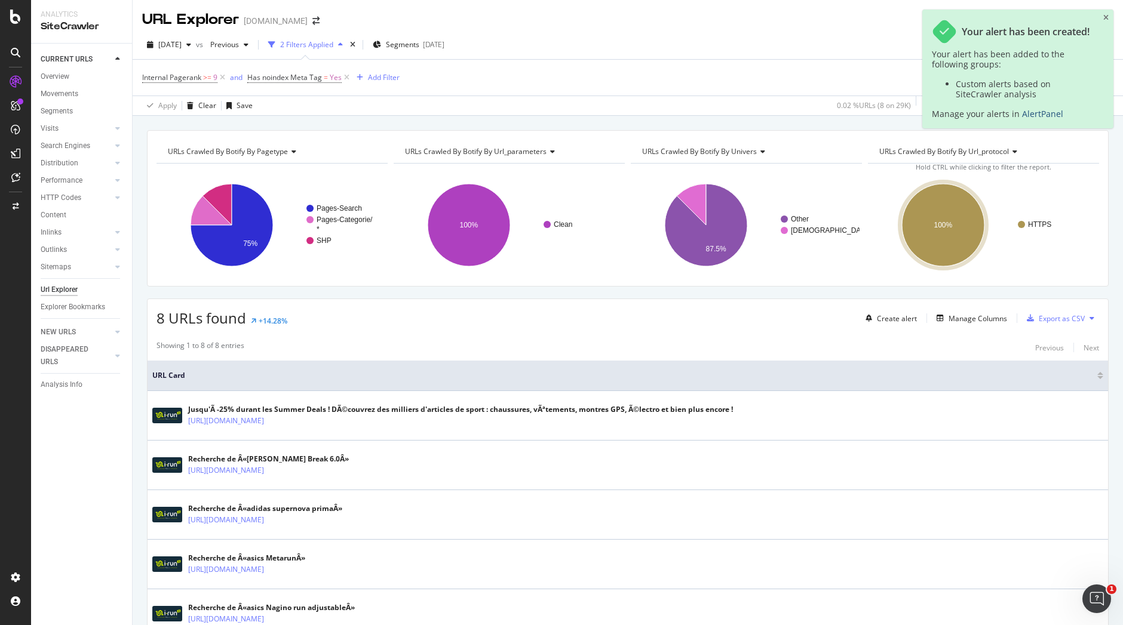
click at [1043, 115] on link "AlertPanel" at bounding box center [1042, 113] width 41 height 11
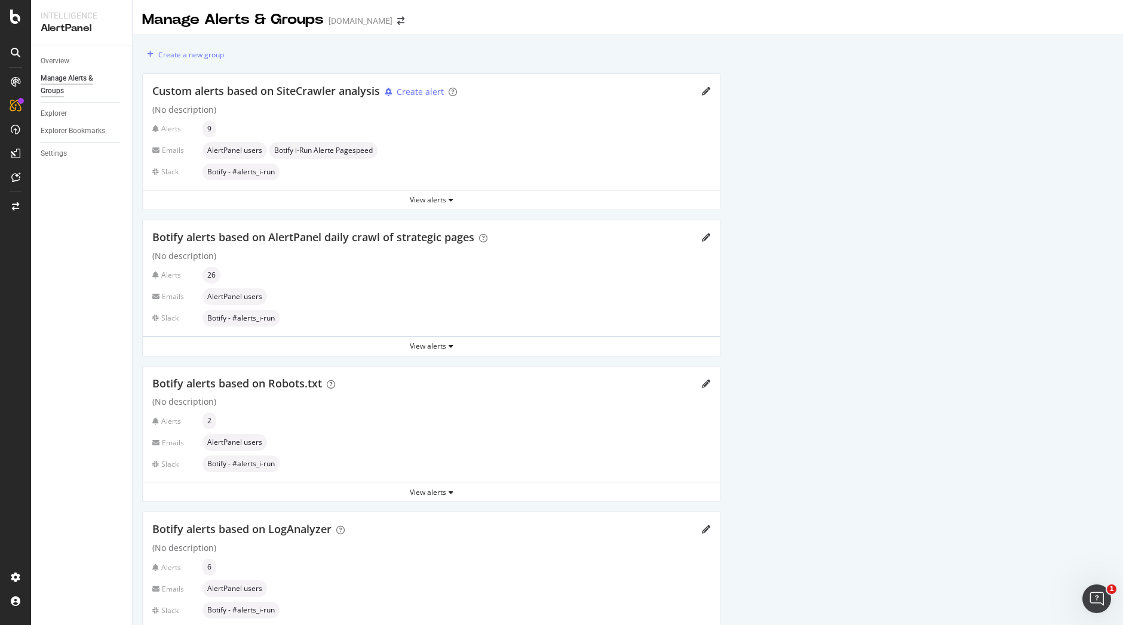
click at [257, 93] on span "Custom alerts based on SiteCrawler analysis" at bounding box center [266, 91] width 228 height 14
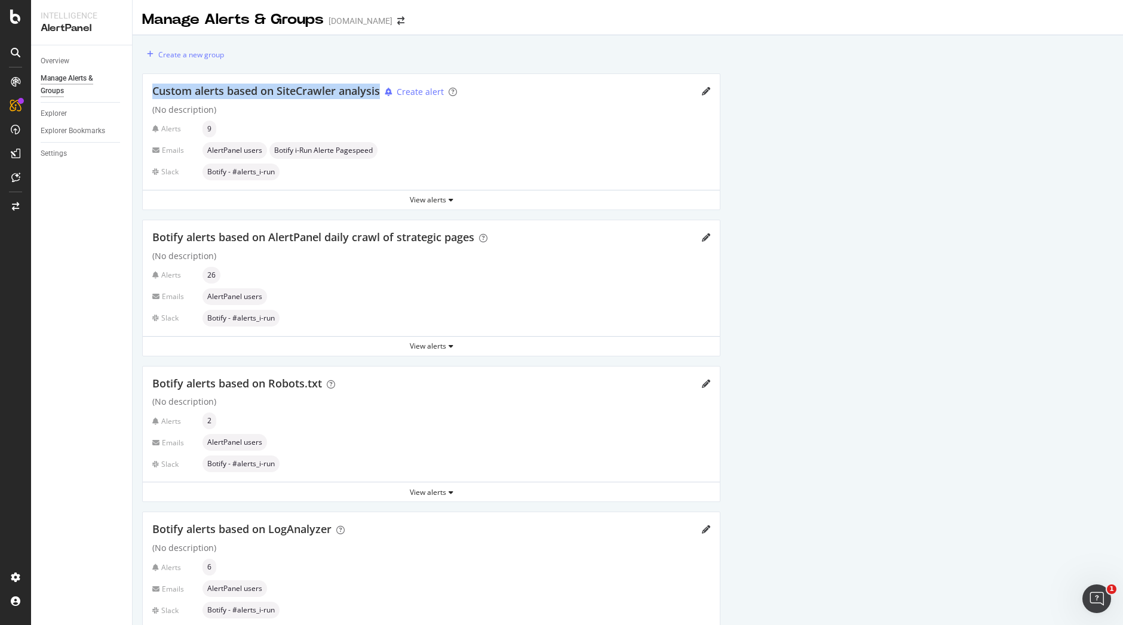
click at [257, 93] on span "Custom alerts based on SiteCrawler analysis" at bounding box center [266, 91] width 228 height 14
click at [413, 88] on div "Create alert" at bounding box center [420, 92] width 47 height 12
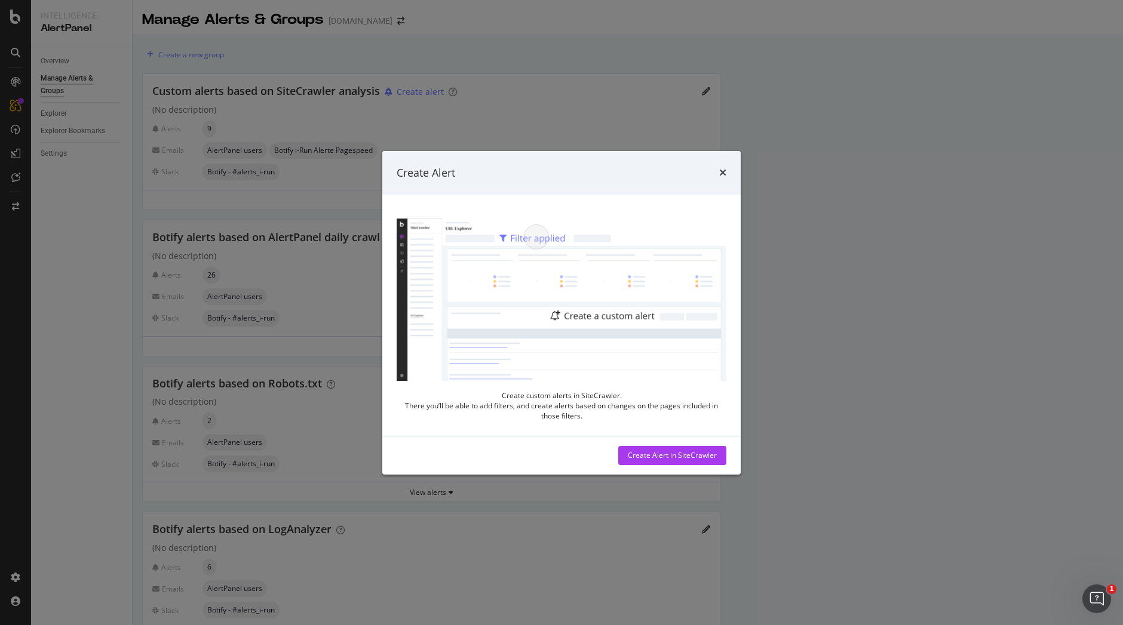
click at [294, 95] on div "Create Alert Create custom alerts in SiteCrawler. There you’ll be able to add f…" at bounding box center [561, 312] width 1123 height 625
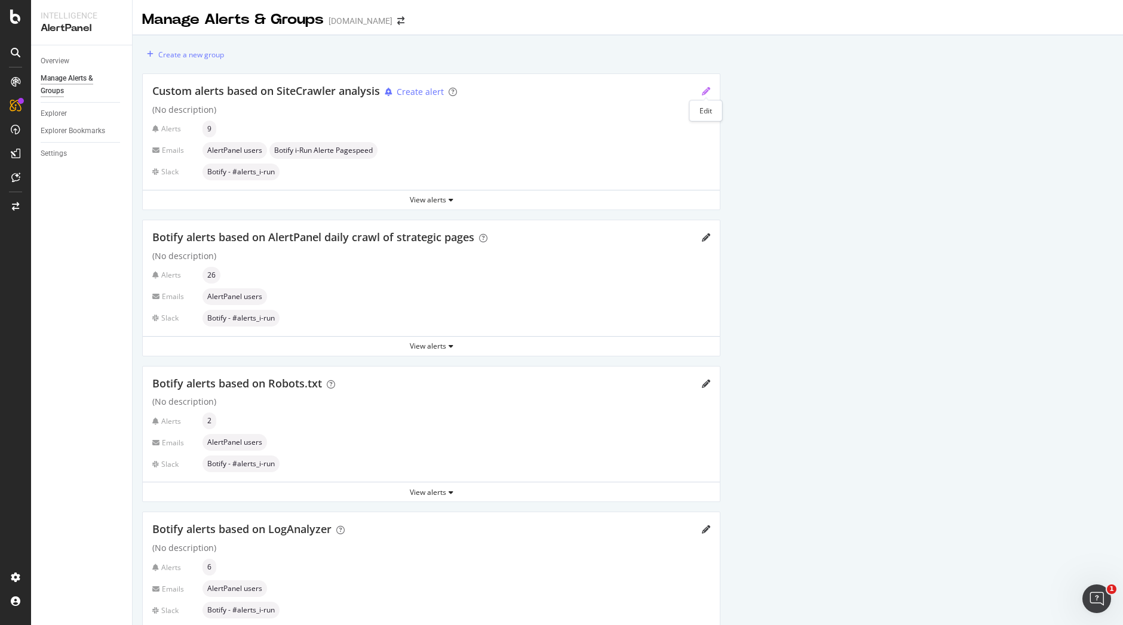
click at [704, 92] on icon "pencil" at bounding box center [706, 91] width 8 height 8
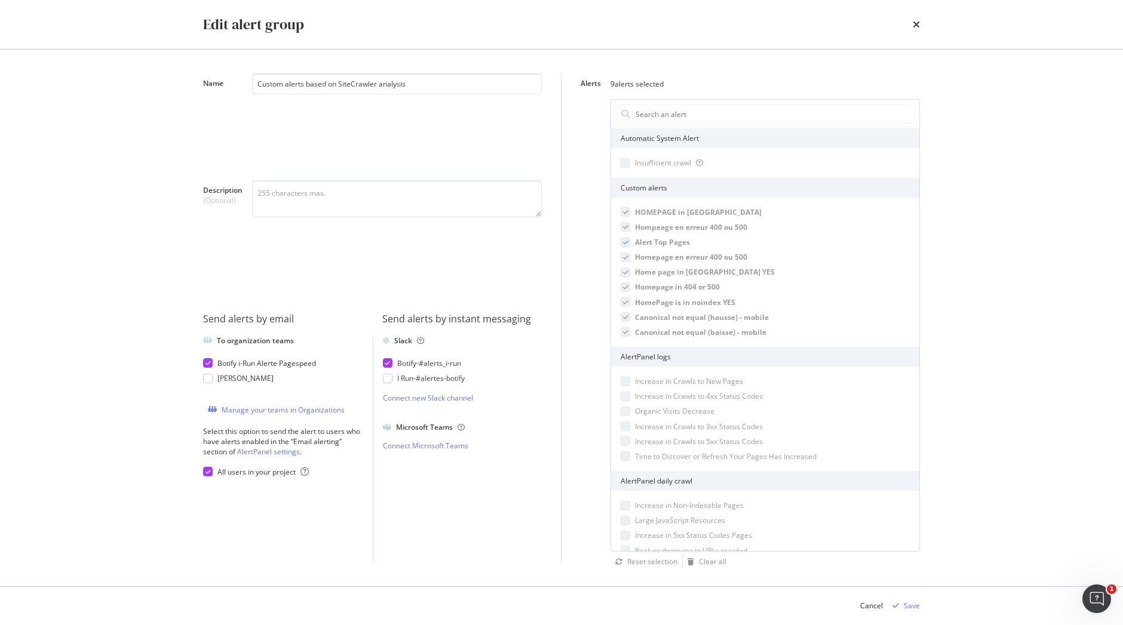
click at [914, 19] on div "times" at bounding box center [916, 24] width 7 height 20
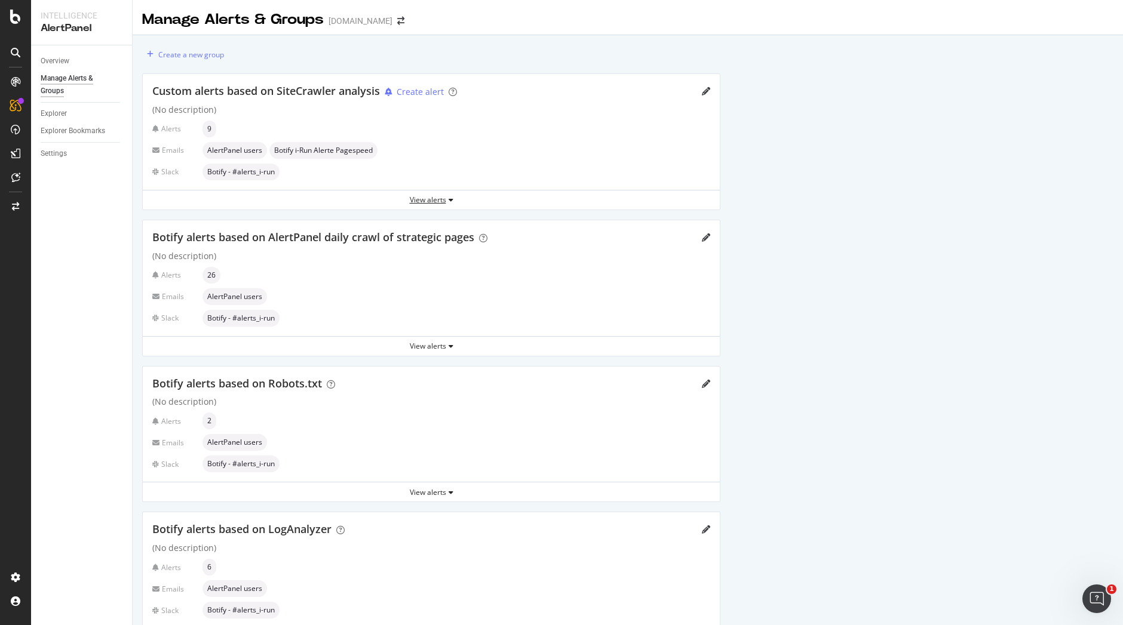
click at [431, 202] on div "View alerts" at bounding box center [431, 200] width 577 height 10
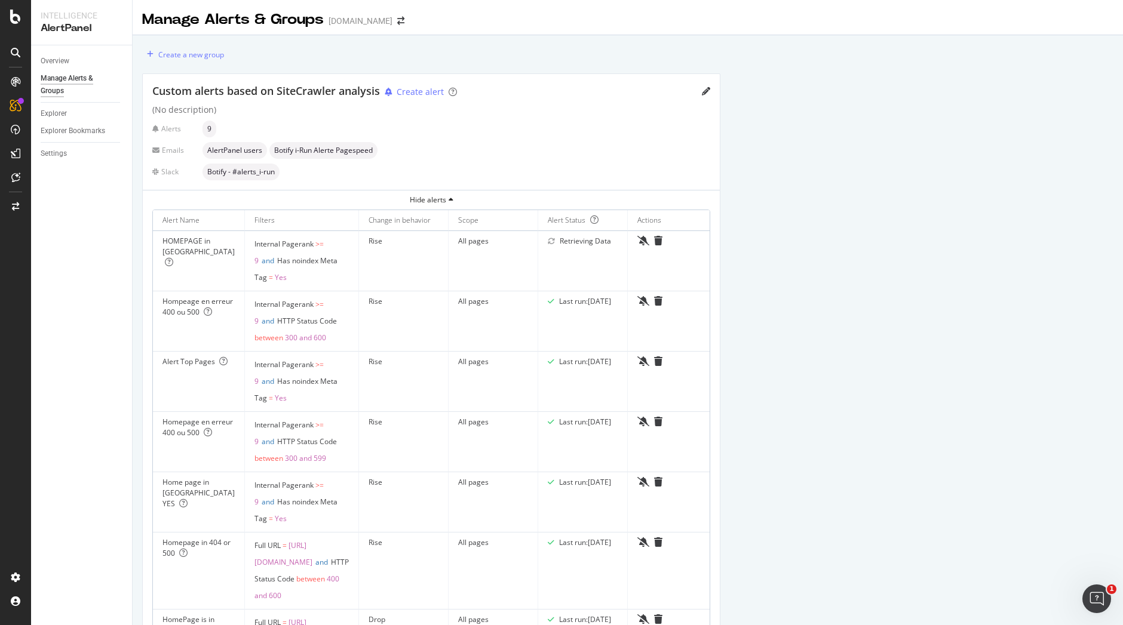
click at [179, 251] on div "HOMEPAGE in Noindex" at bounding box center [198, 252] width 72 height 32
click at [702, 88] on icon "pencil" at bounding box center [706, 91] width 8 height 8
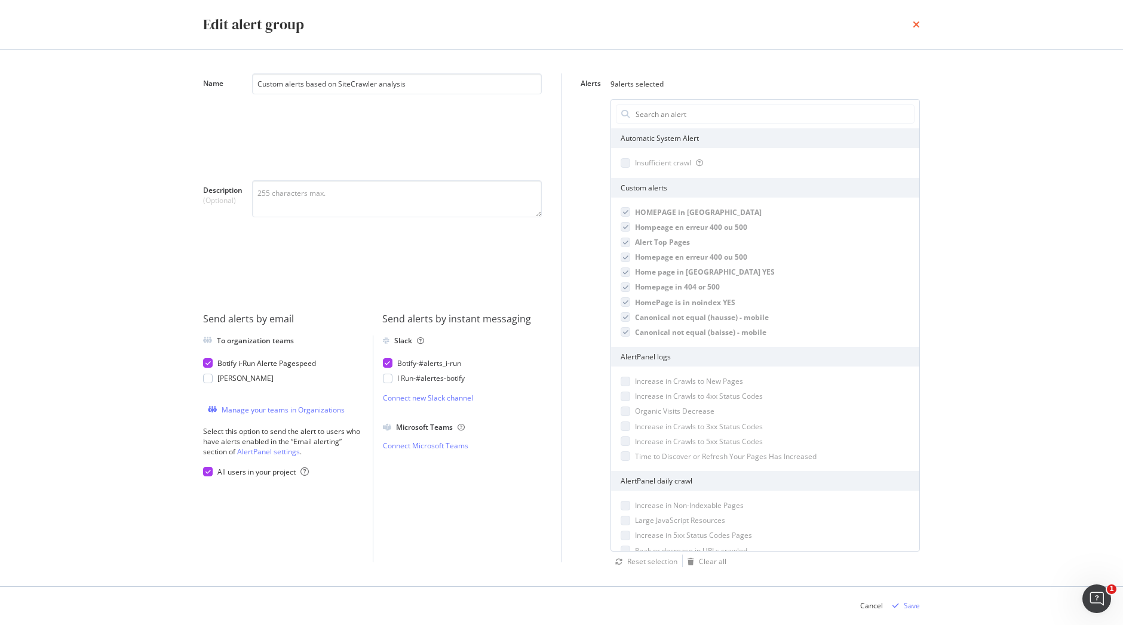
click at [917, 25] on icon "times" at bounding box center [916, 25] width 7 height 10
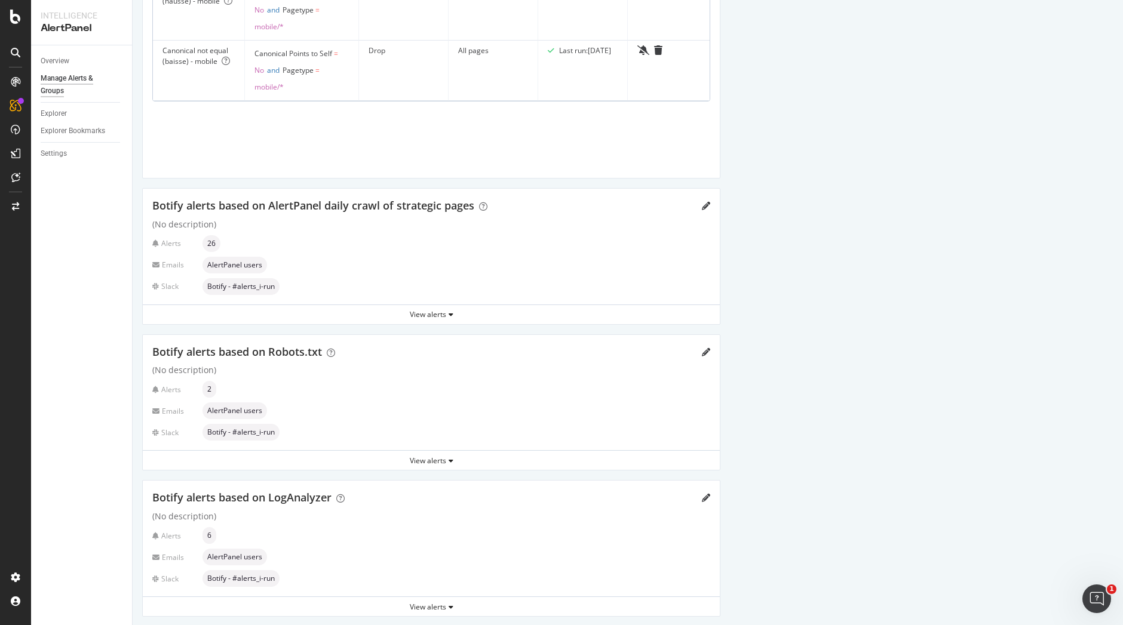
scroll to position [701, 0]
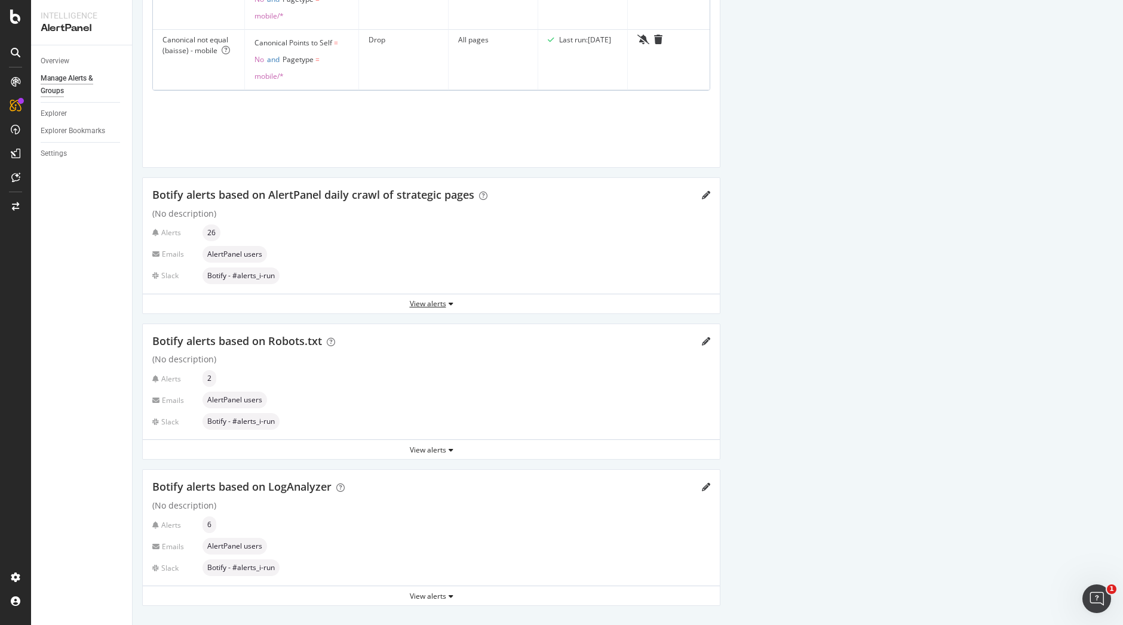
click at [440, 300] on div "View alerts" at bounding box center [431, 304] width 577 height 10
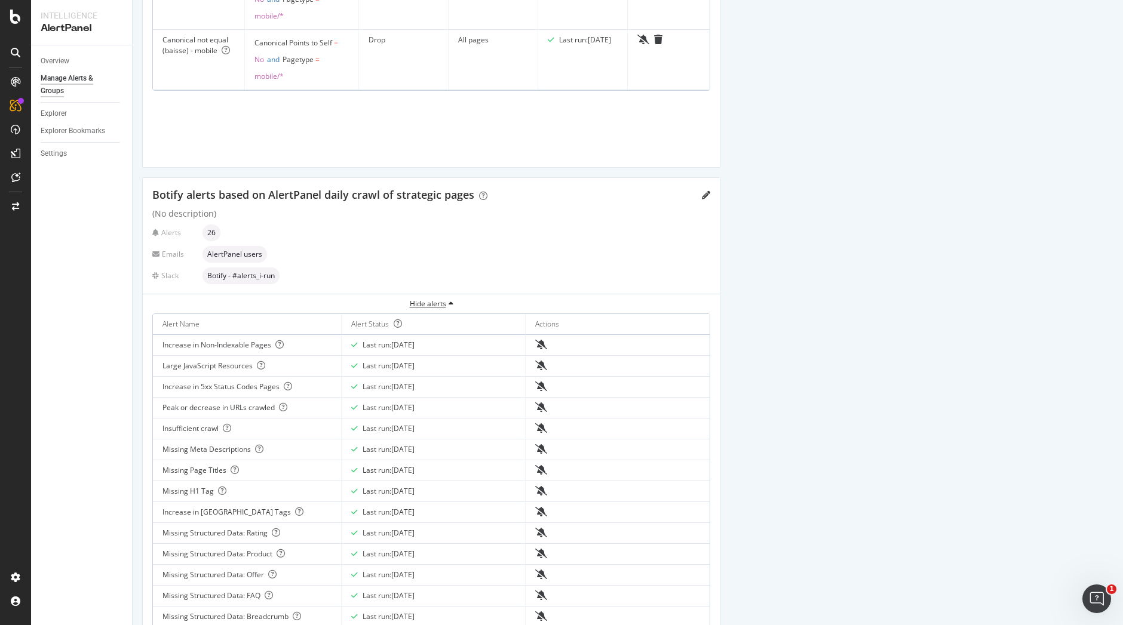
click at [440, 300] on div "Hide alerts" at bounding box center [431, 304] width 577 height 10
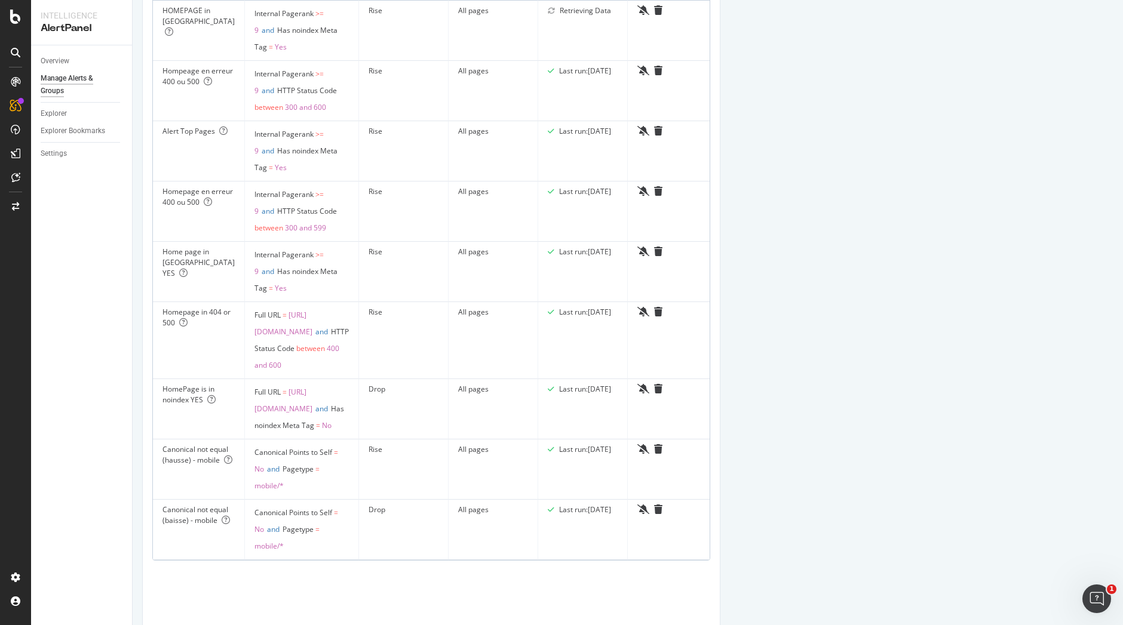
scroll to position [0, 0]
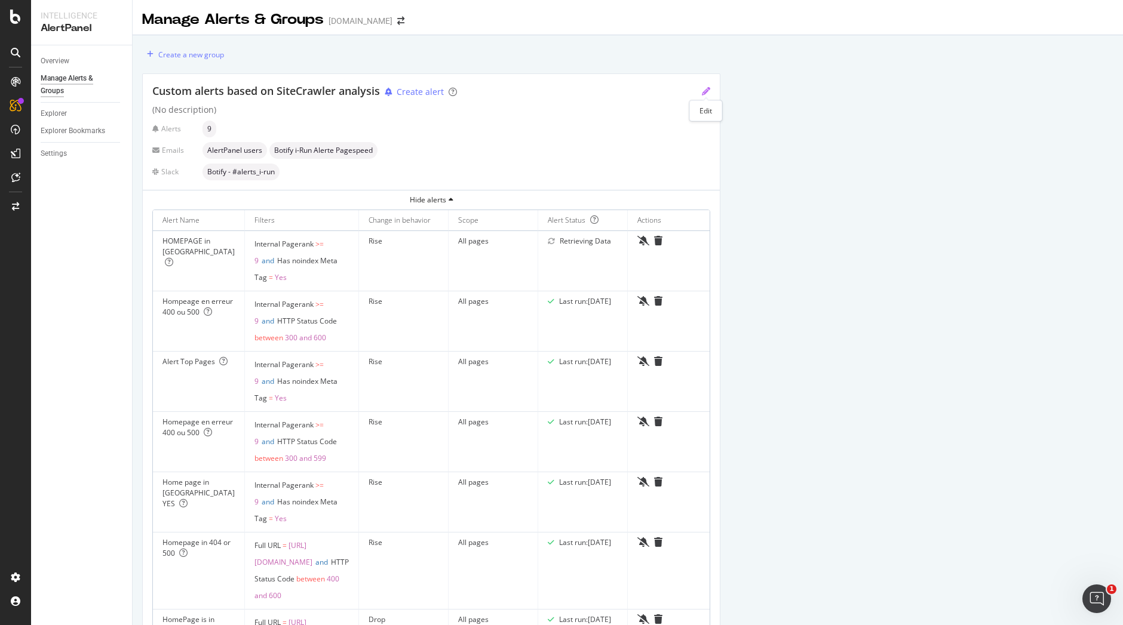
click at [704, 88] on icon "pencil" at bounding box center [706, 91] width 8 height 8
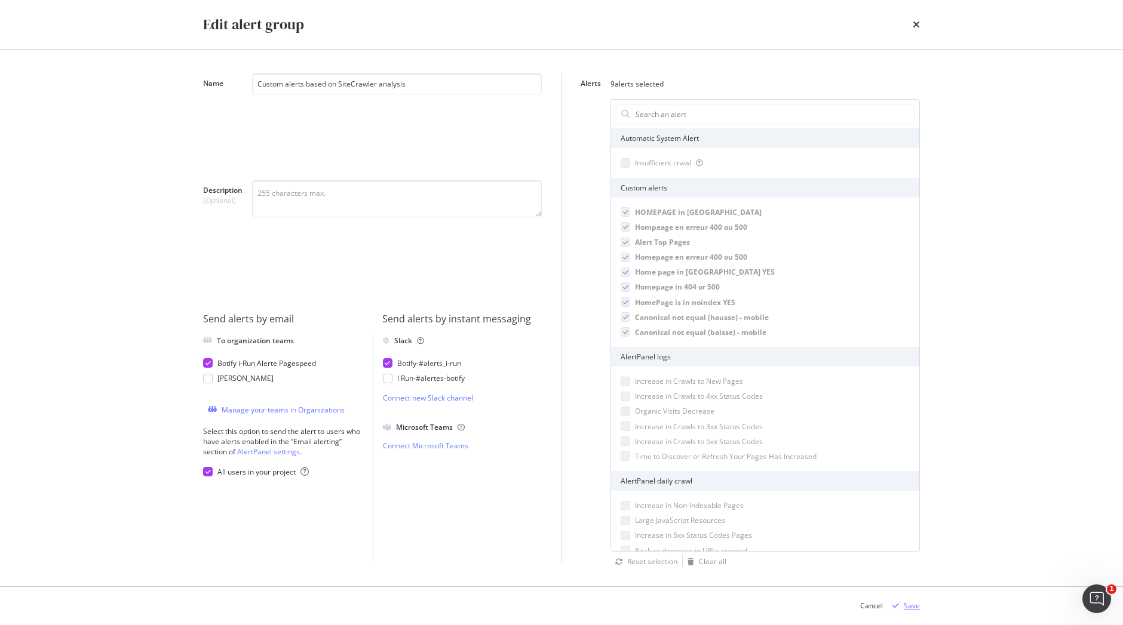
click at [903, 606] on div "modal" at bounding box center [895, 606] width 16 height 7
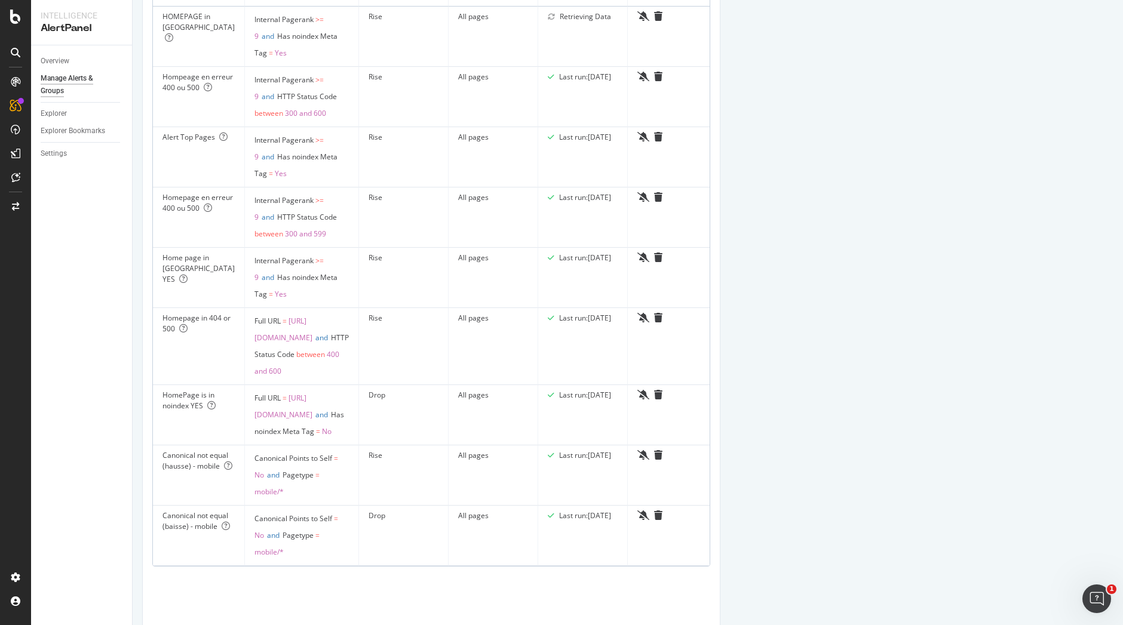
scroll to position [70, 0]
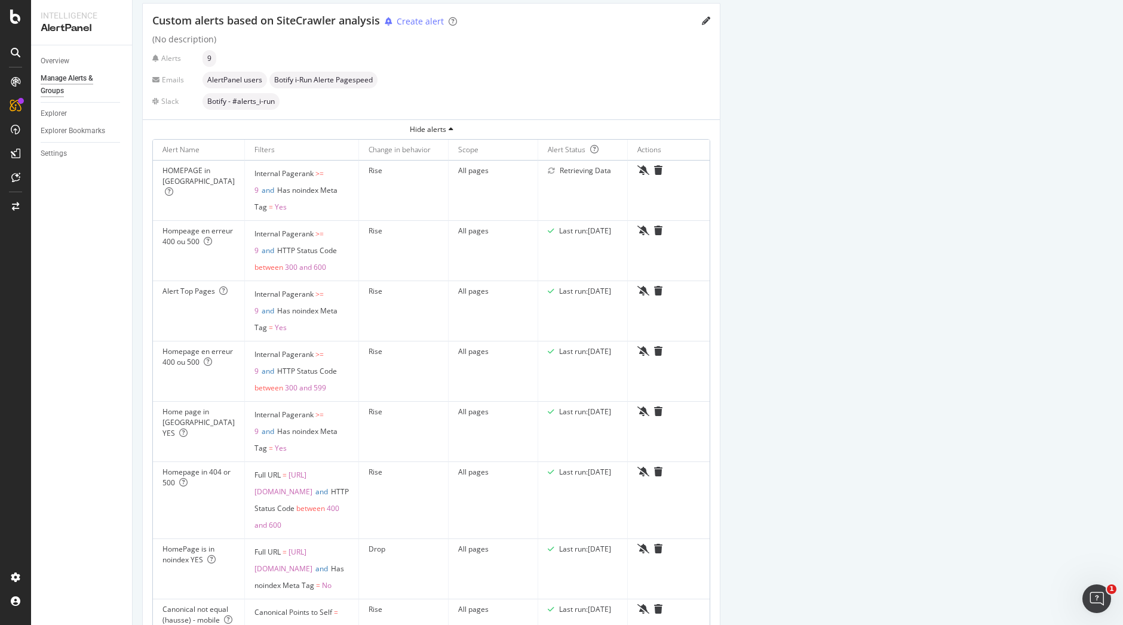
click at [256, 189] on span "9" at bounding box center [256, 190] width 4 height 10
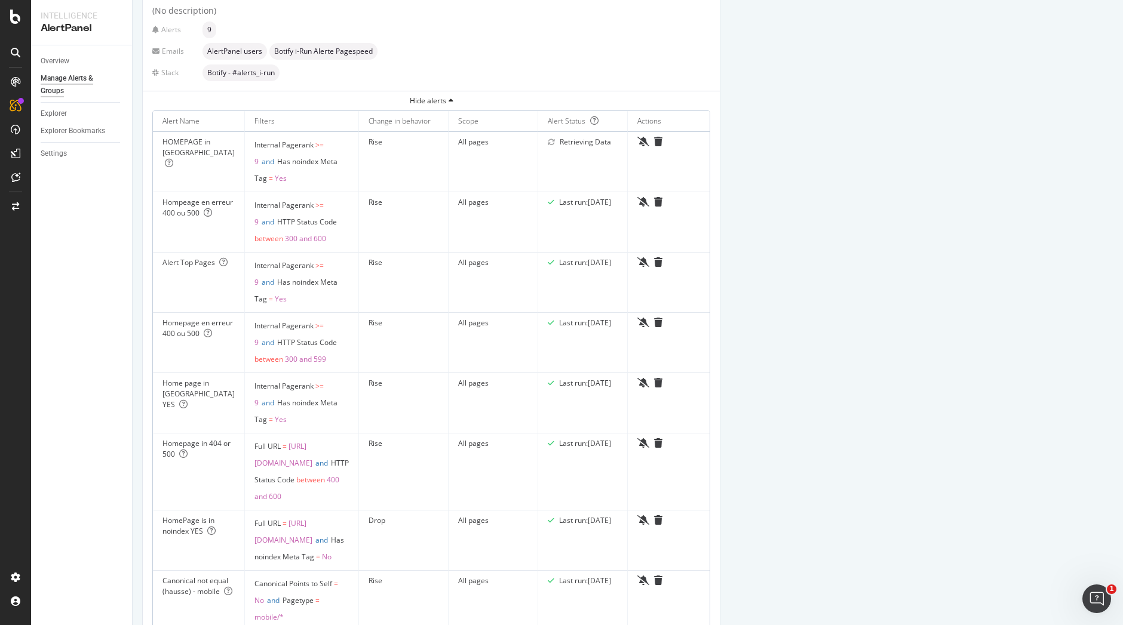
scroll to position [0, 0]
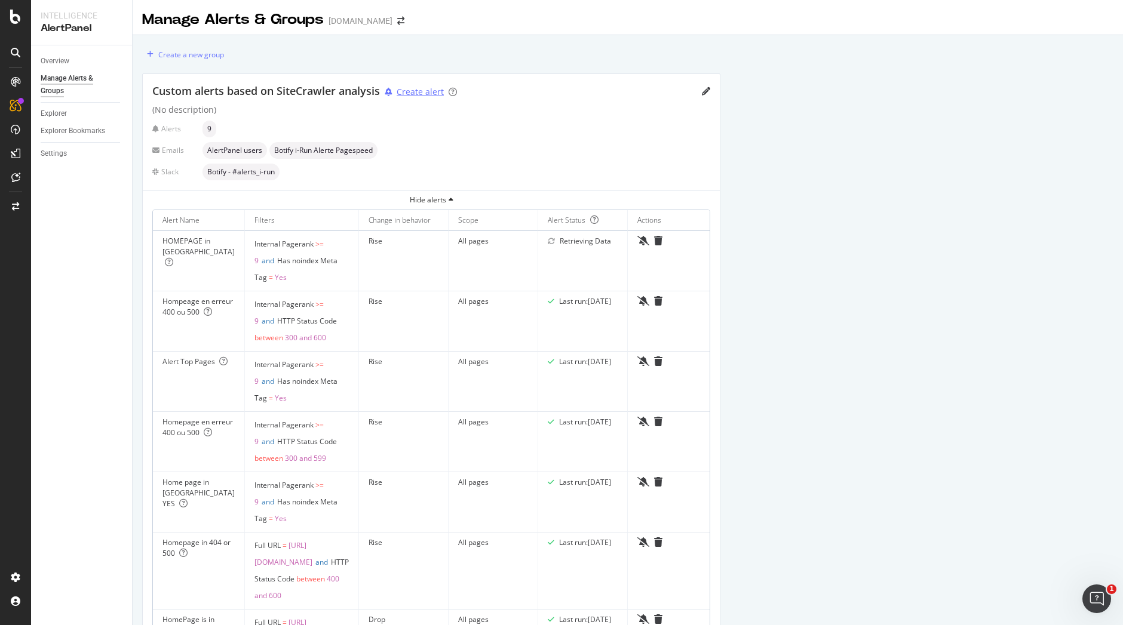
click at [420, 90] on div "Create alert" at bounding box center [420, 92] width 47 height 12
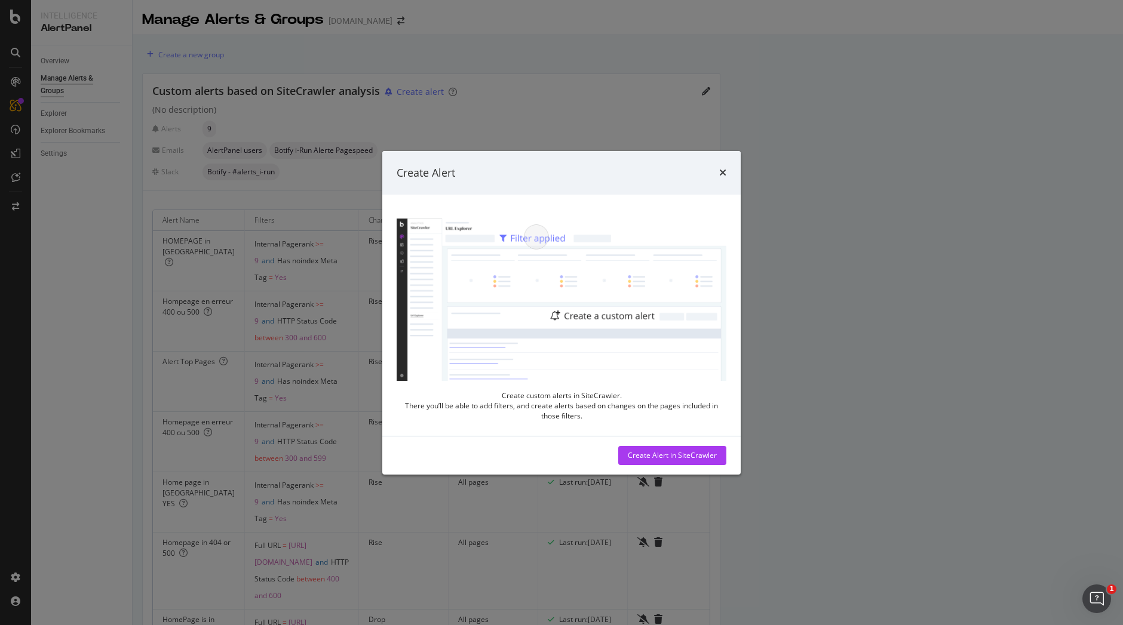
click at [509, 90] on div "Create Alert Create custom alerts in SiteCrawler. There you’ll be able to add f…" at bounding box center [561, 312] width 1123 height 625
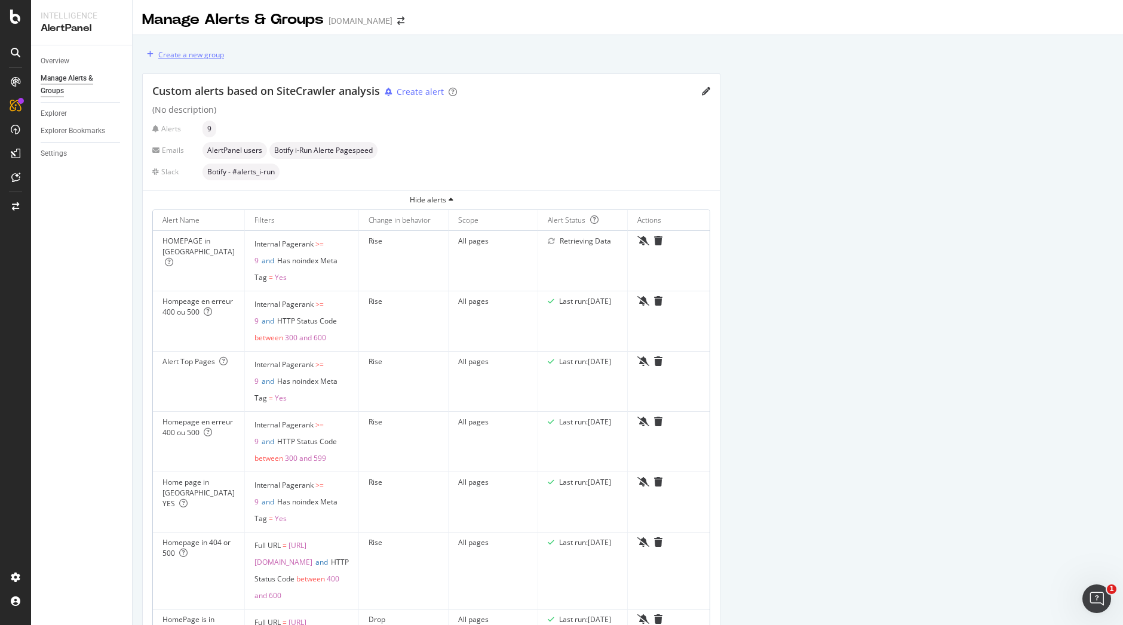
click at [191, 54] on div "Create a new group" at bounding box center [191, 55] width 66 height 10
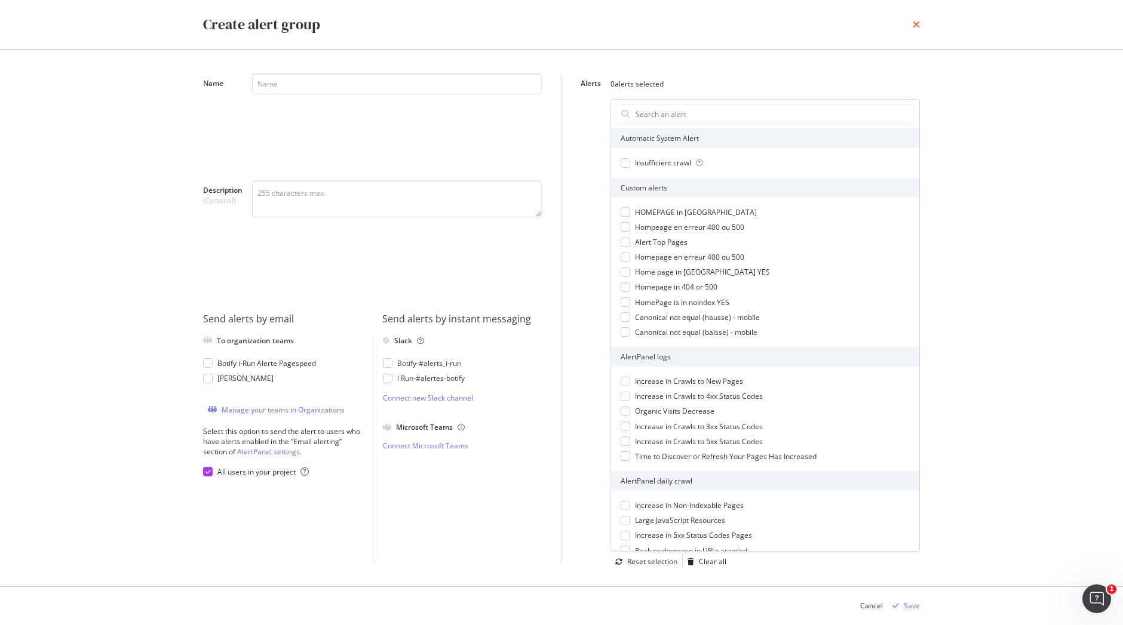
click at [914, 27] on icon "times" at bounding box center [916, 25] width 7 height 10
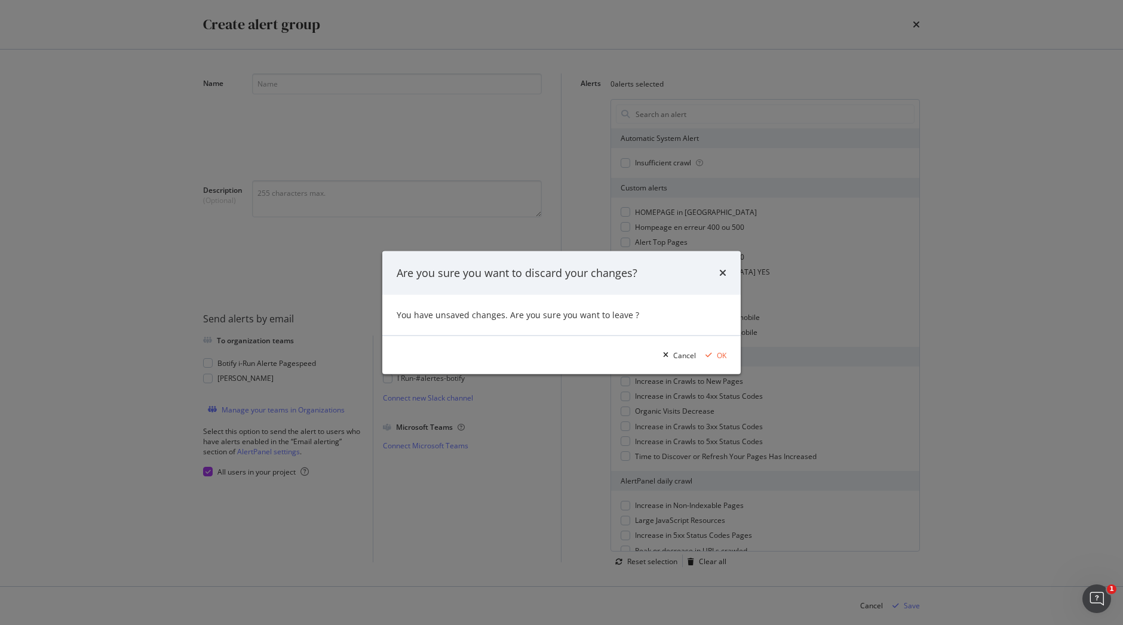
click at [214, 145] on div "Are you sure you want to discard your changes? You have unsaved changes. Are yo…" at bounding box center [561, 312] width 1123 height 625
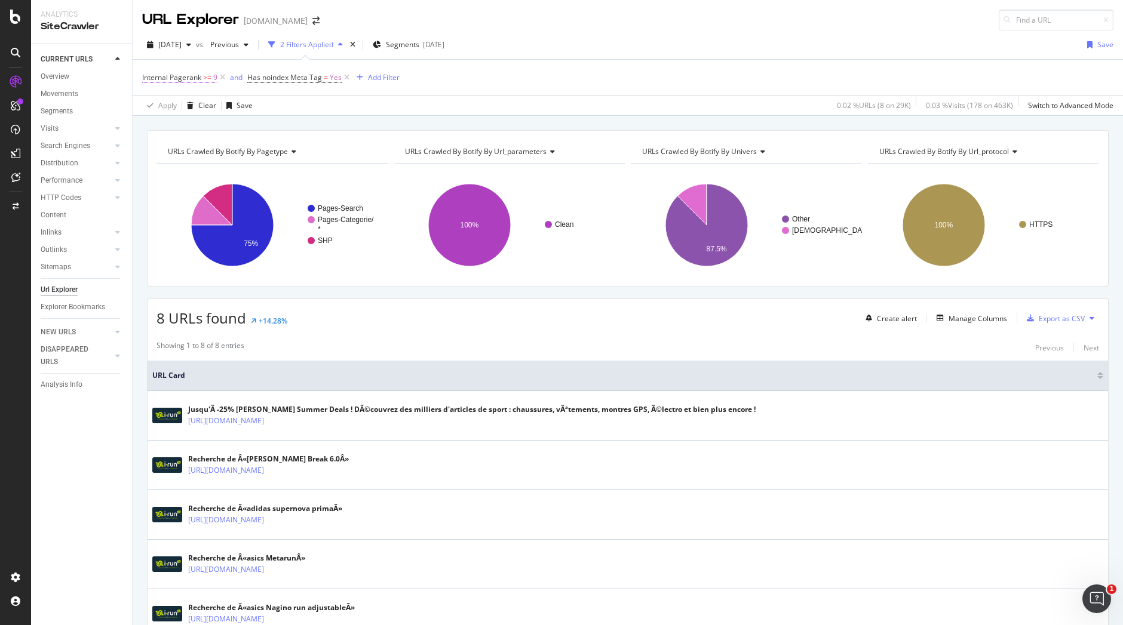
click at [205, 75] on span ">=" at bounding box center [207, 77] width 8 height 10
click at [194, 145] on input "9" at bounding box center [217, 146] width 131 height 19
type input "8"
type input "7"
click at [275, 105] on div "On Current Crawl" at bounding box center [217, 105] width 131 height 19
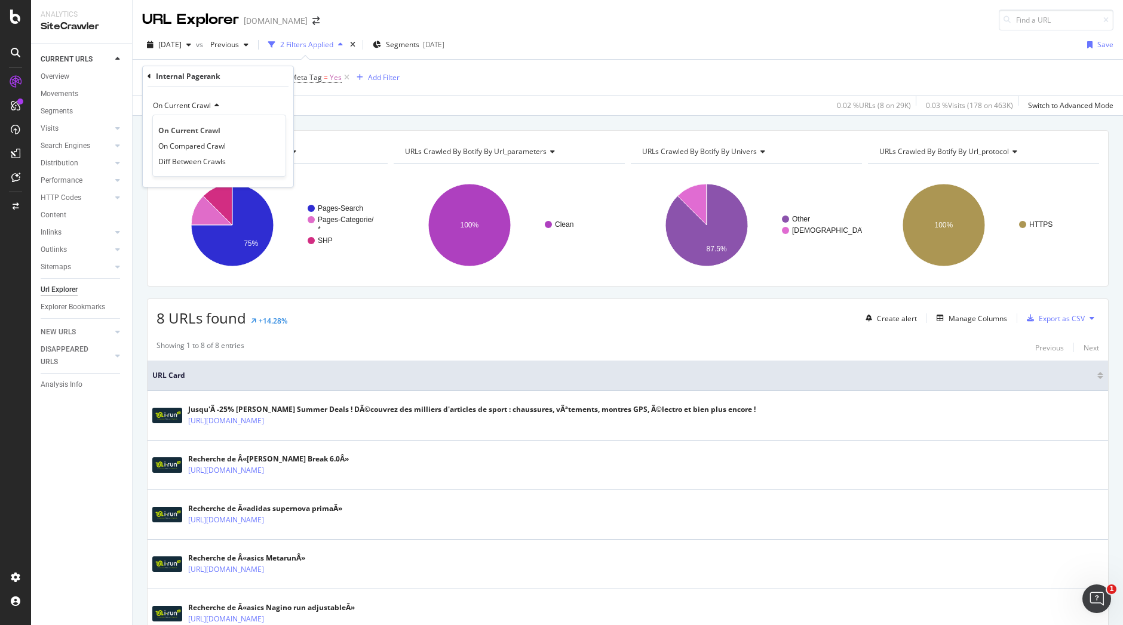
click at [262, 94] on div "On Current Crawl On Current Crawl On Compared Crawl Diff Between Crawls Greater…" at bounding box center [218, 137] width 151 height 100
click at [277, 175] on div "Apply" at bounding box center [274, 172] width 19 height 10
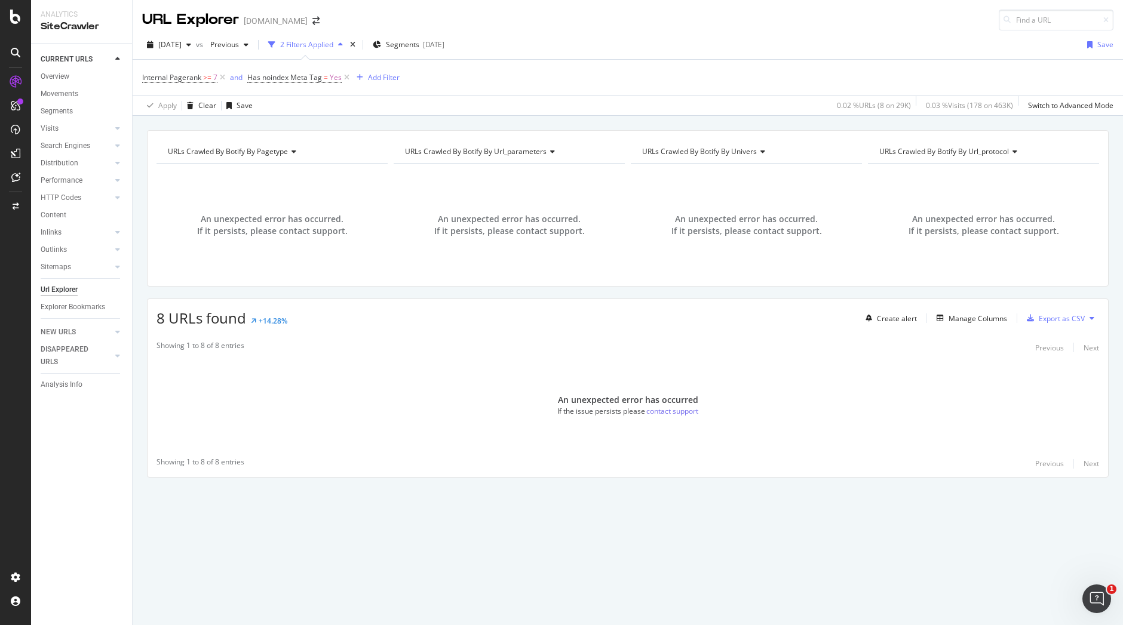
click at [452, 385] on div "An unexpected error has occurred If the issue persists please contact support" at bounding box center [628, 406] width 960 height 90
